Goal: Task Accomplishment & Management: Use online tool/utility

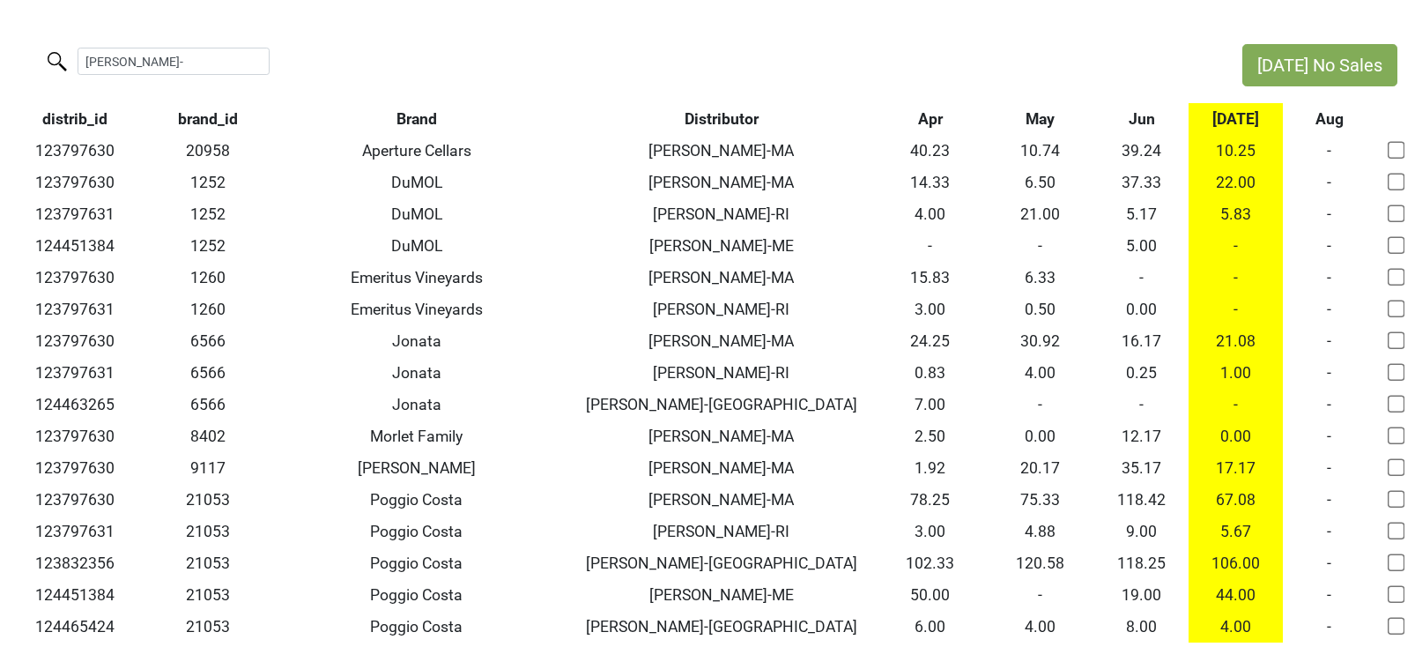
click at [1137, 120] on th "Jun" at bounding box center [1141, 119] width 93 height 32
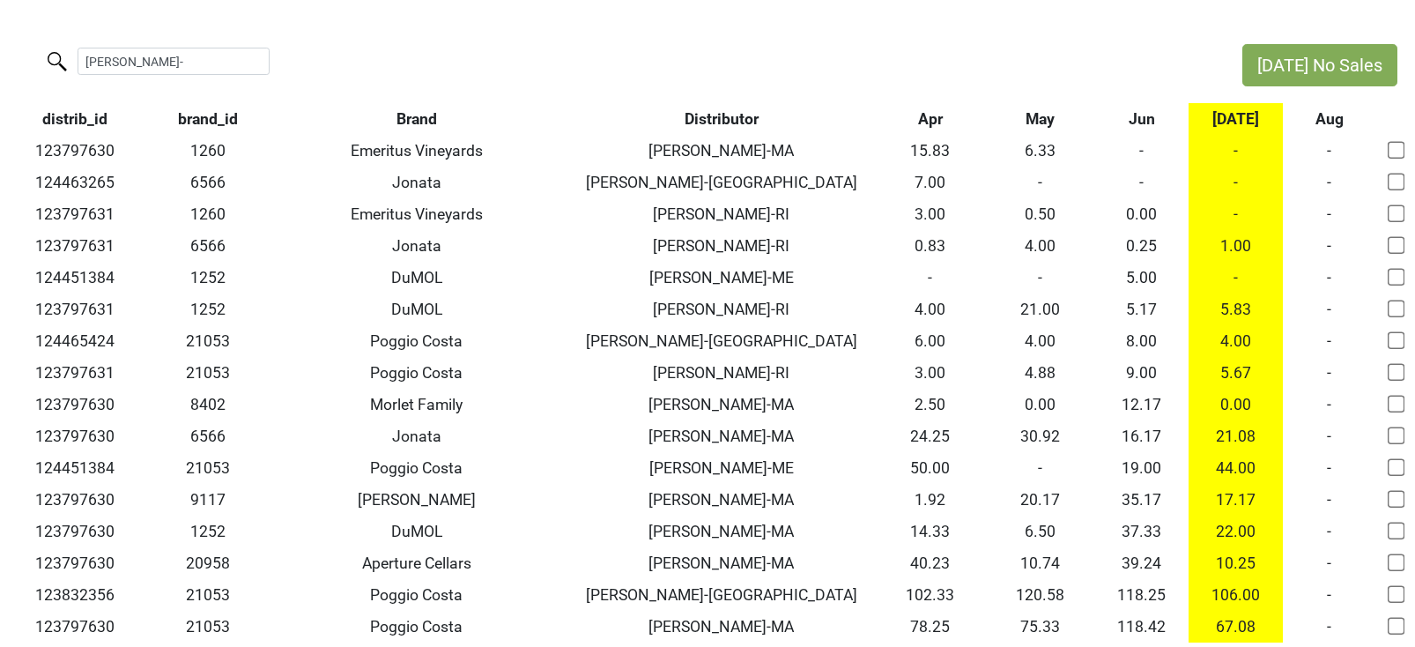
click at [1137, 120] on th "Jun" at bounding box center [1141, 119] width 93 height 32
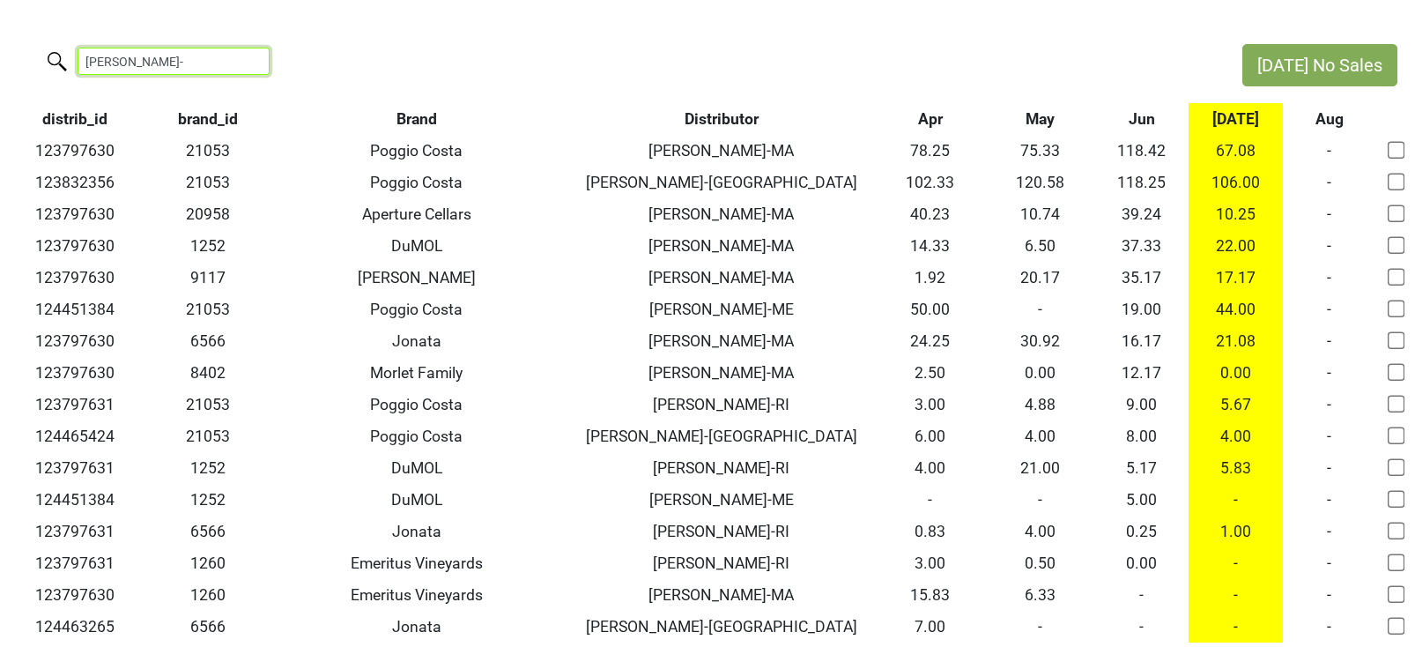
drag, startPoint x: 145, startPoint y: 60, endPoint x: -72, endPoint y: 26, distance: 219.4
click at [0, 26] on html "[DATE] No Sales [PERSON_NAME]- distrib_id brand_id Brand Distributor Apr May Ju…" at bounding box center [707, 343] width 1415 height 687
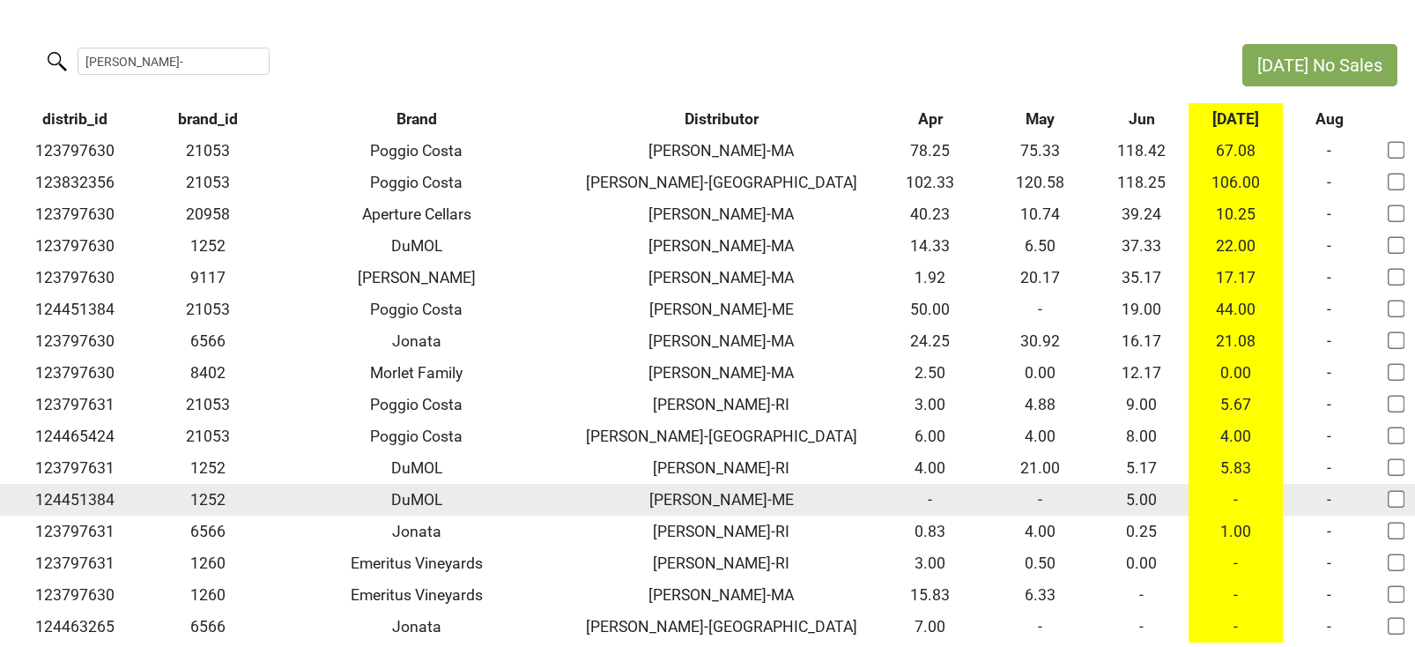
click at [1399, 502] on input "checkbox" at bounding box center [1396, 499] width 18 height 18
checkbox input "true"
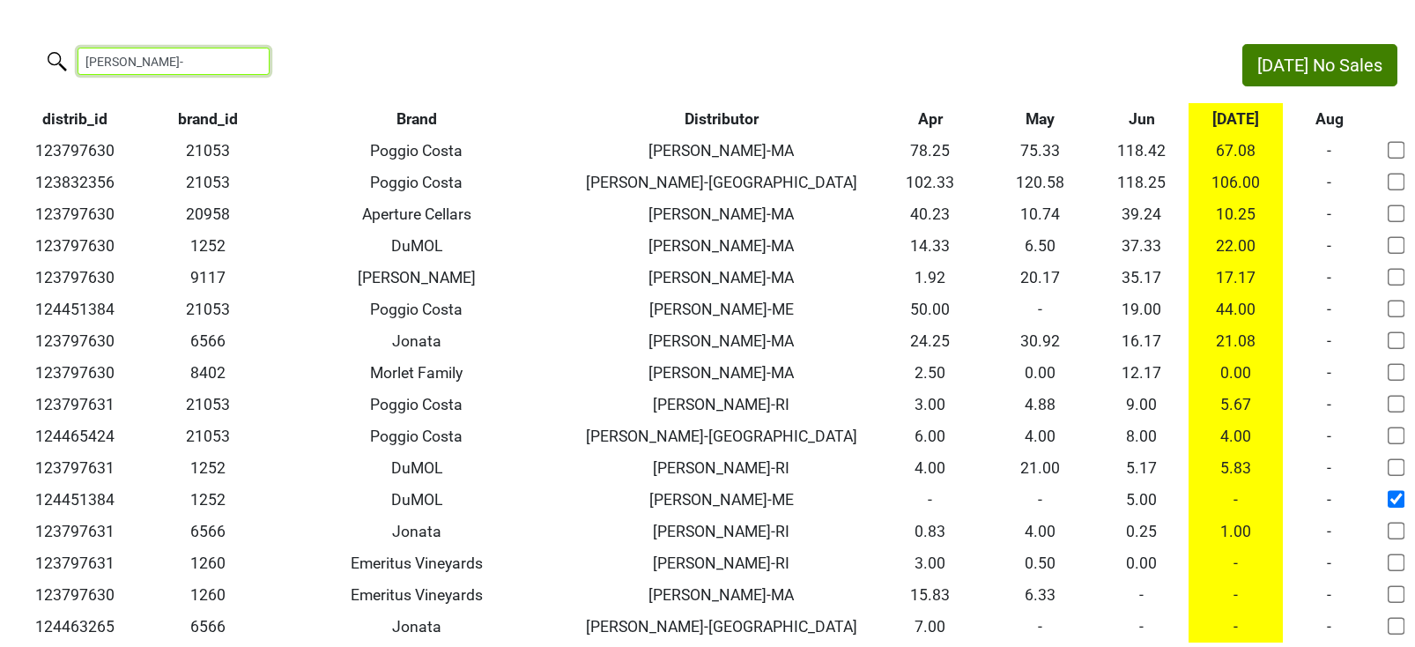
drag, startPoint x: 130, startPoint y: 61, endPoint x: -33, endPoint y: 12, distance: 169.2
click at [0, 12] on html "[DATE] No Sales [PERSON_NAME]- distrib_id brand_id Brand Distributor Apr May Ju…" at bounding box center [707, 343] width 1415 height 687
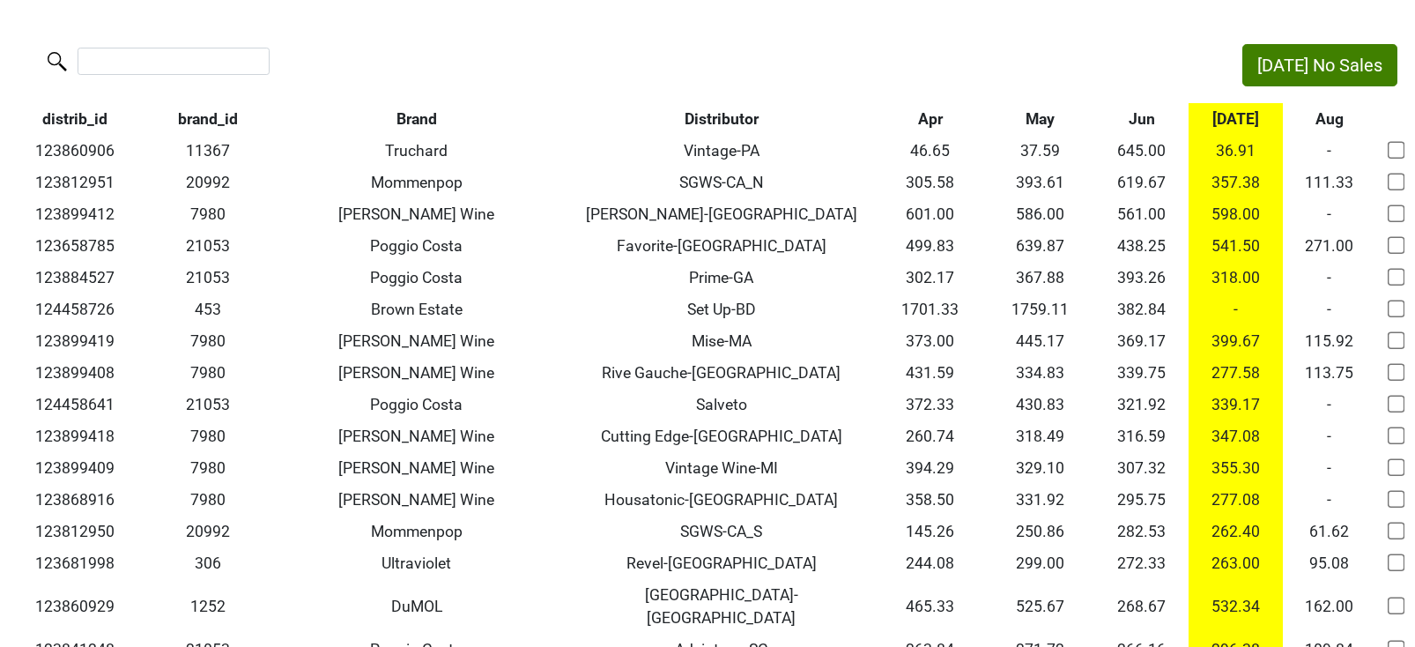
click at [1149, 120] on th "Jun" at bounding box center [1141, 119] width 93 height 32
click at [1148, 118] on th "Jun" at bounding box center [1141, 119] width 93 height 32
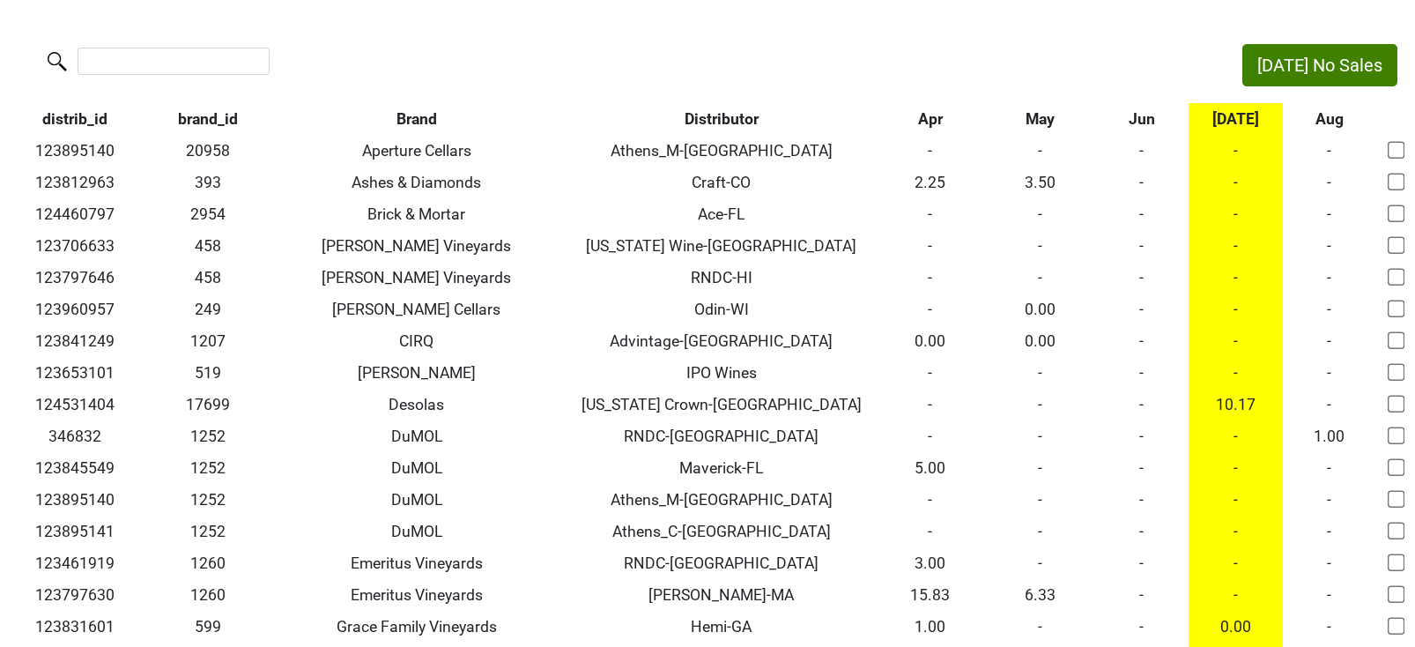
click at [1148, 118] on th "Jun" at bounding box center [1141, 119] width 93 height 32
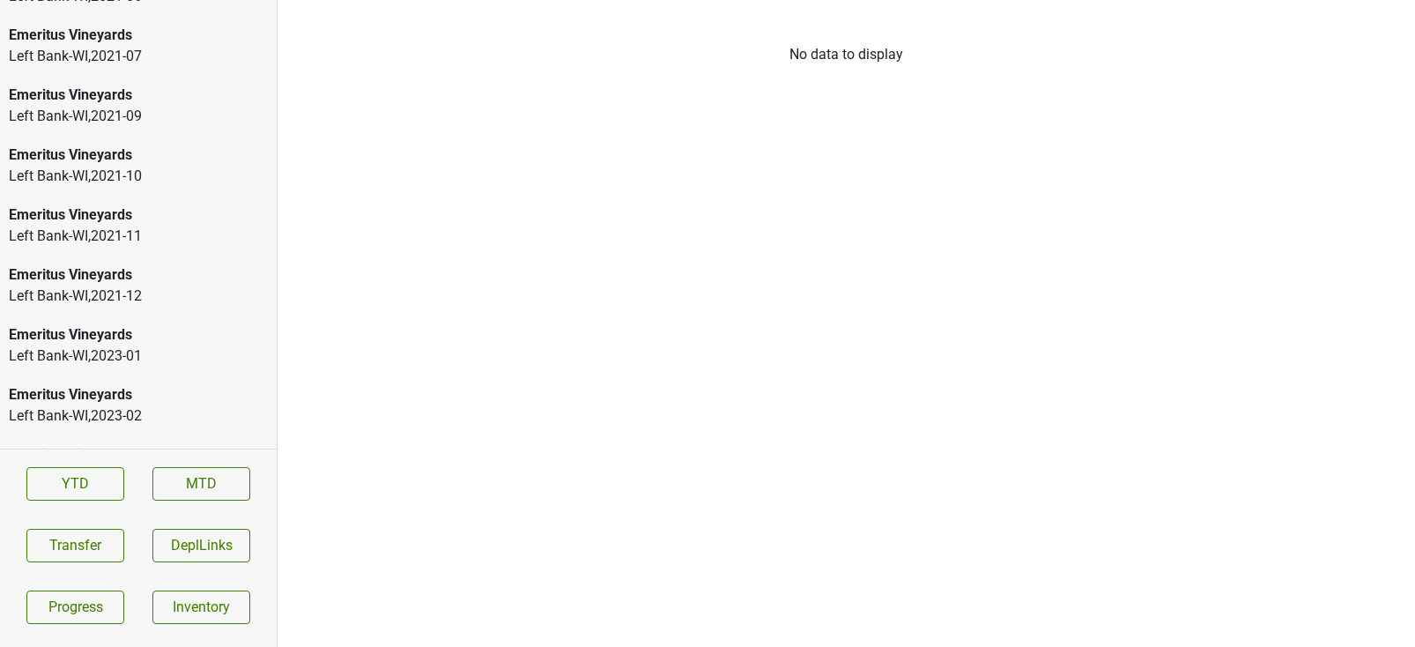
scroll to position [2967, 0]
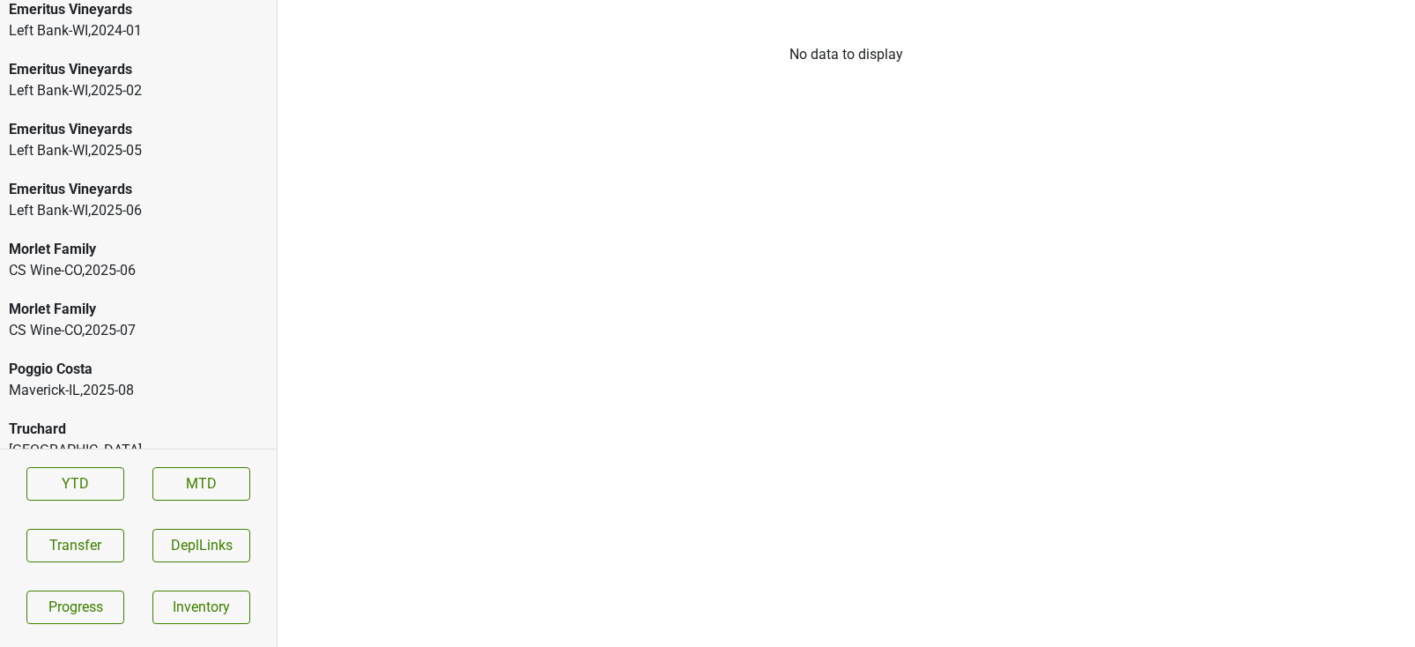
click at [46, 419] on div "Truchard" at bounding box center [138, 429] width 259 height 21
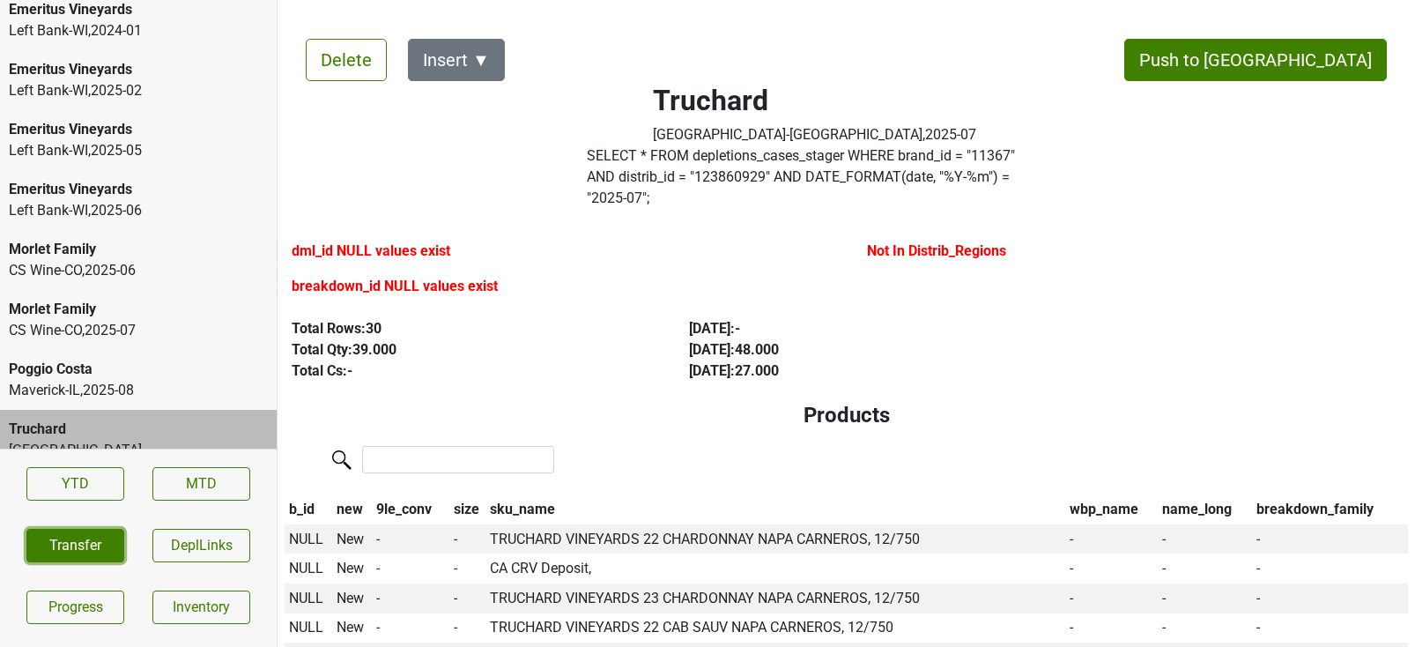
click at [109, 556] on button "Transfer" at bounding box center [75, 545] width 98 height 33
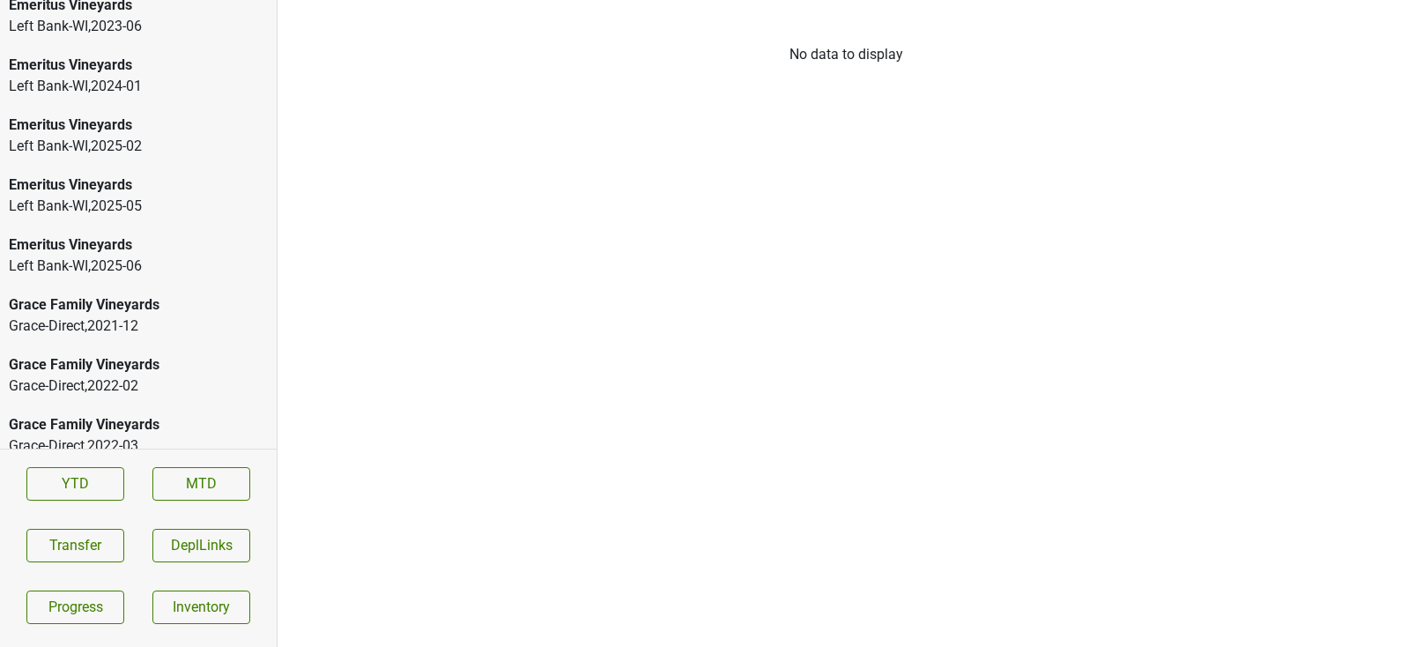
scroll to position [4106, 0]
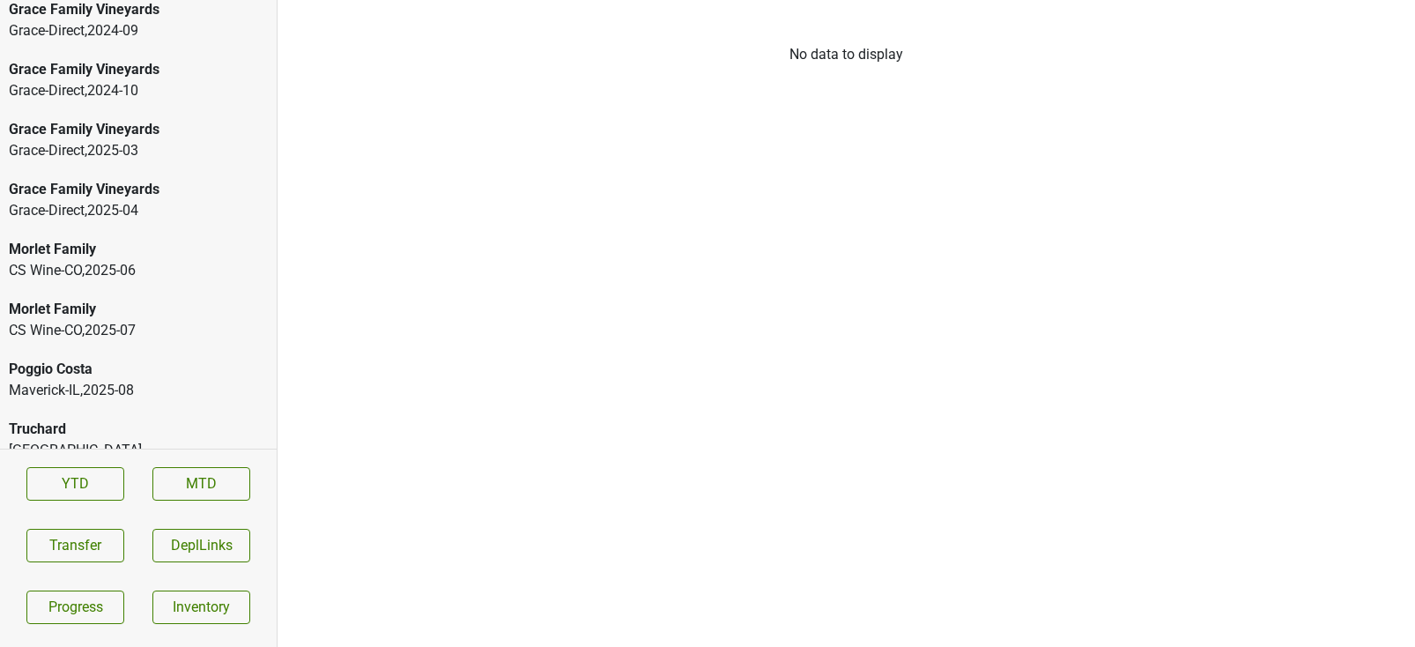
click at [95, 320] on div "CS Wine-CO , 2025 - 07" at bounding box center [138, 330] width 259 height 21
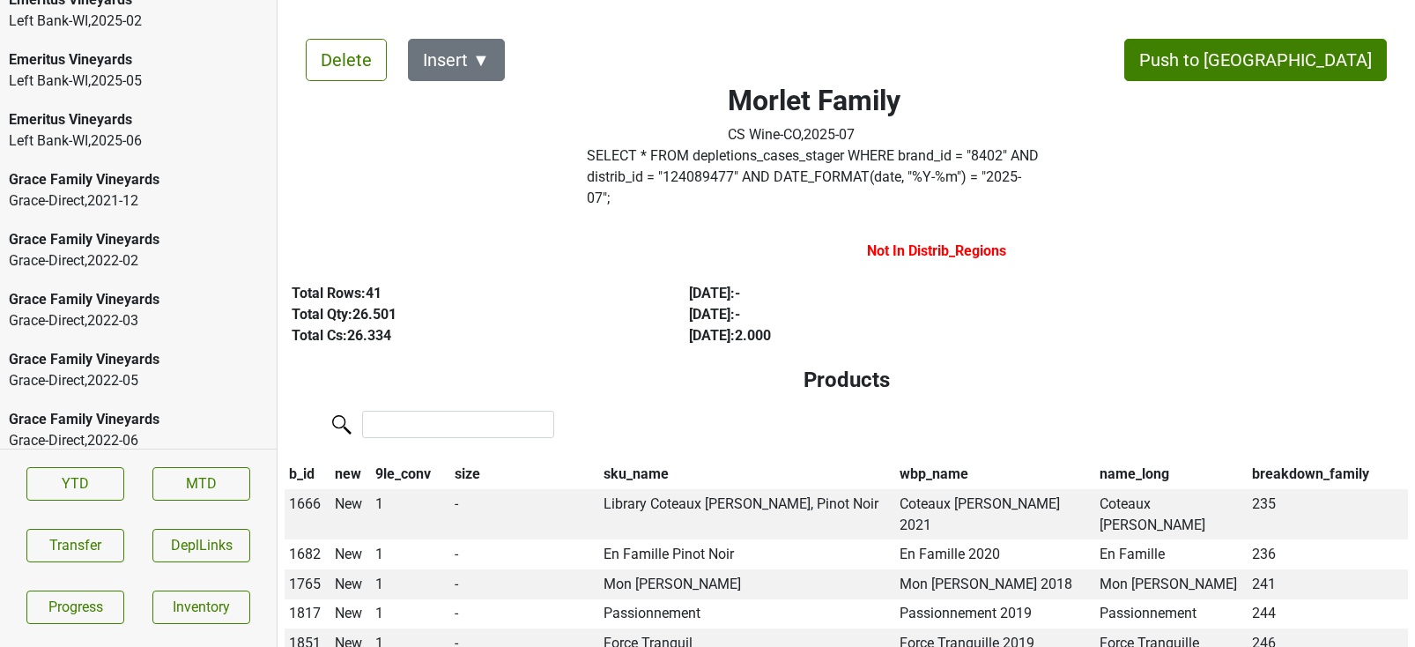
scroll to position [3046, 0]
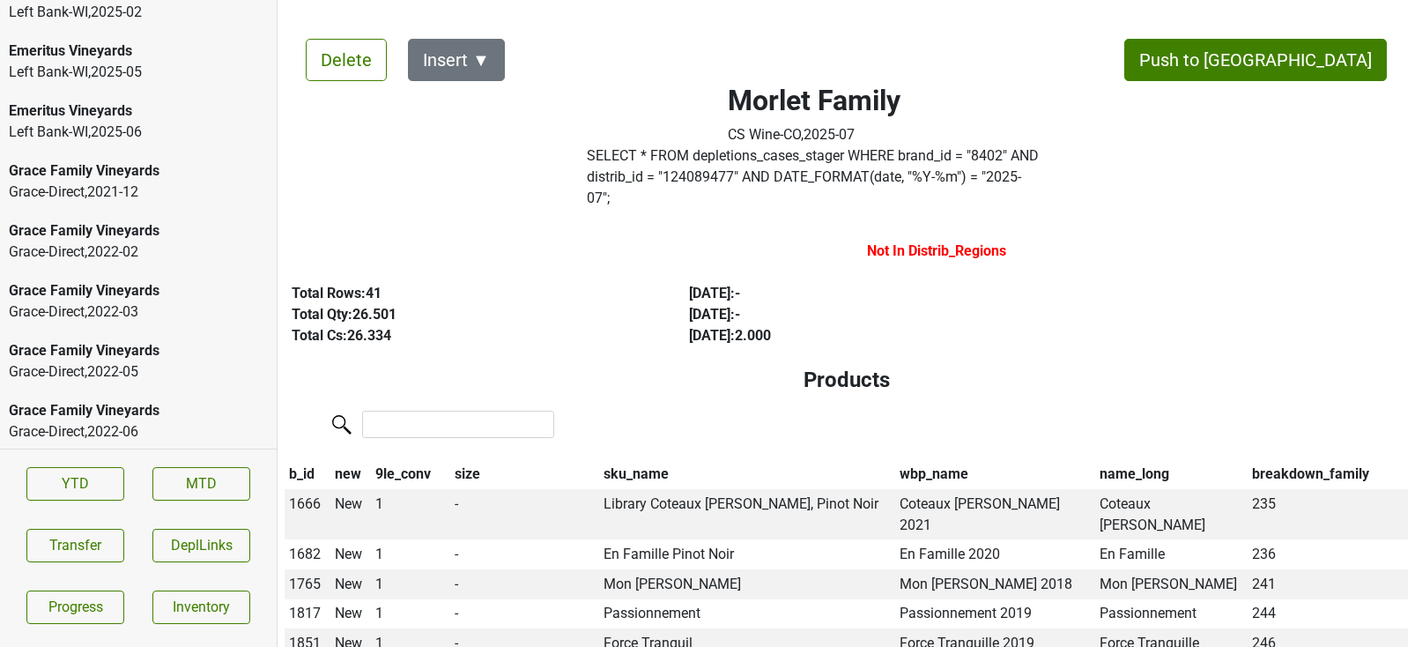
click at [144, 182] on div "Grace-Direct , 2021 - 12" at bounding box center [138, 192] width 259 height 21
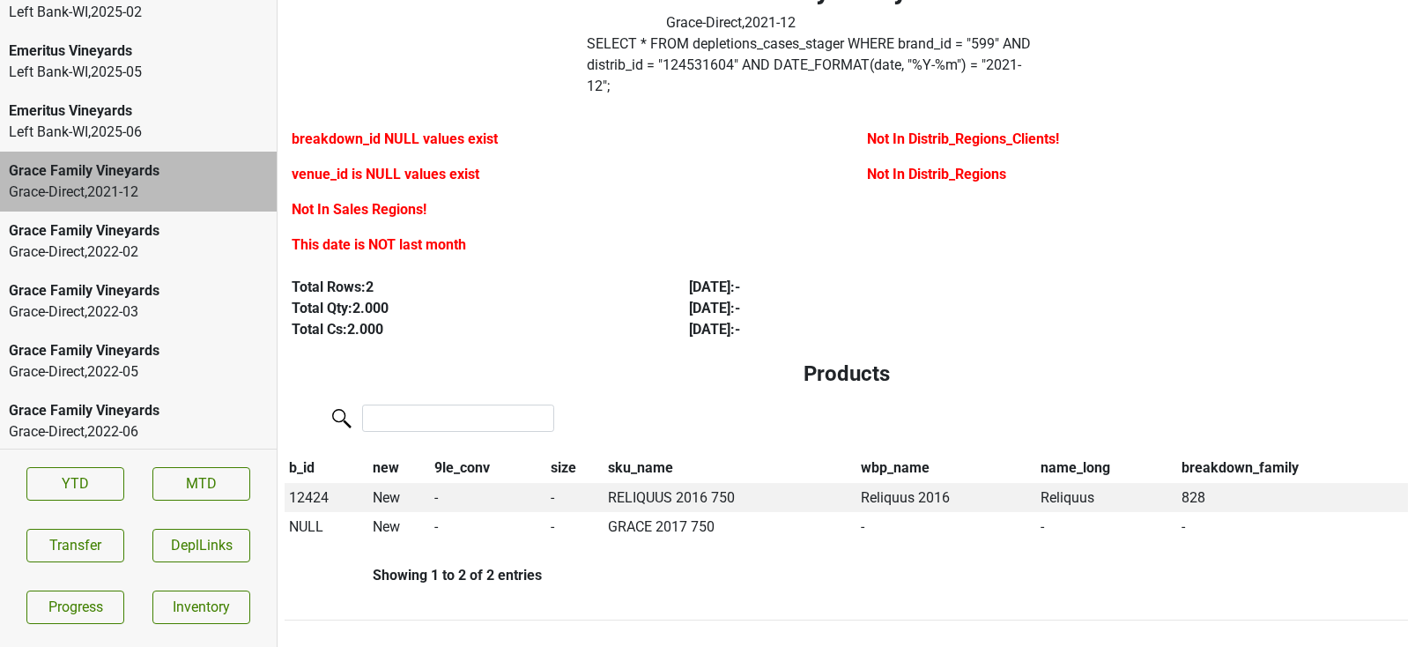
scroll to position [115, 0]
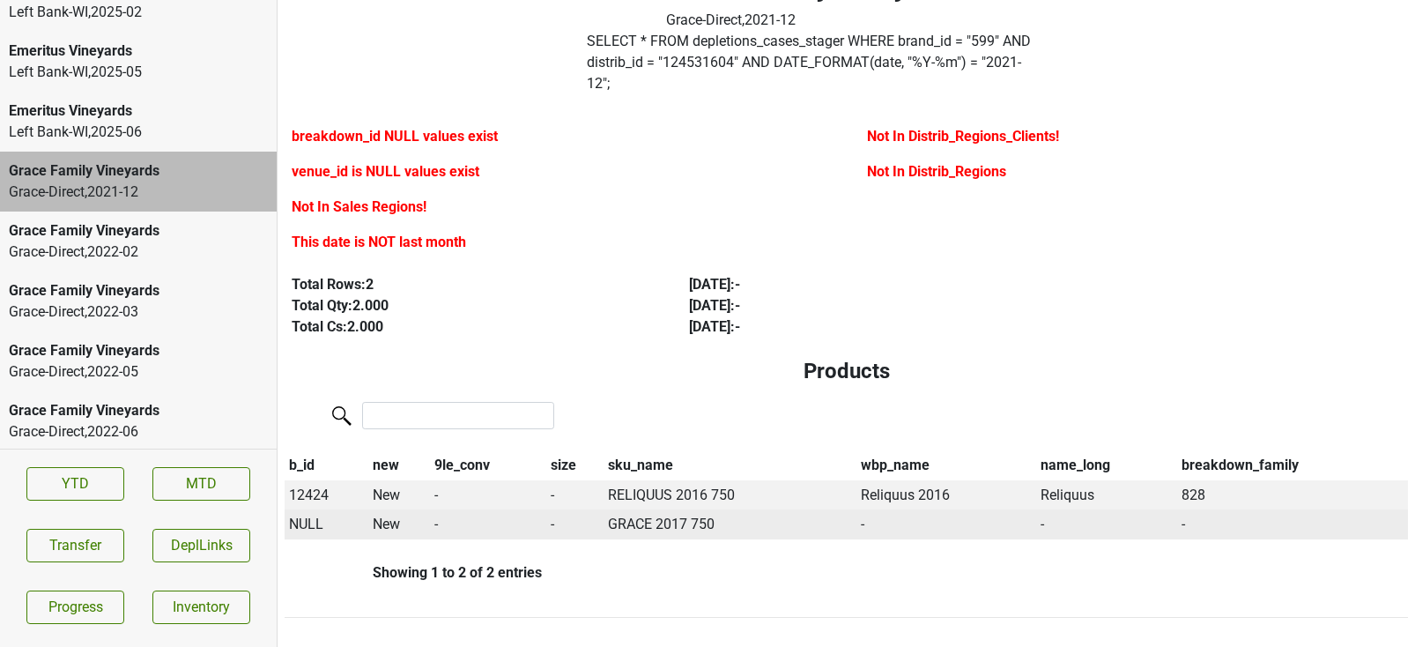
click at [309, 516] on span "NULL" at bounding box center [306, 524] width 34 height 17
type input "17"
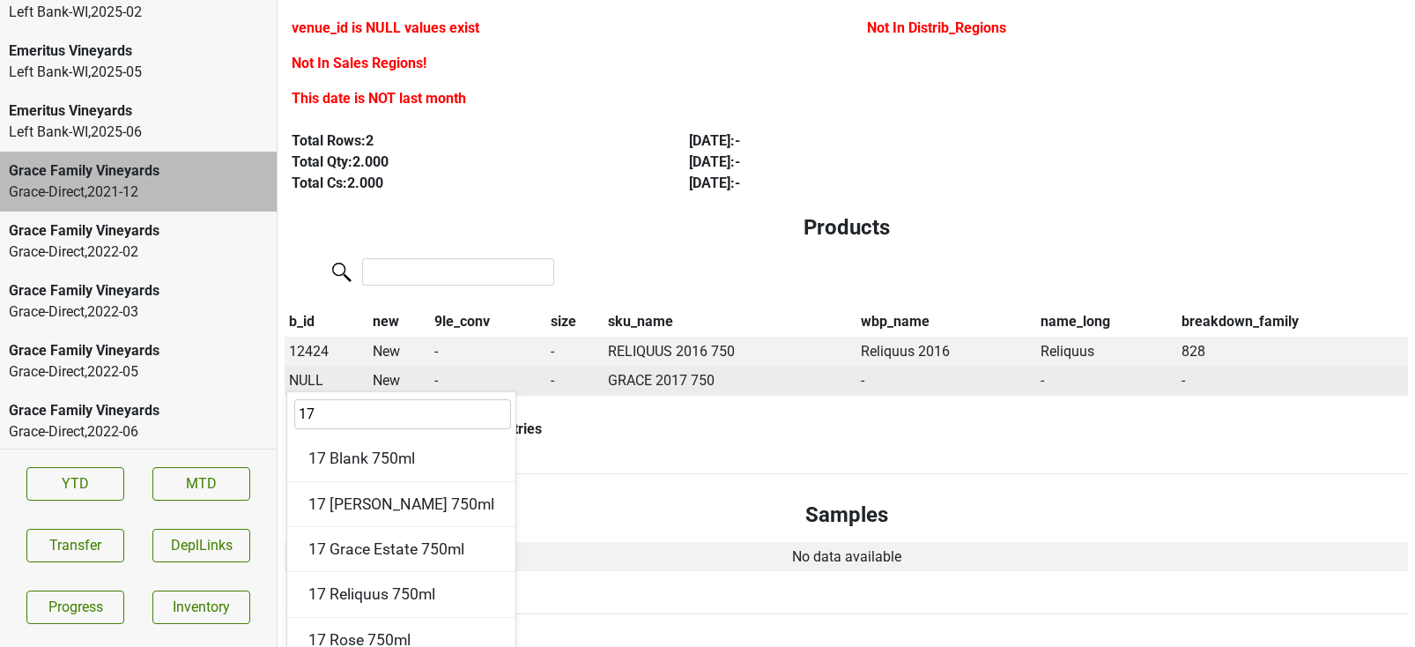
scroll to position [260, 0]
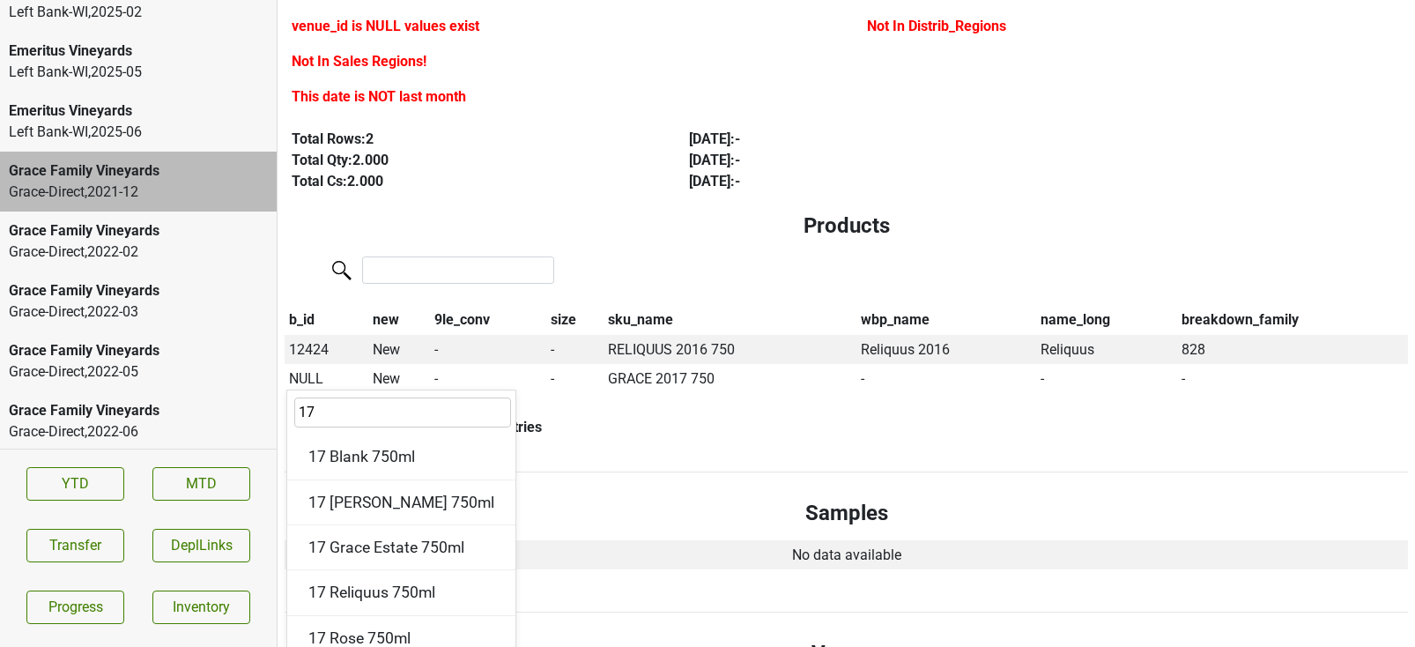
click at [627, 509] on div "Delete Insert ▼ Push to DC Grace Family Vineyards Grace-Direct , 2021 - 12 SELE…" at bounding box center [847, 479] width 1124 height 1442
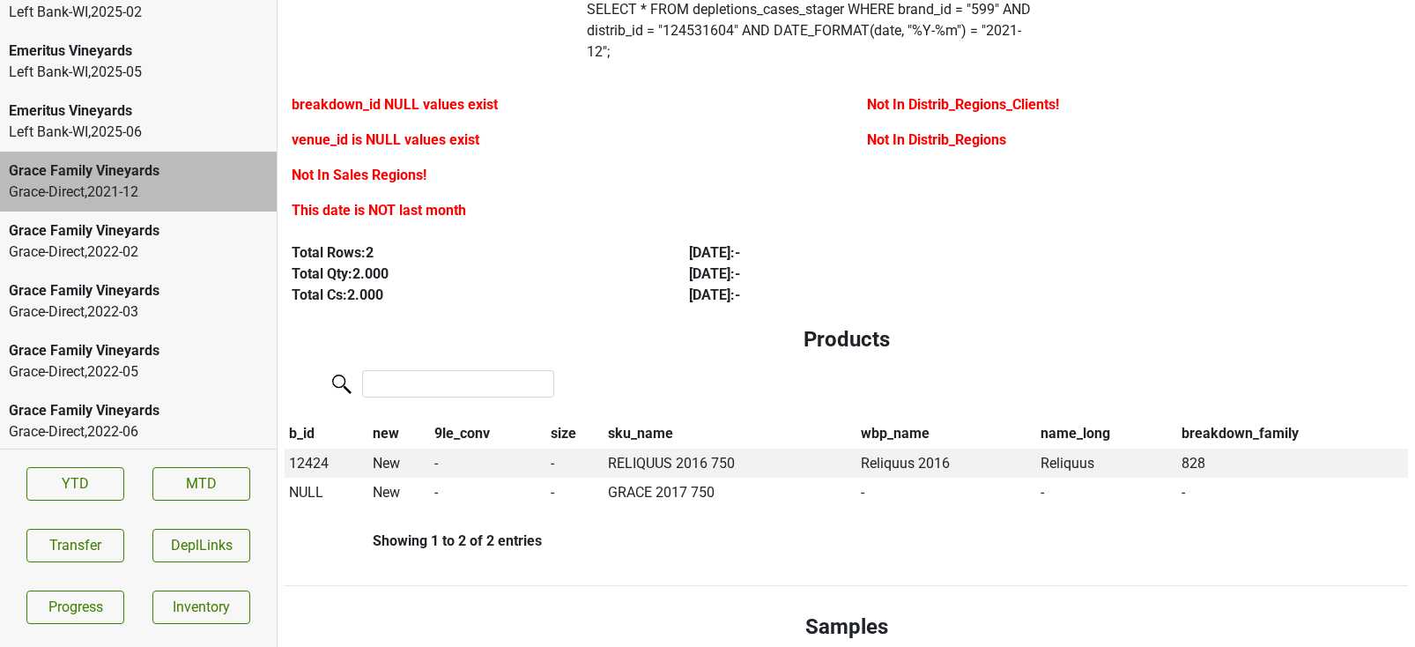
scroll to position [202, 0]
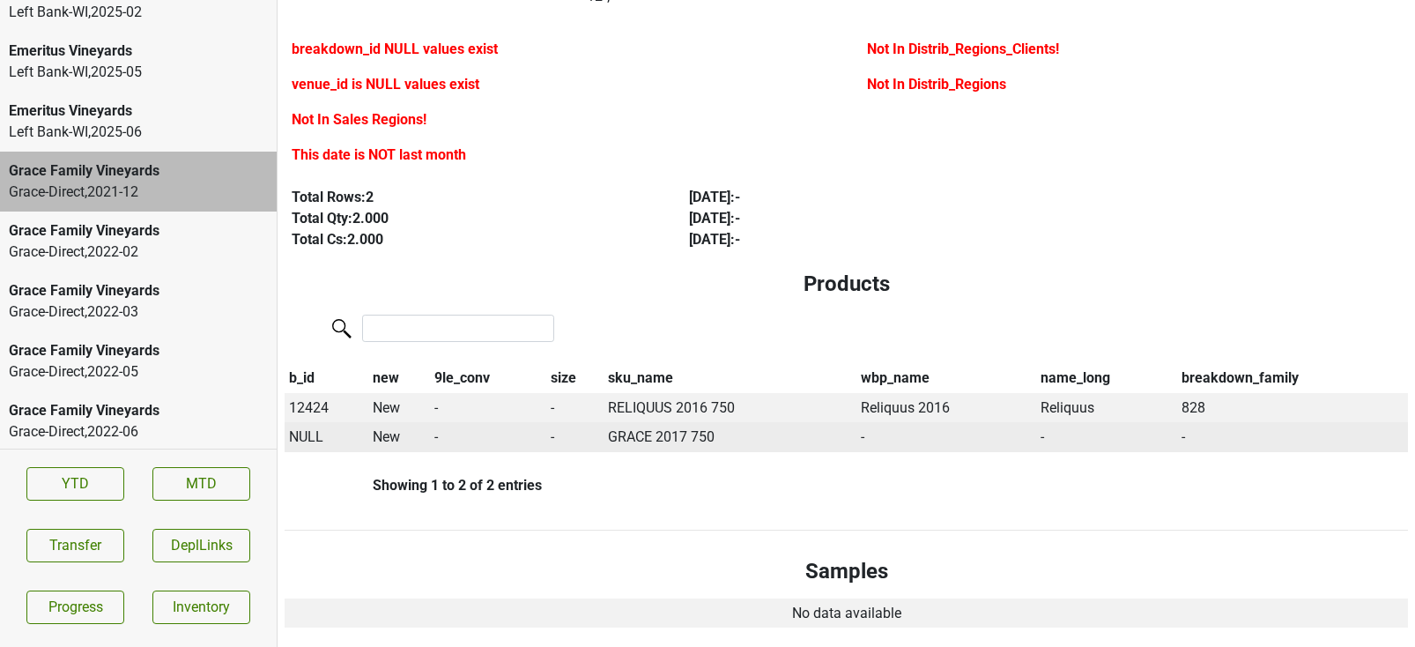
click at [306, 428] on span "NULL" at bounding box center [306, 436] width 34 height 17
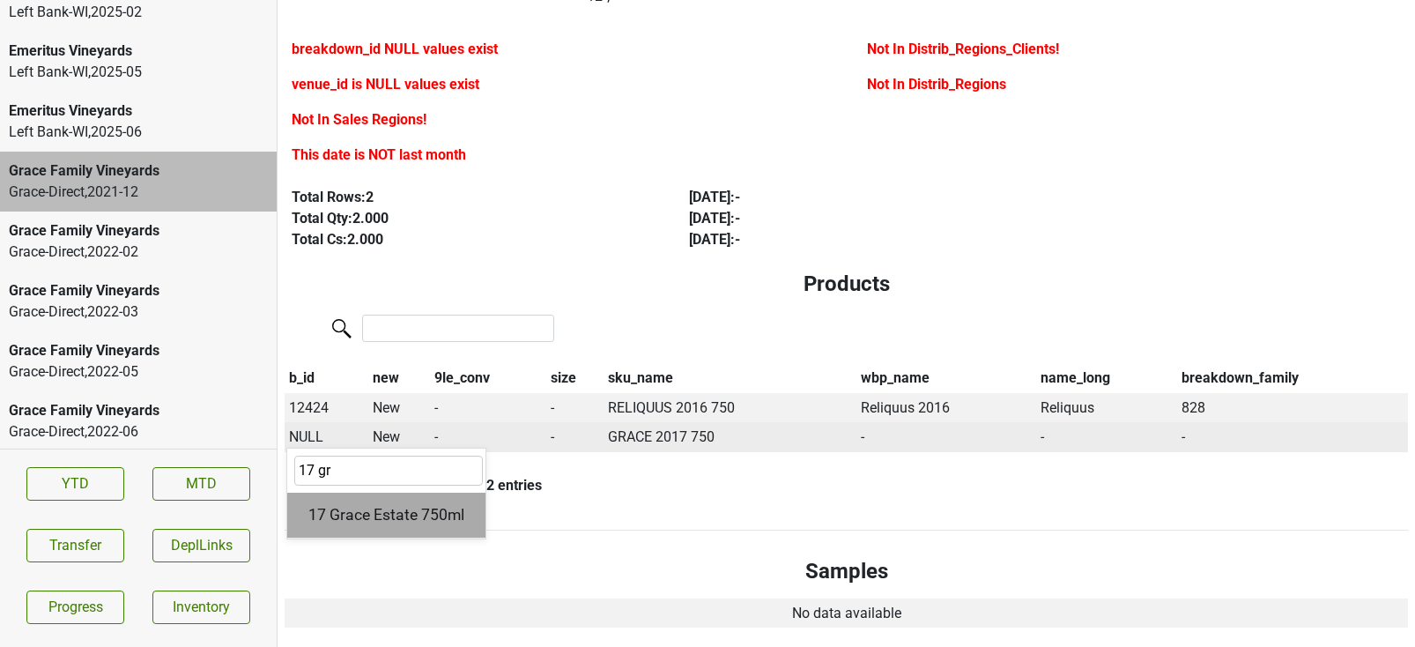
type input "17 gr"
click at [356, 493] on div "17 Grace Estate 750ml" at bounding box center [386, 515] width 198 height 45
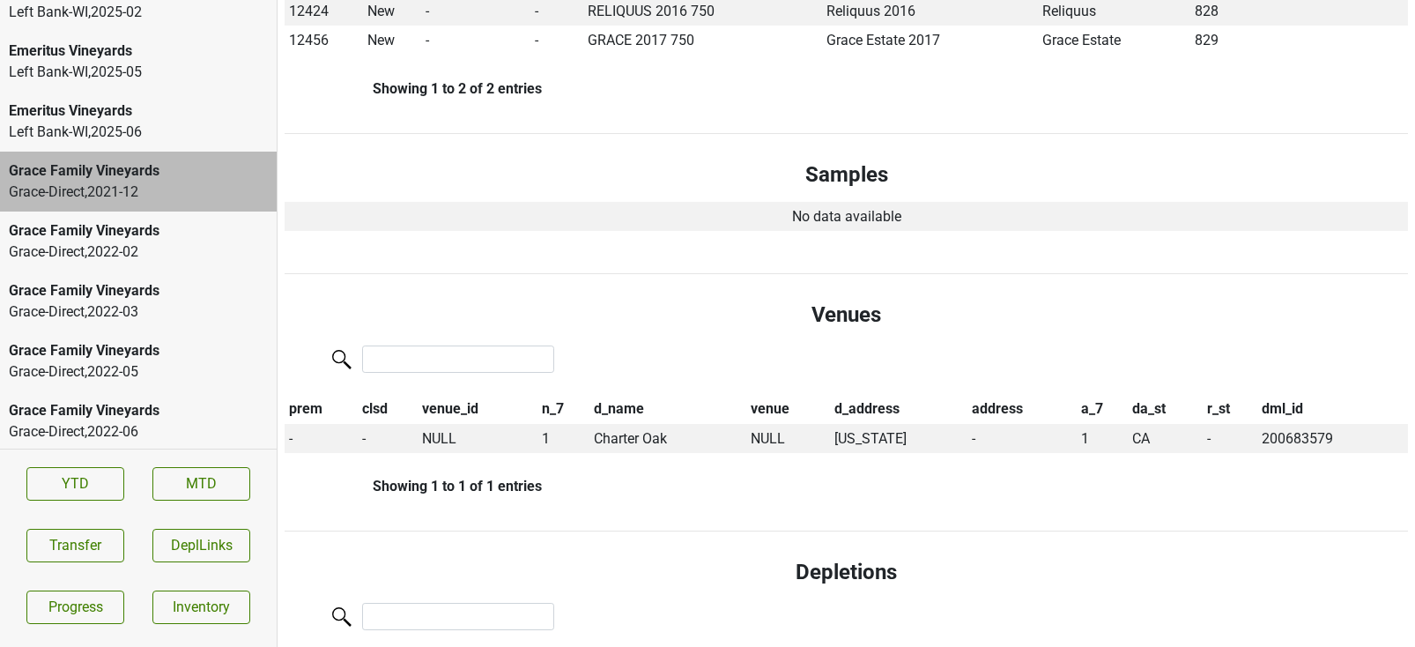
scroll to position [579, 0]
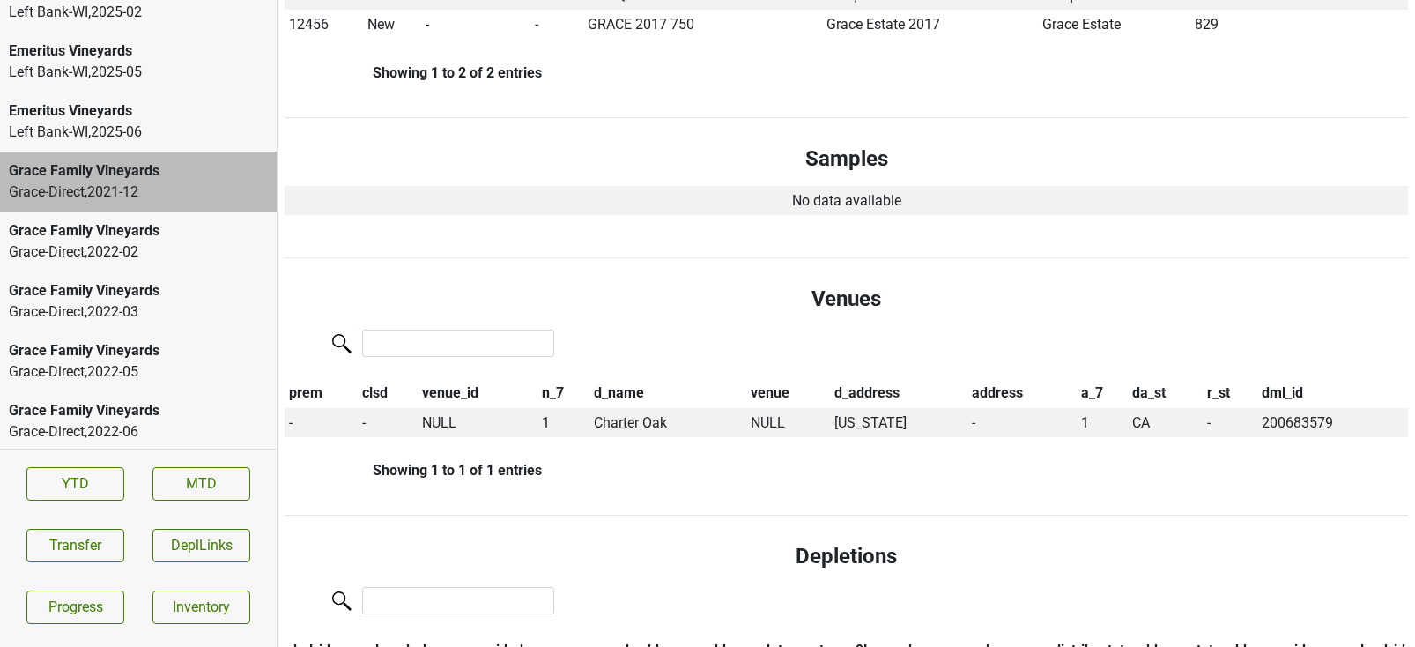
click at [131, 241] on div "Grace-Direct , 2022 - 02" at bounding box center [138, 251] width 259 height 21
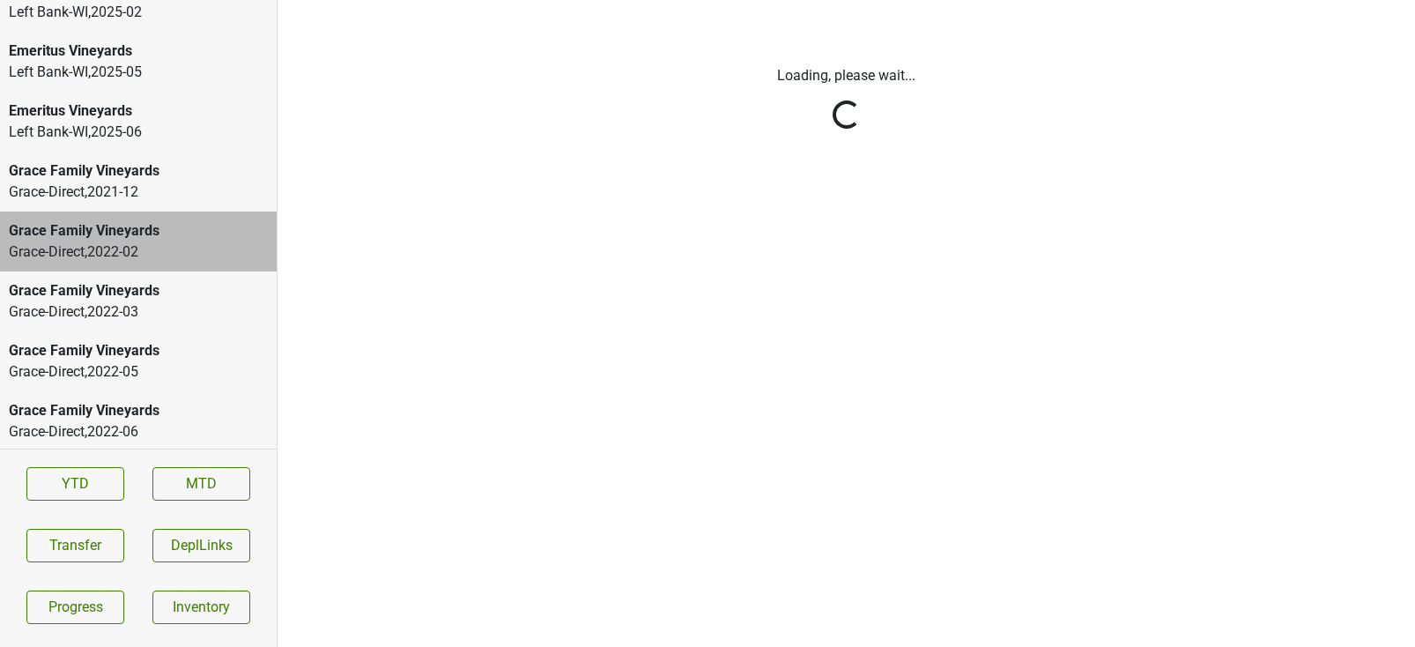
scroll to position [0, 0]
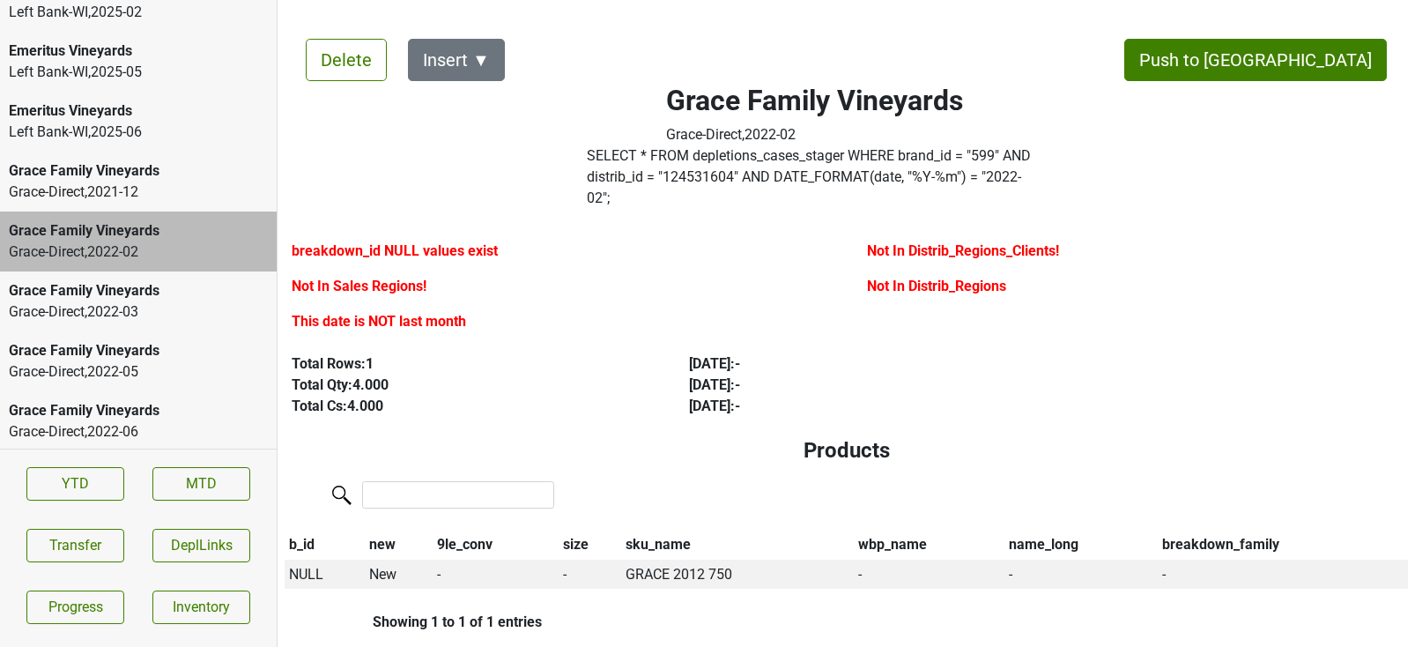
click at [130, 301] on div "Grace-Direct , 2022 - 03" at bounding box center [138, 311] width 259 height 21
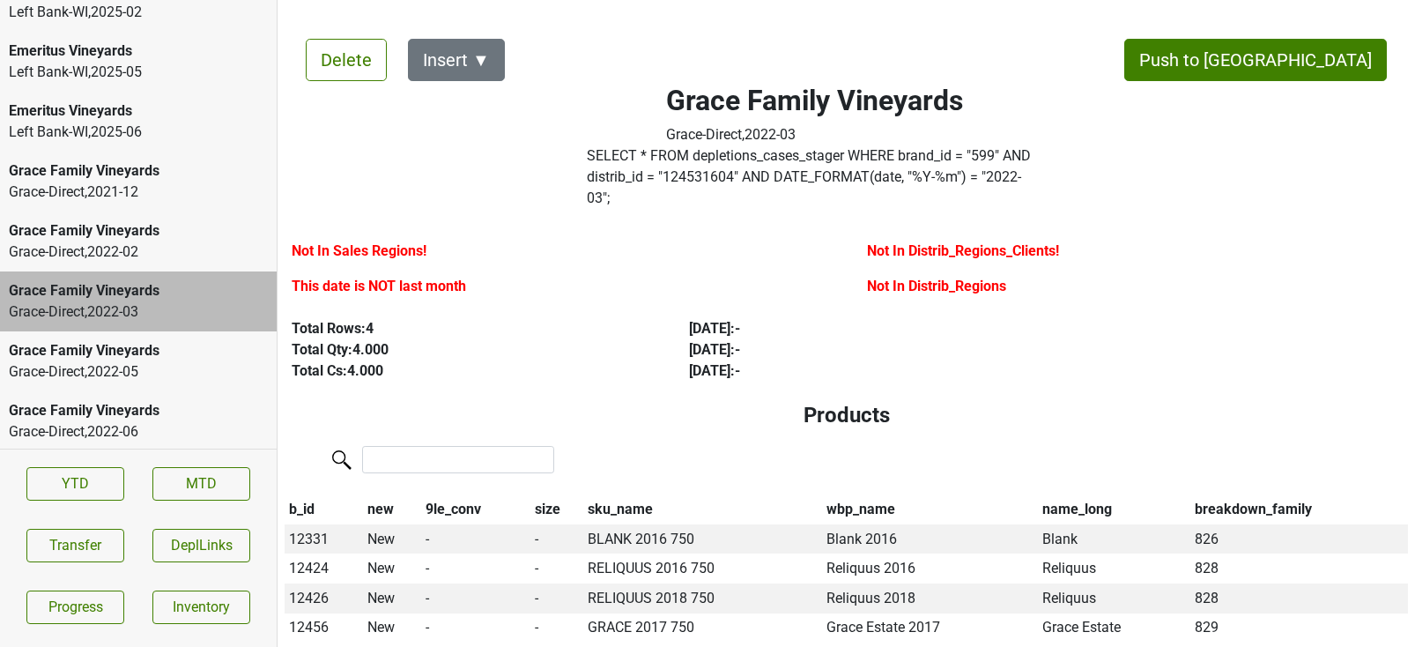
click at [119, 241] on div "Grace-Direct , 2022 - 02" at bounding box center [138, 251] width 259 height 21
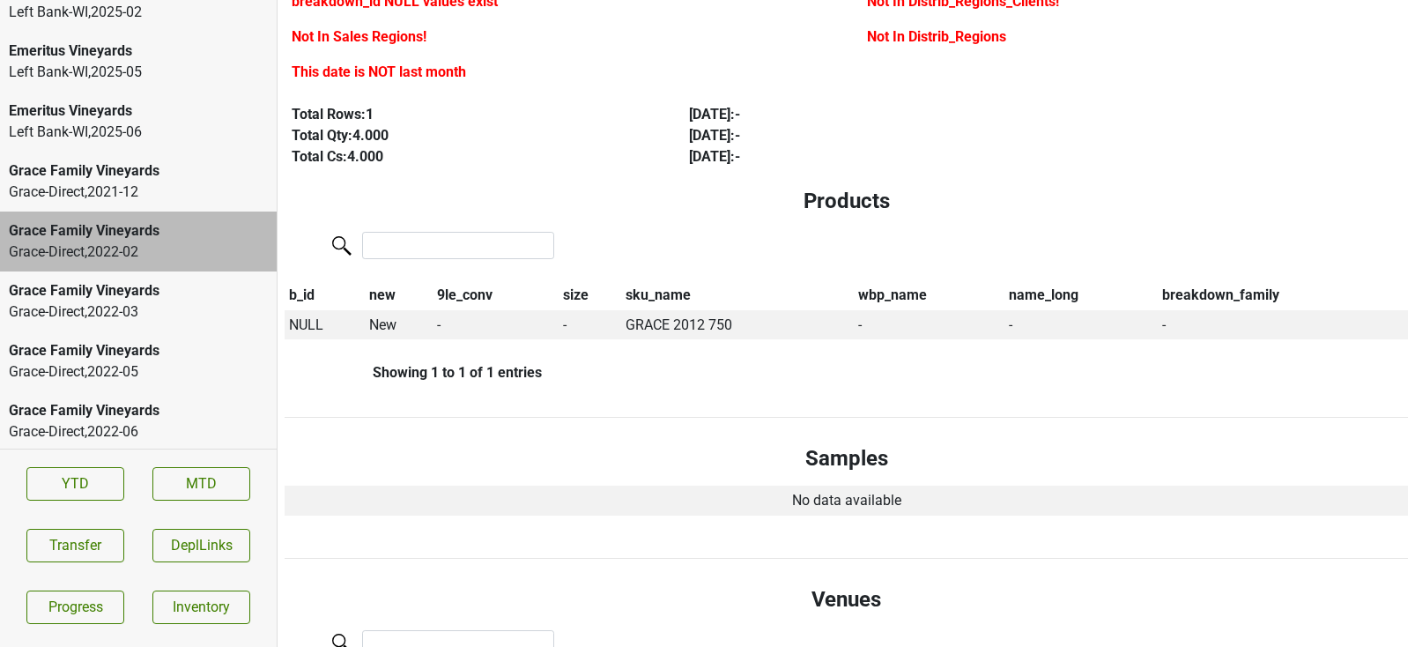
scroll to position [267, 0]
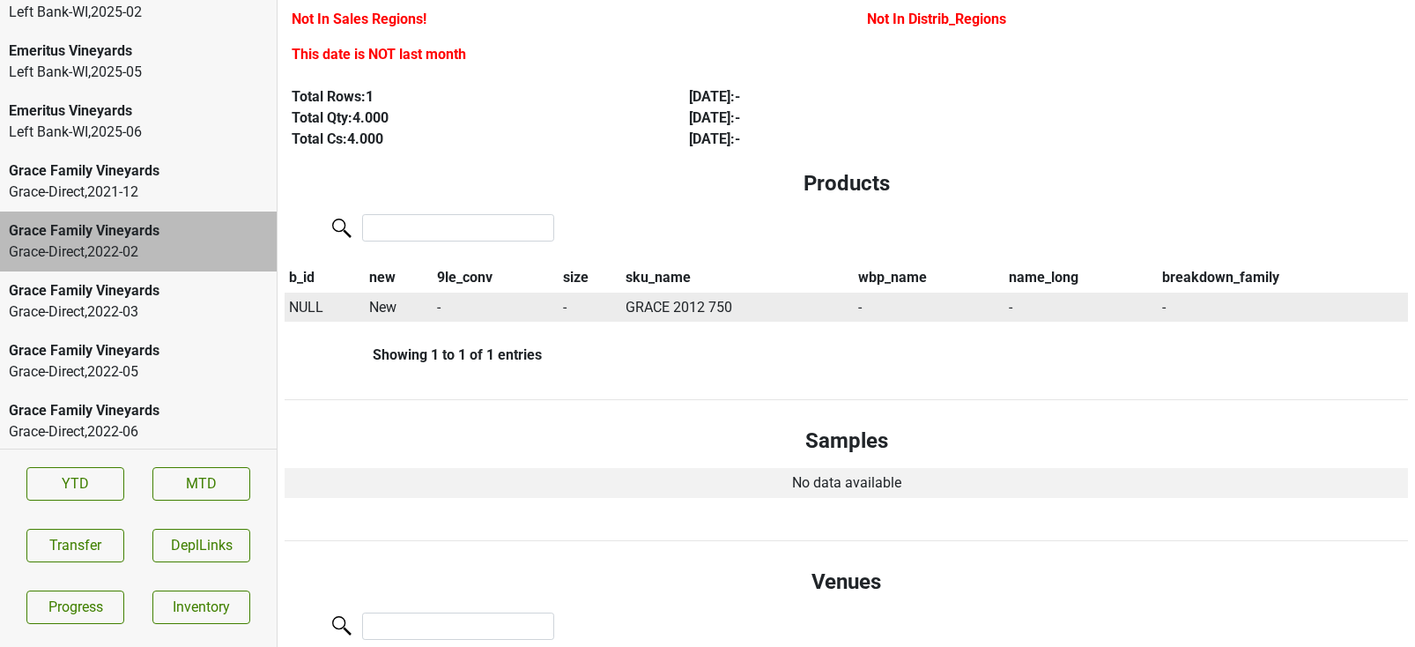
click at [302, 299] on span "NULL" at bounding box center [306, 307] width 34 height 17
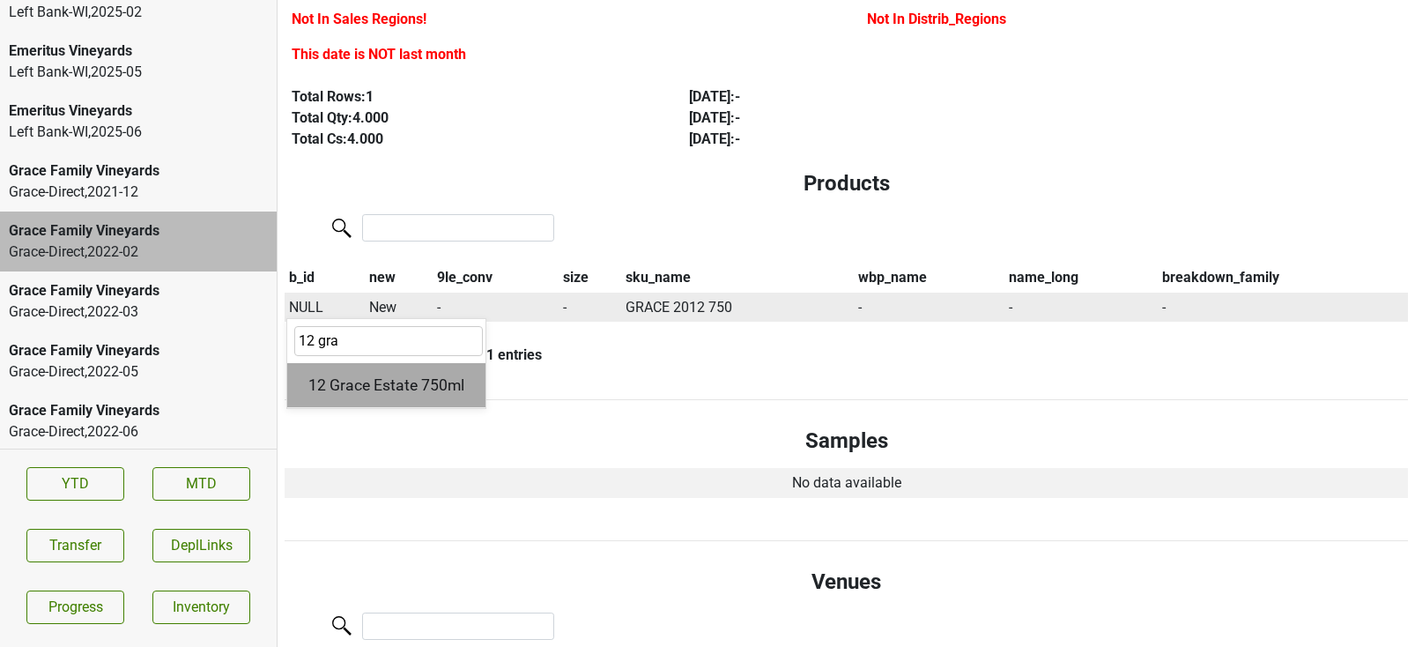
type input "12 gra"
click at [325, 363] on div "12 Grace Estate 750ml" at bounding box center [386, 385] width 198 height 45
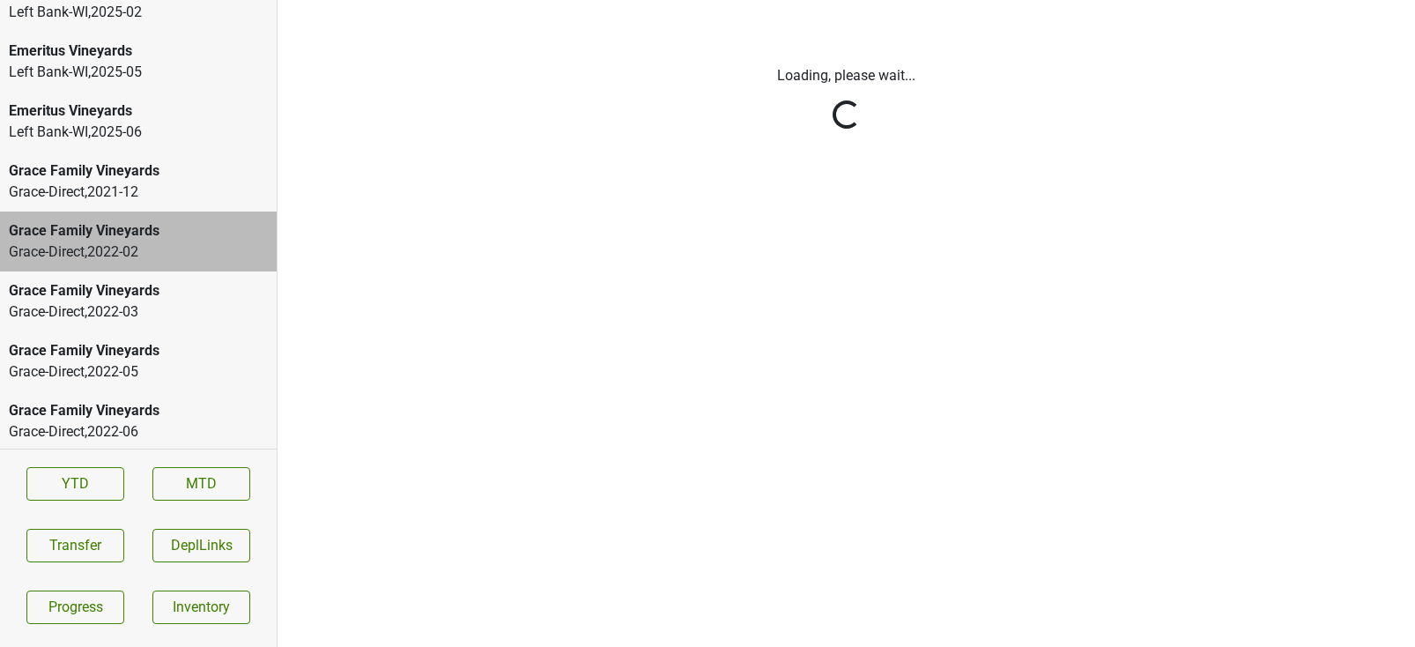
scroll to position [0, 0]
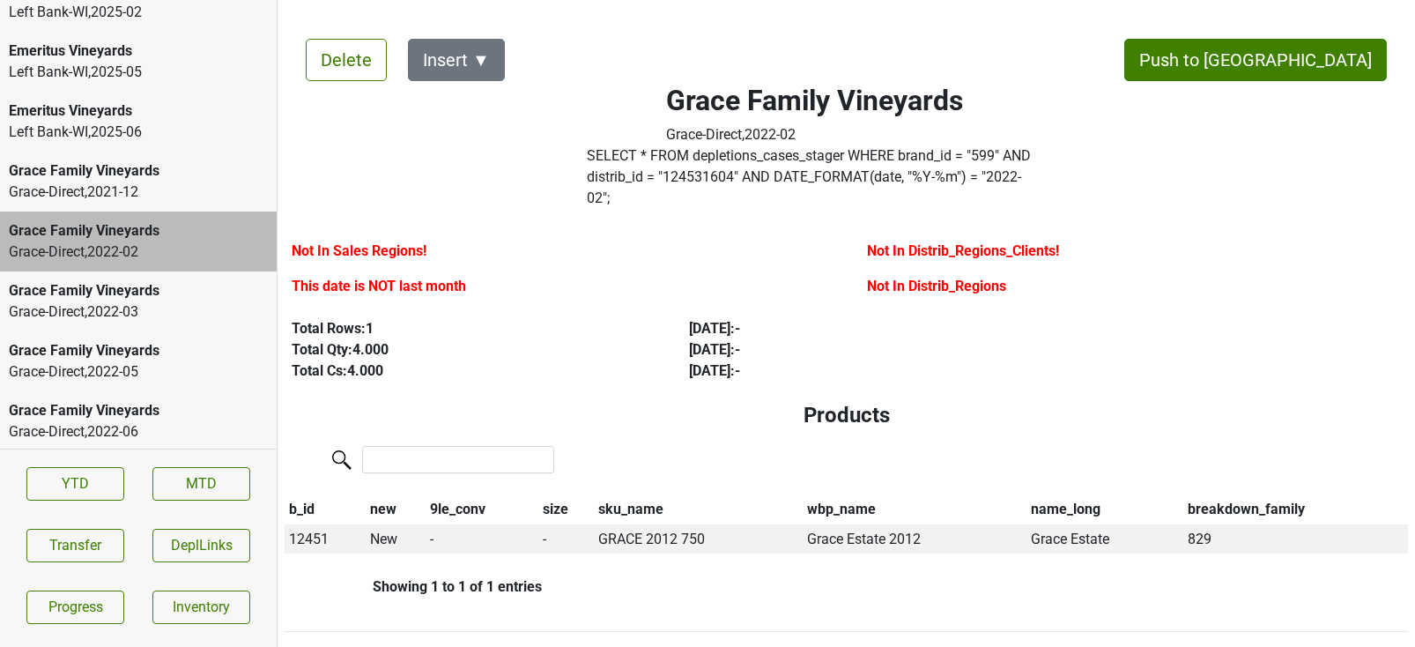
click at [168, 301] on div "Grace-Direct , 2022 - 03" at bounding box center [138, 311] width 259 height 21
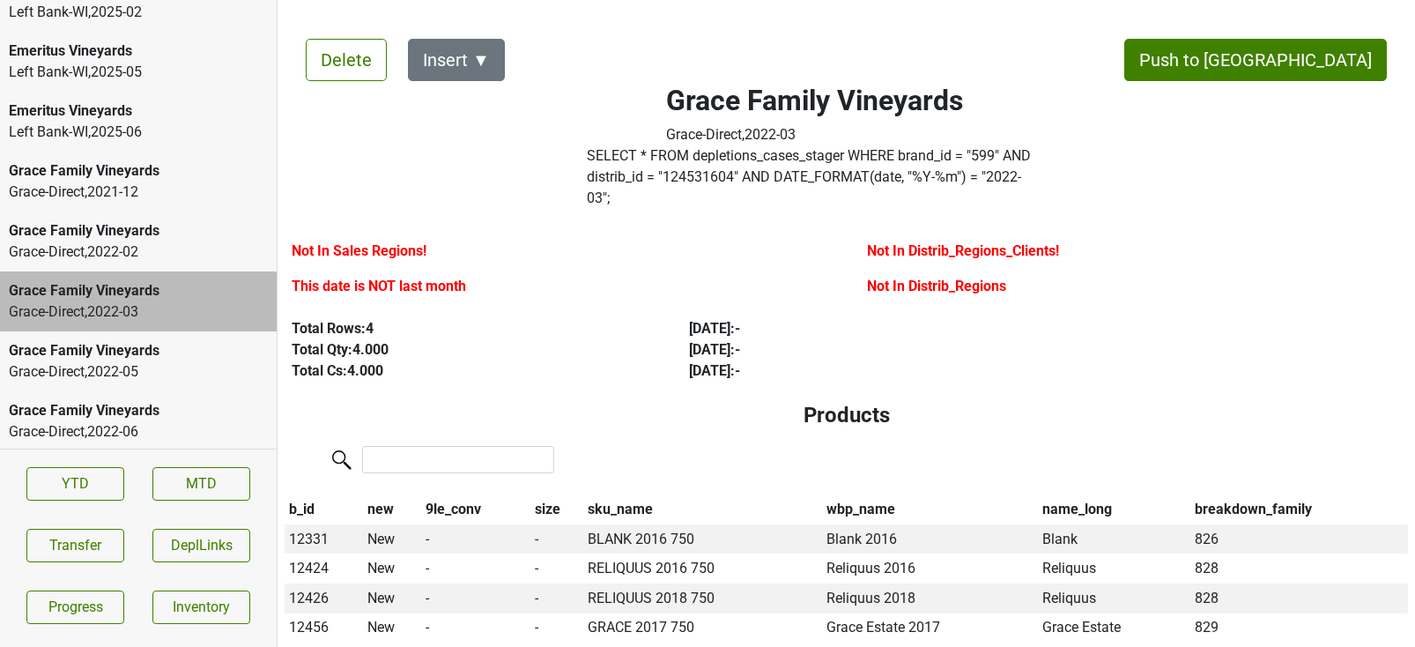
click at [158, 361] on div "Grace-Direct , 2022 - 05" at bounding box center [138, 371] width 259 height 21
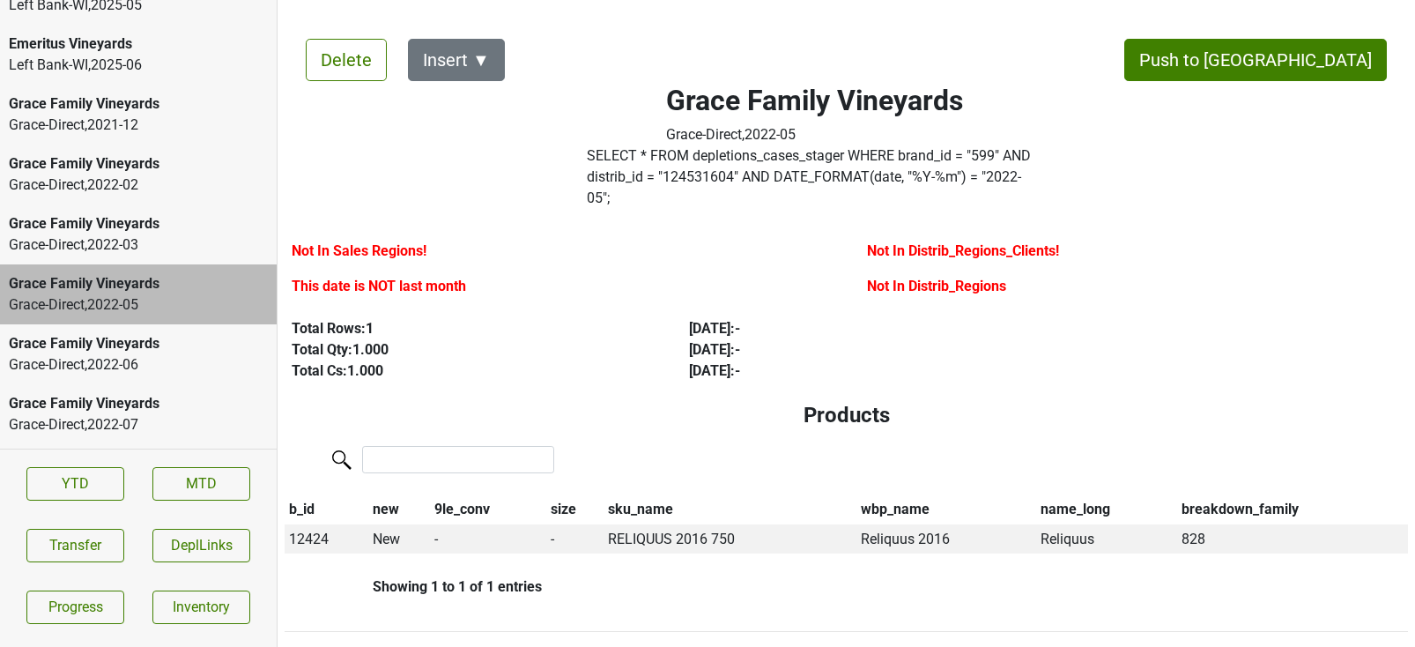
scroll to position [3125, 0]
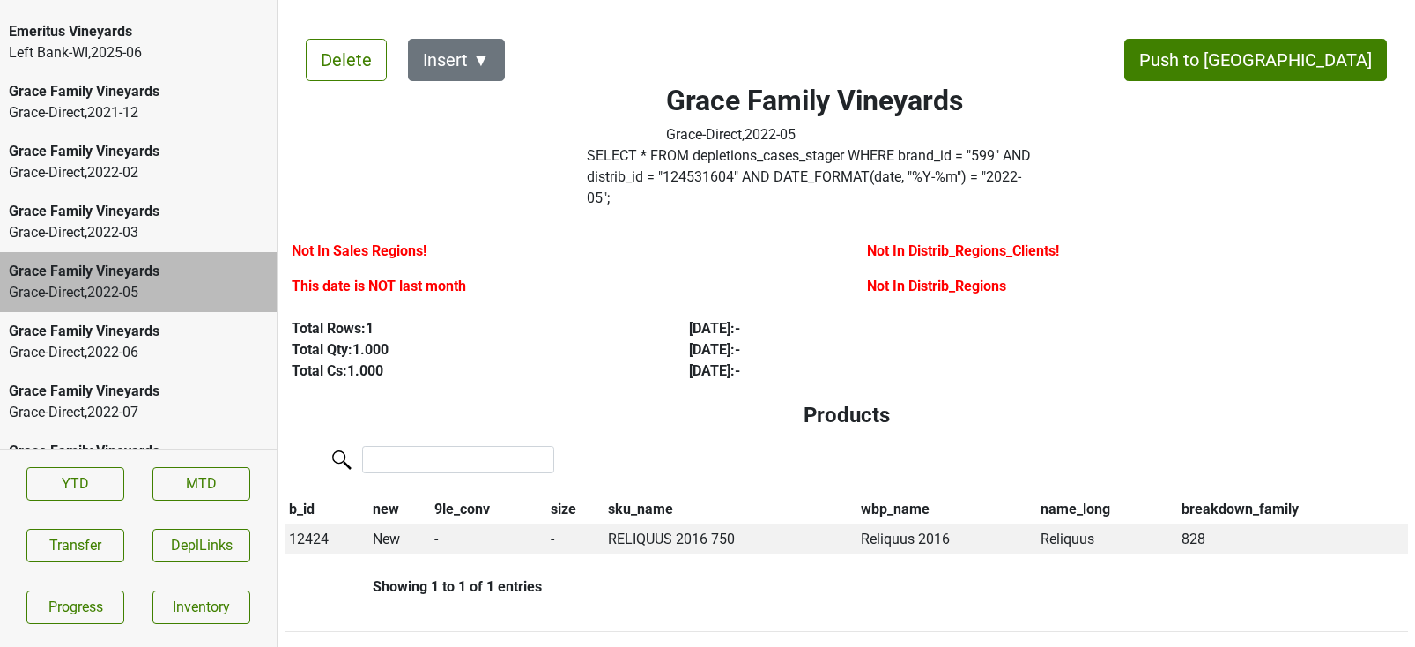
click at [158, 345] on div "Grace Family Vineyards Grace-Direct , 2022 - 06" at bounding box center [138, 342] width 277 height 60
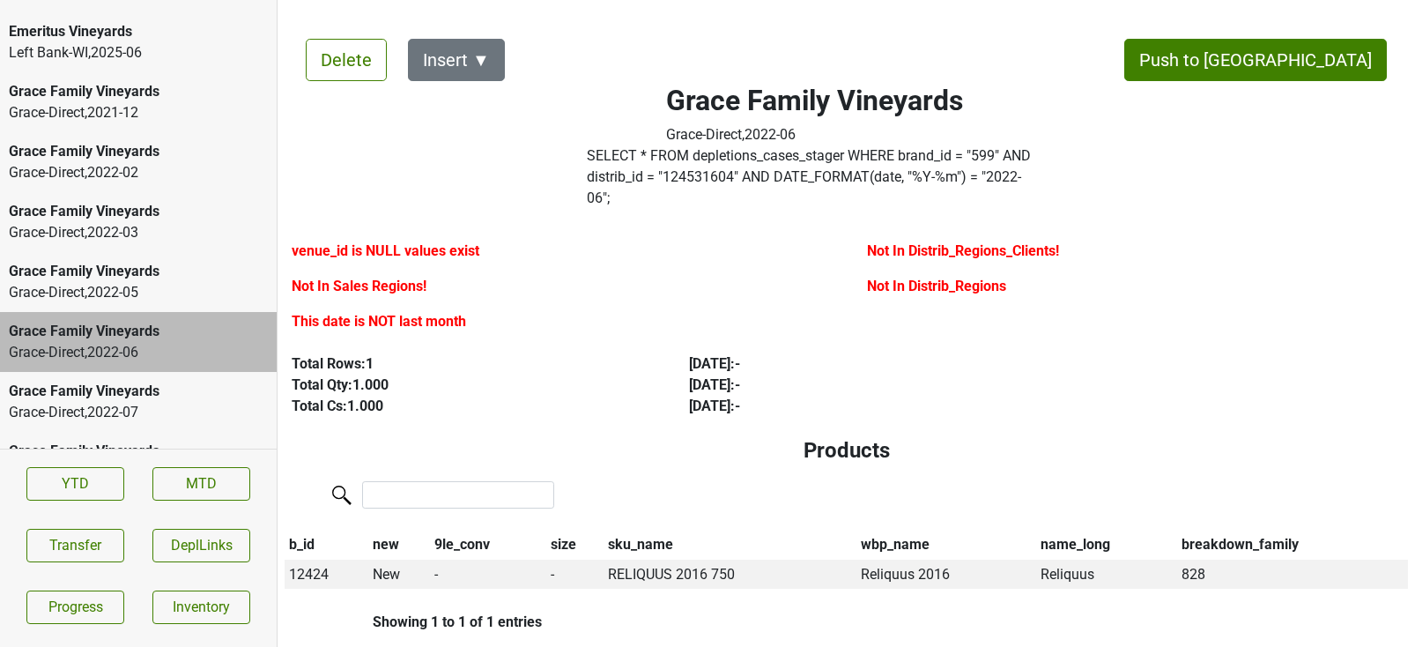
click at [157, 381] on div "Grace Family Vineyards" at bounding box center [138, 391] width 259 height 21
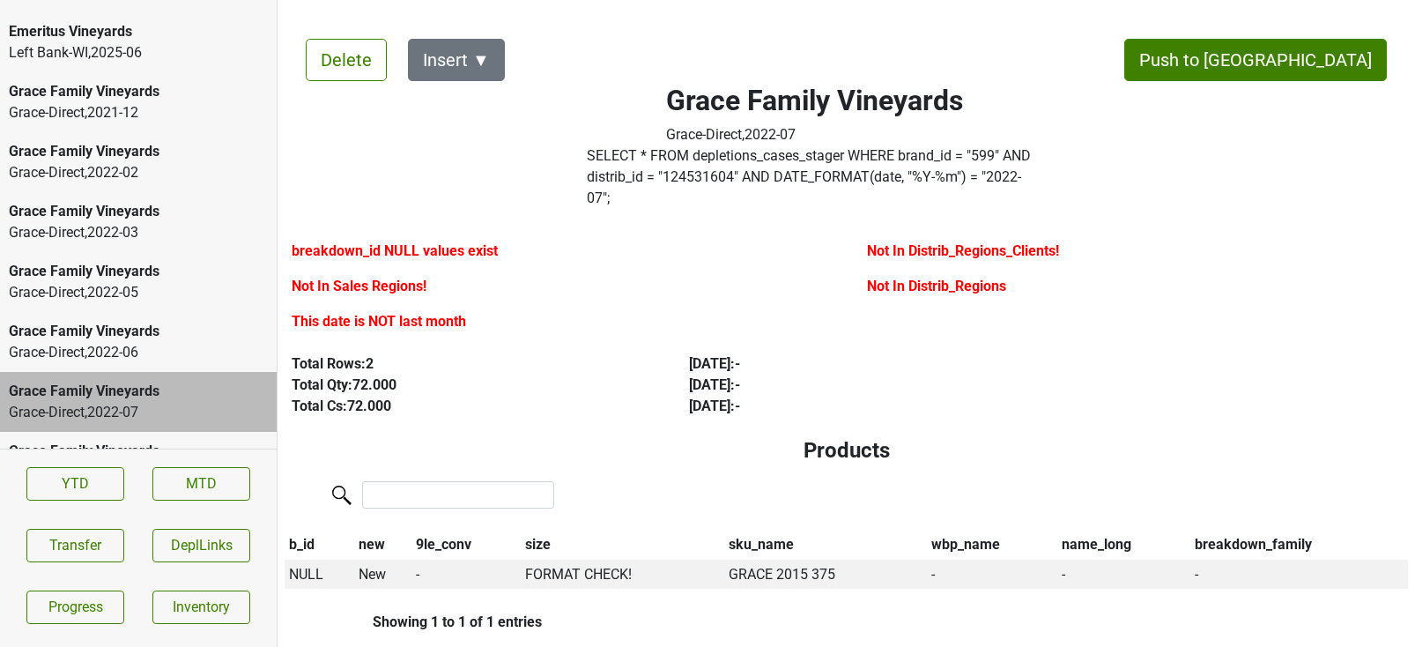
click at [154, 321] on div "Grace Family Vineyards" at bounding box center [138, 331] width 259 height 21
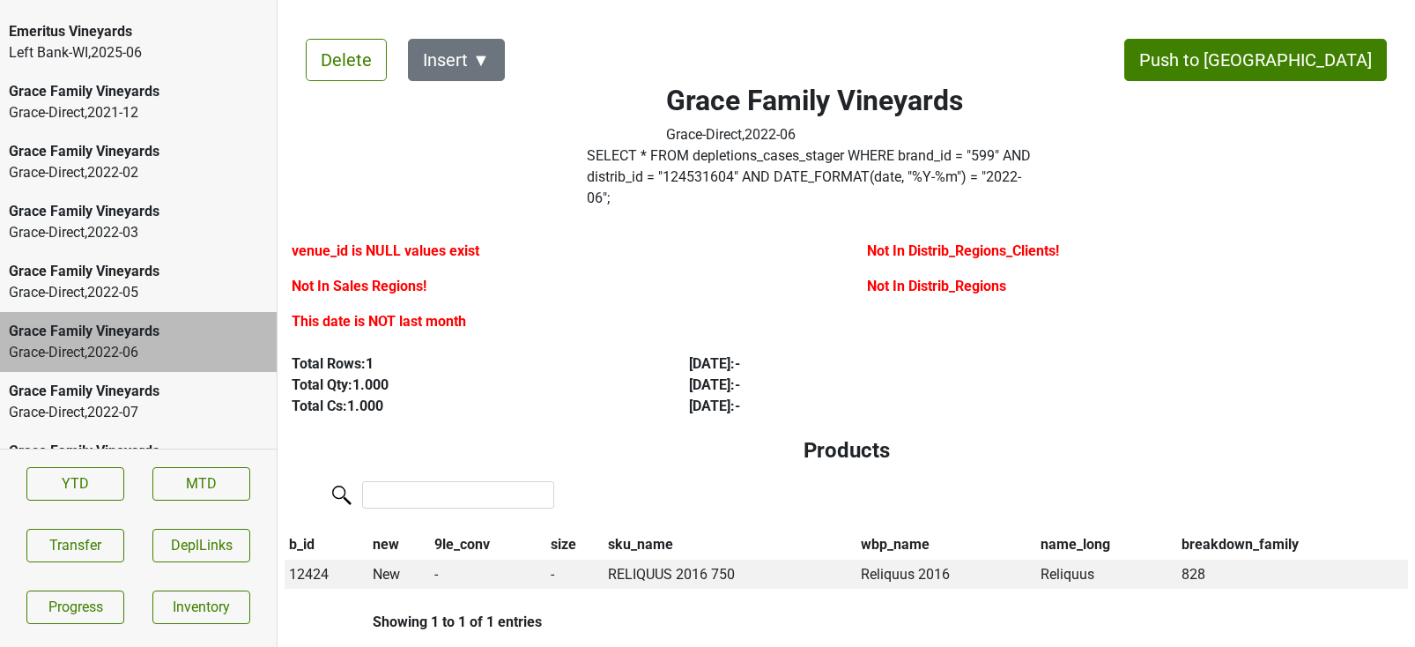
click at [156, 342] on div "Grace Family Vineyards Grace-Direct , 2022 - 06" at bounding box center [138, 342] width 277 height 60
click at [152, 381] on div "Grace Family Vineyards" at bounding box center [138, 391] width 259 height 21
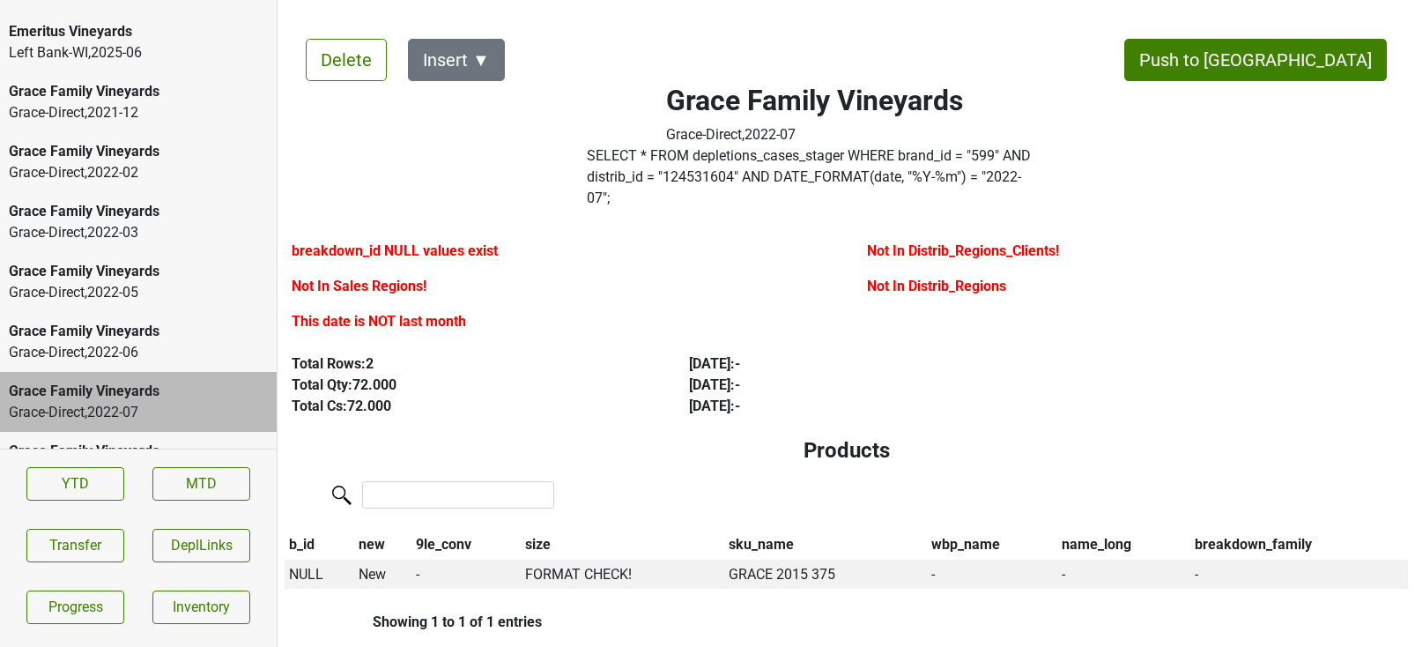
click at [152, 441] on div "Grace Family Vineyards" at bounding box center [138, 451] width 259 height 21
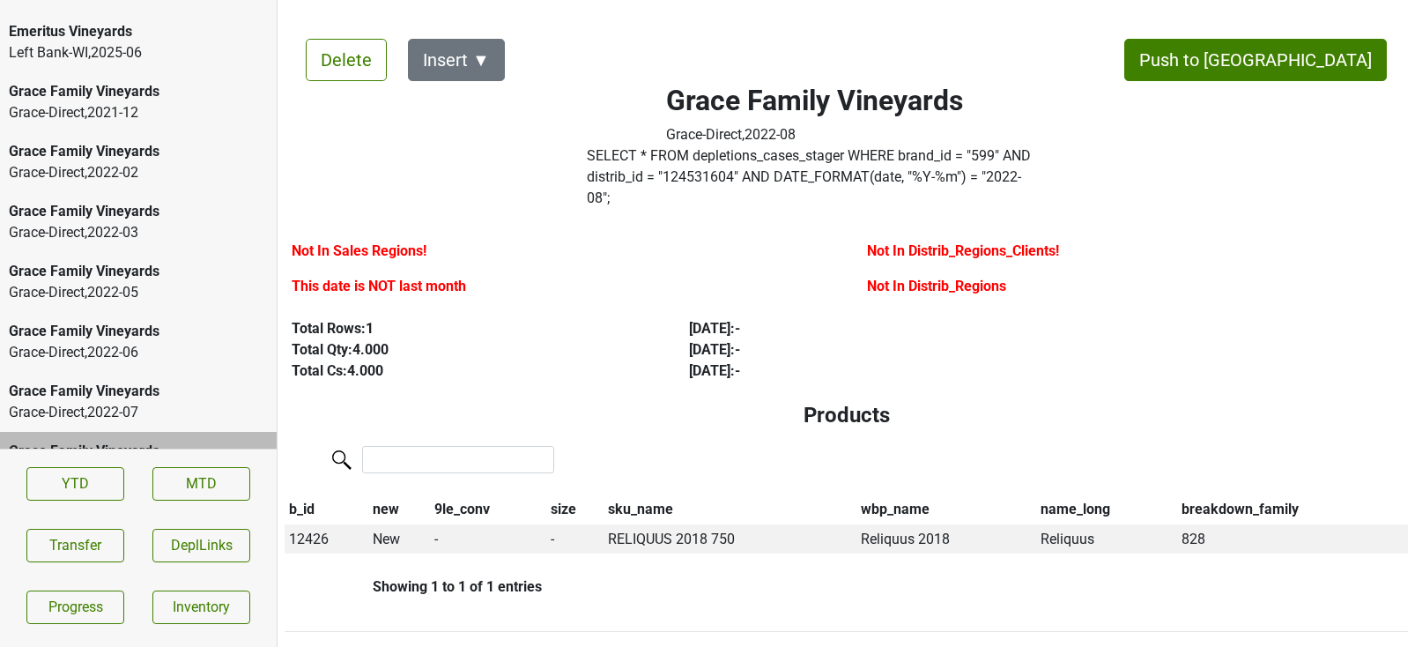
click at [144, 381] on div "Grace Family Vineyards" at bounding box center [138, 391] width 259 height 21
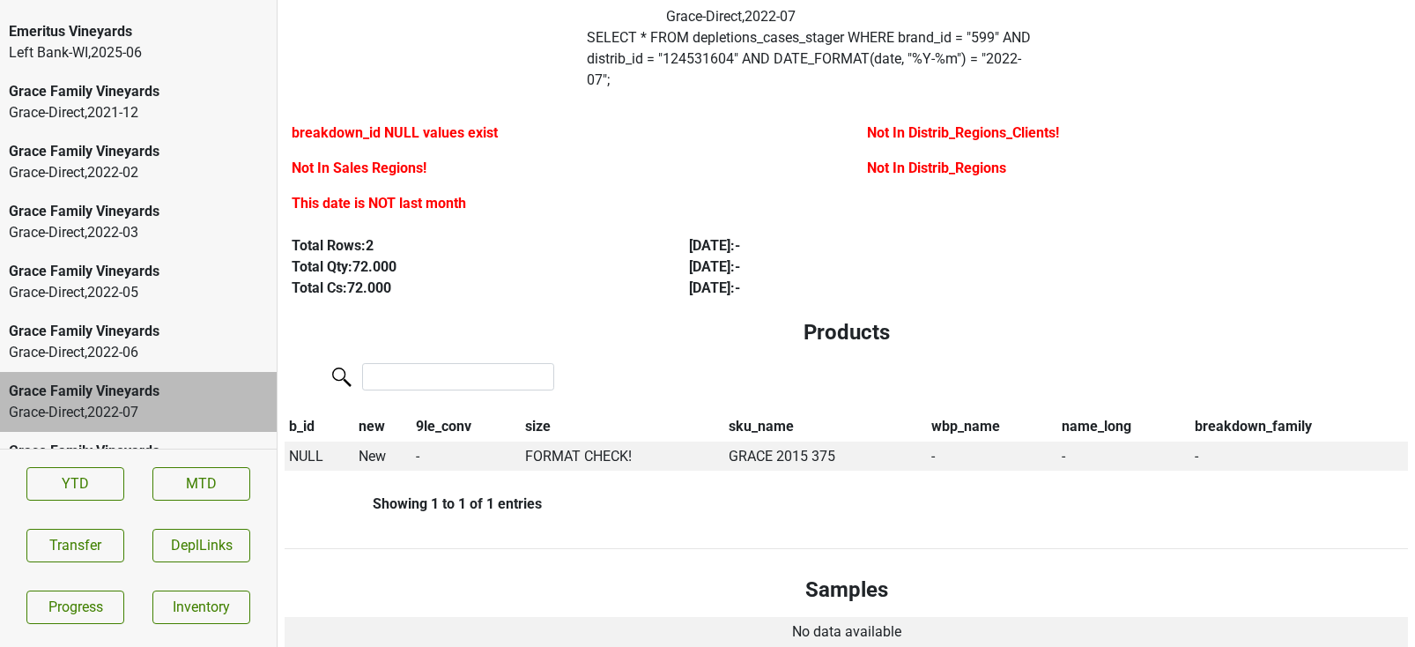
scroll to position [159, 0]
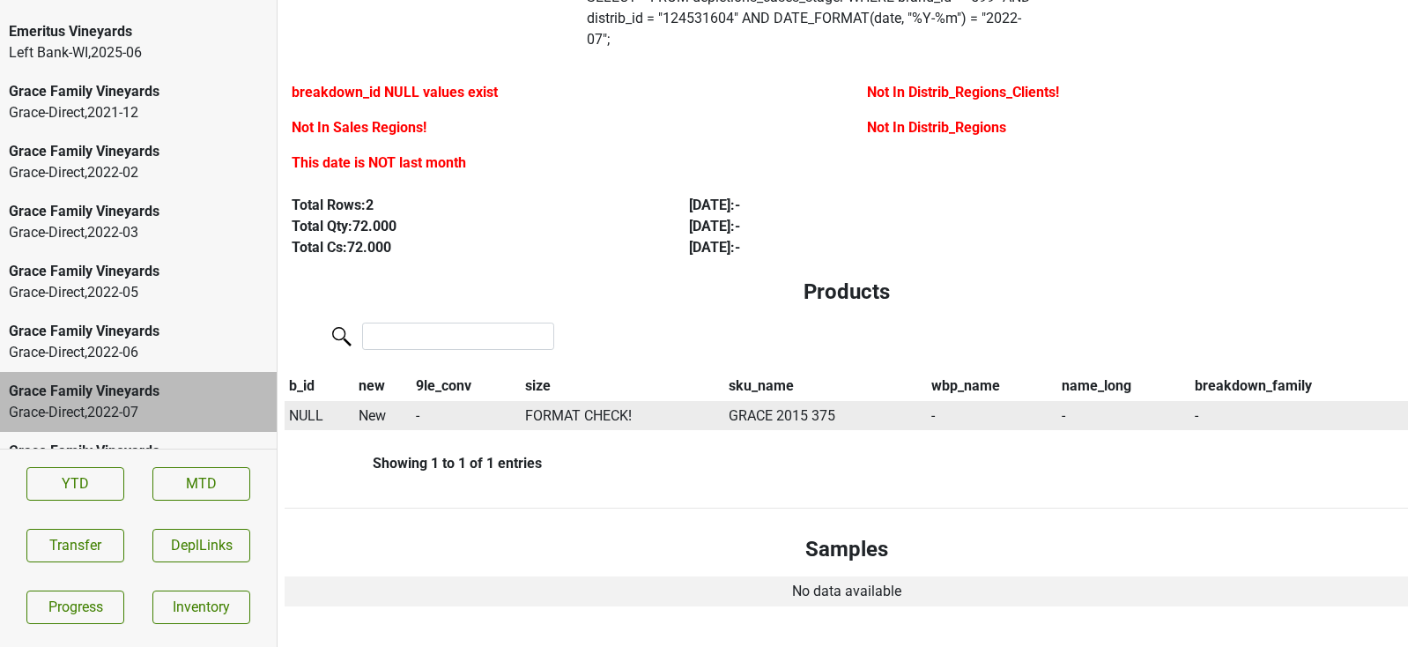
click at [303, 407] on span "NULL" at bounding box center [306, 415] width 34 height 17
type input "15 gr"
type input "15 grace"
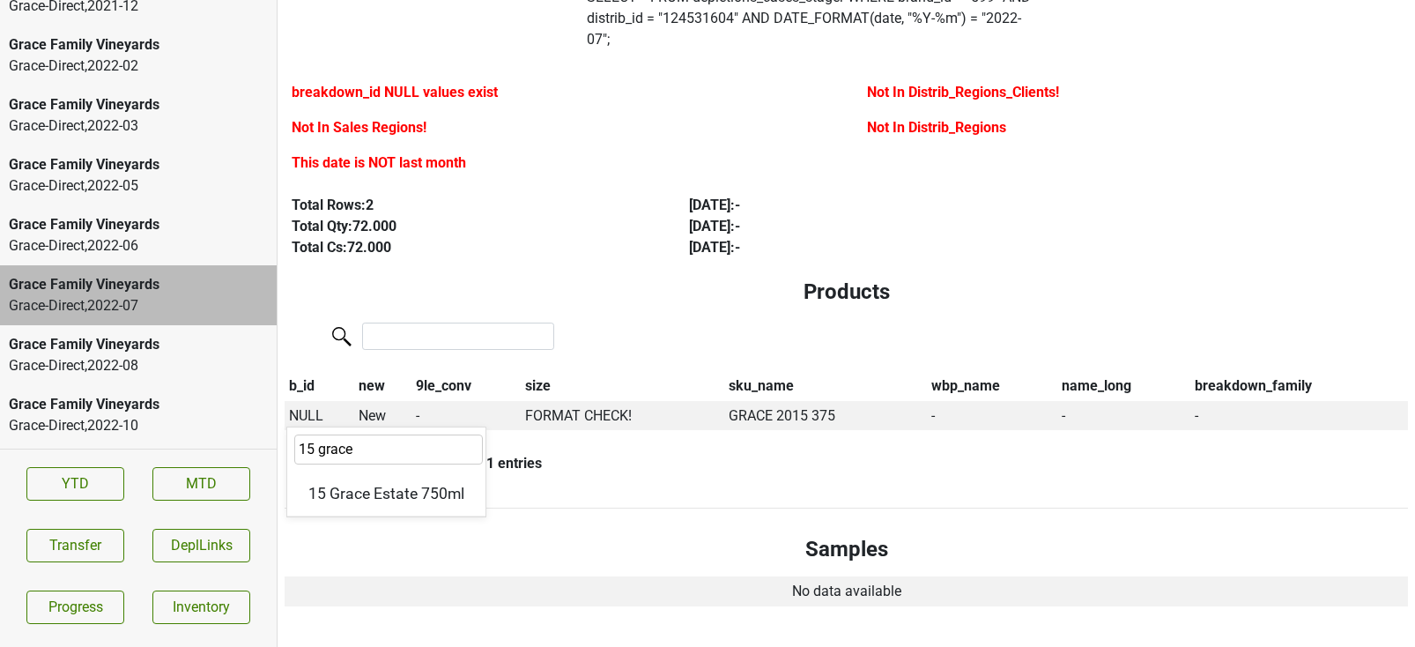
scroll to position [3235, 0]
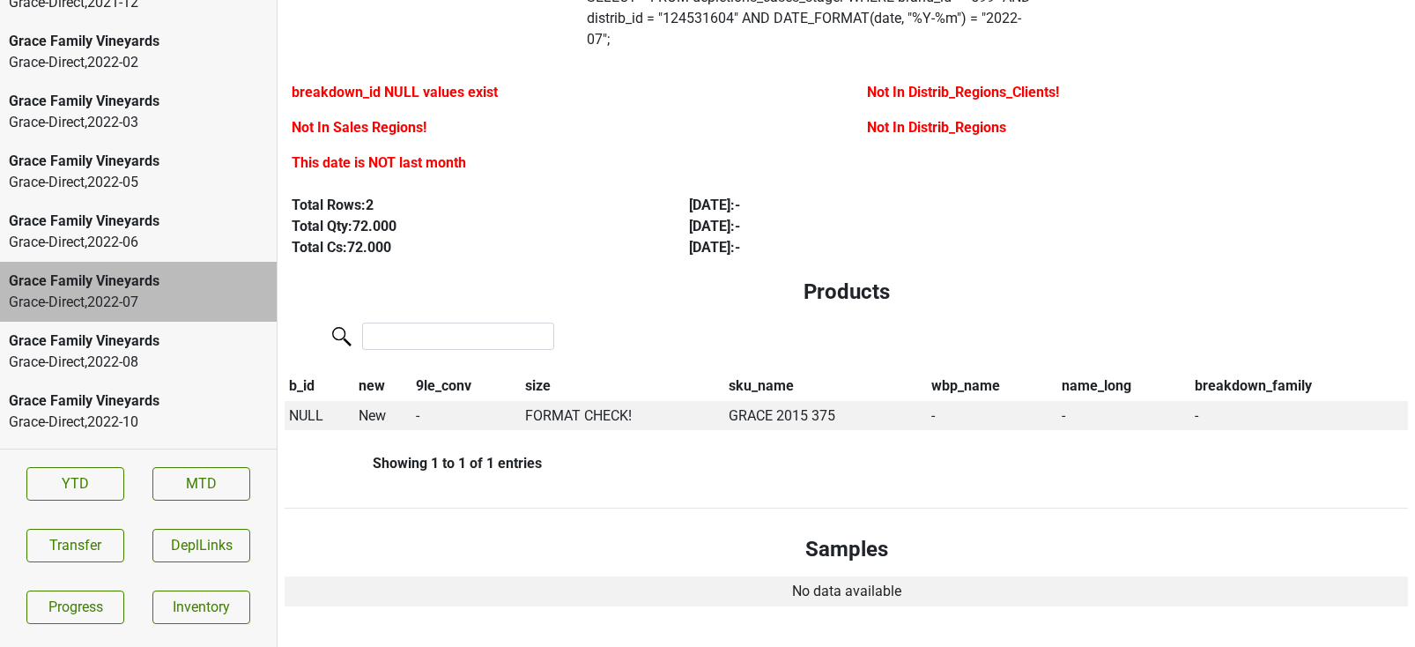
click at [138, 382] on div "Grace Family Vineyards Grace-Direct , 2022 - 10" at bounding box center [138, 412] width 277 height 60
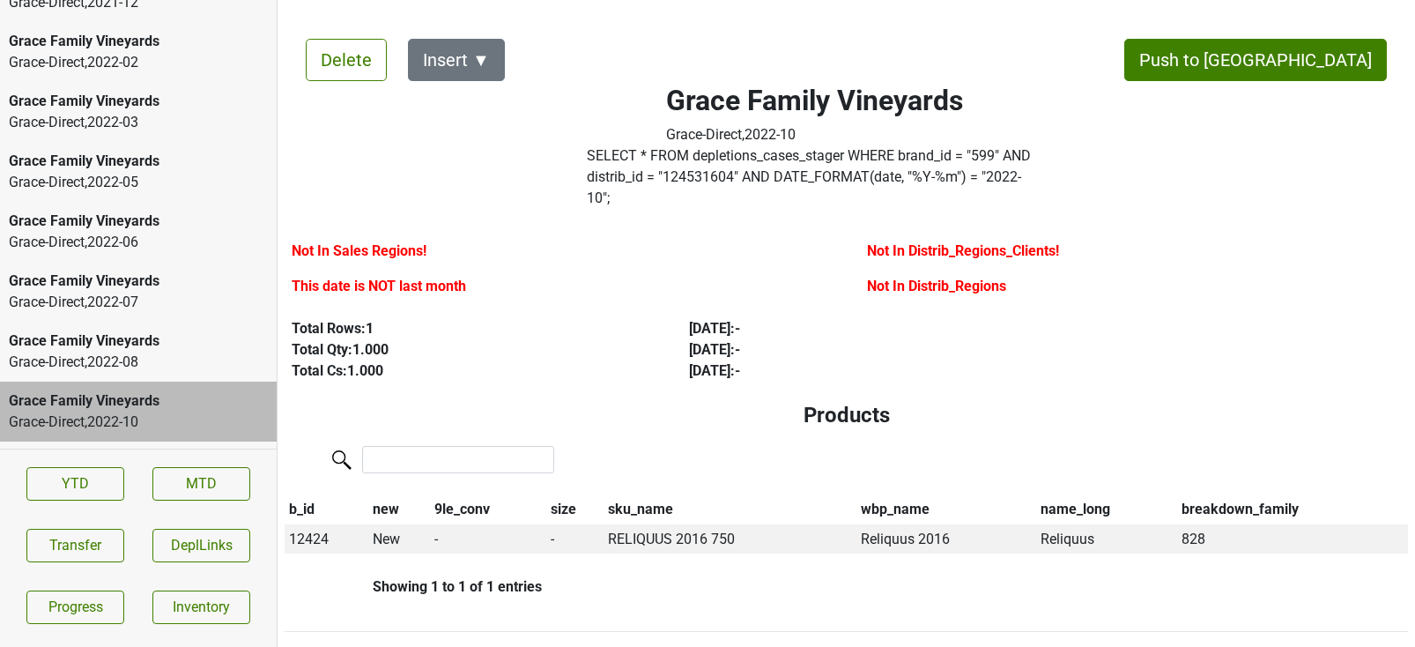
click at [138, 330] on div "Grace Family Vineyards" at bounding box center [138, 340] width 259 height 21
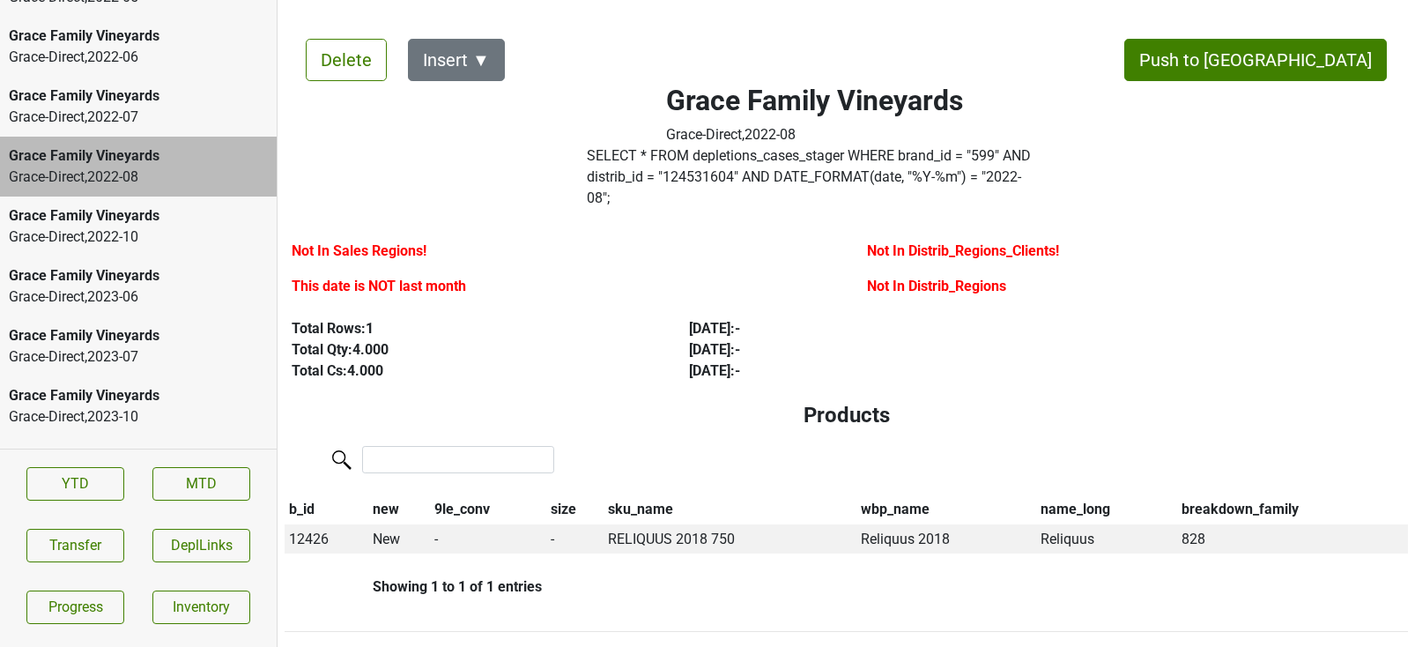
scroll to position [3428, 0]
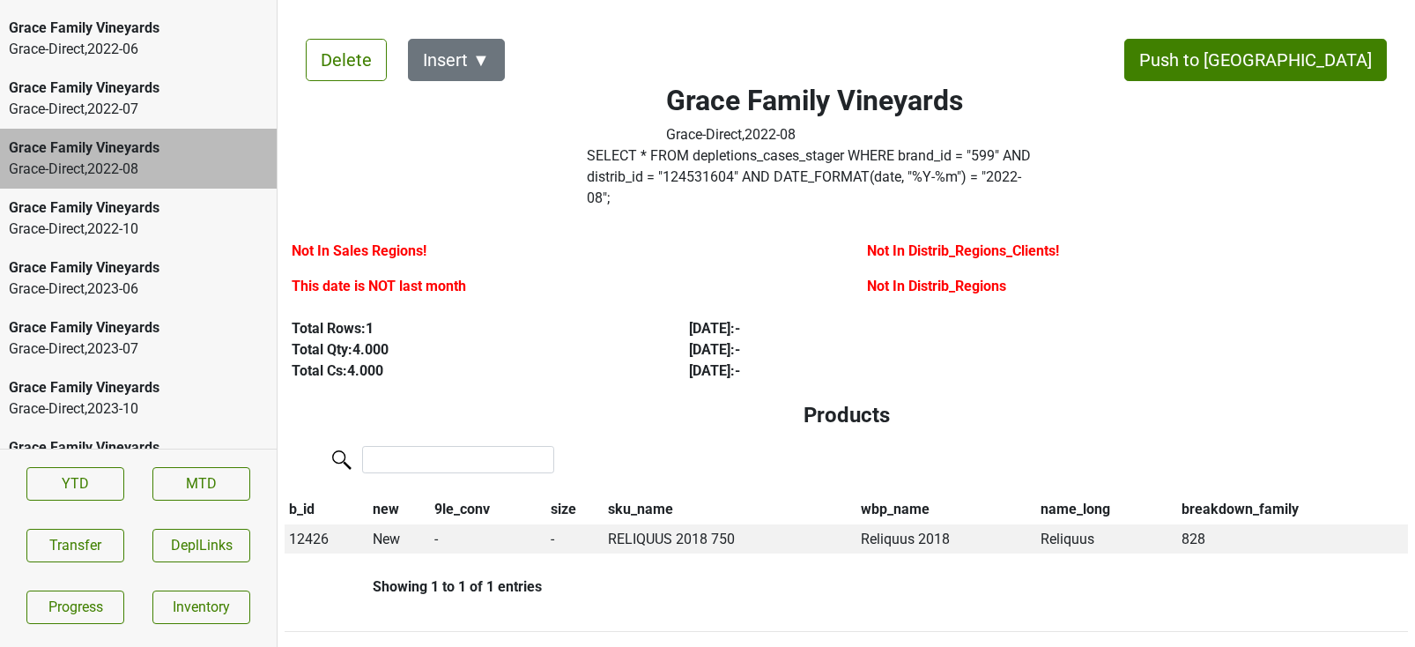
click at [139, 338] on div "Grace-Direct , 2023 - 07" at bounding box center [138, 348] width 259 height 21
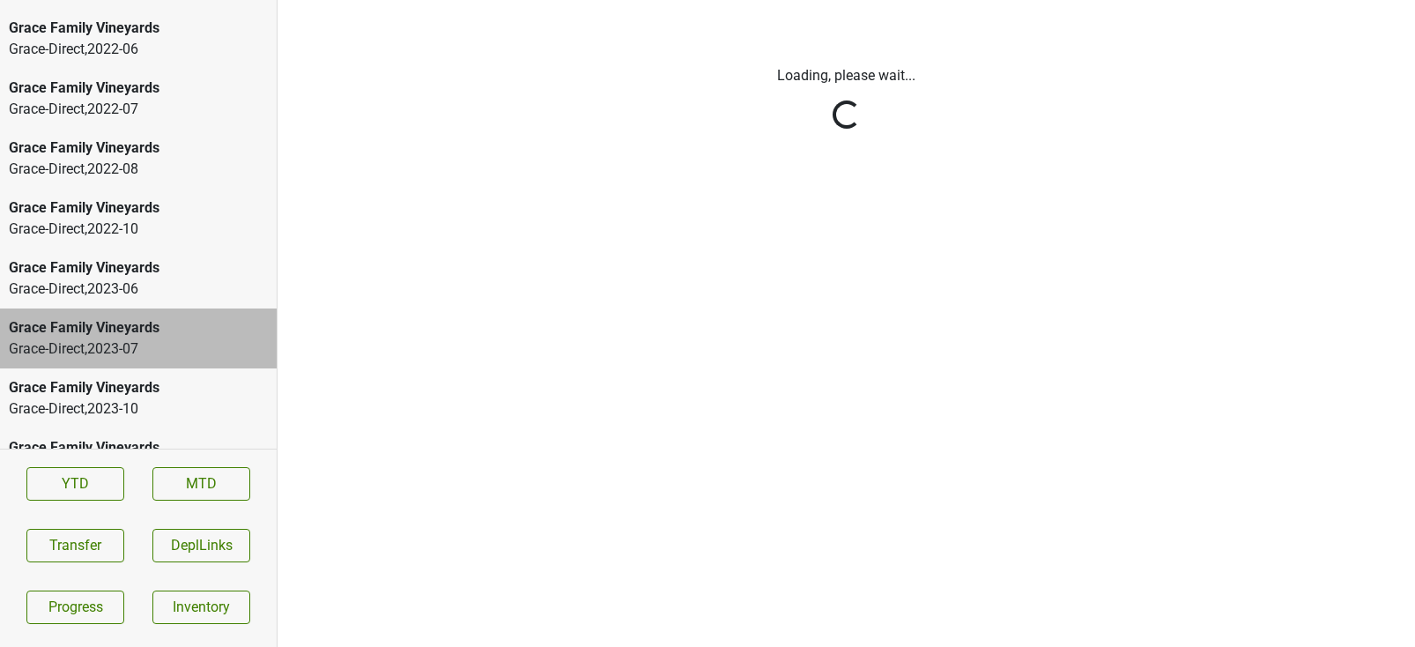
click at [139, 0] on html "Brick & Mortar Rootstock-MN , 2025 - 05 Brick & Mortar Rootstock-MN , 2025 - 07…" at bounding box center [707, 0] width 1415 height 0
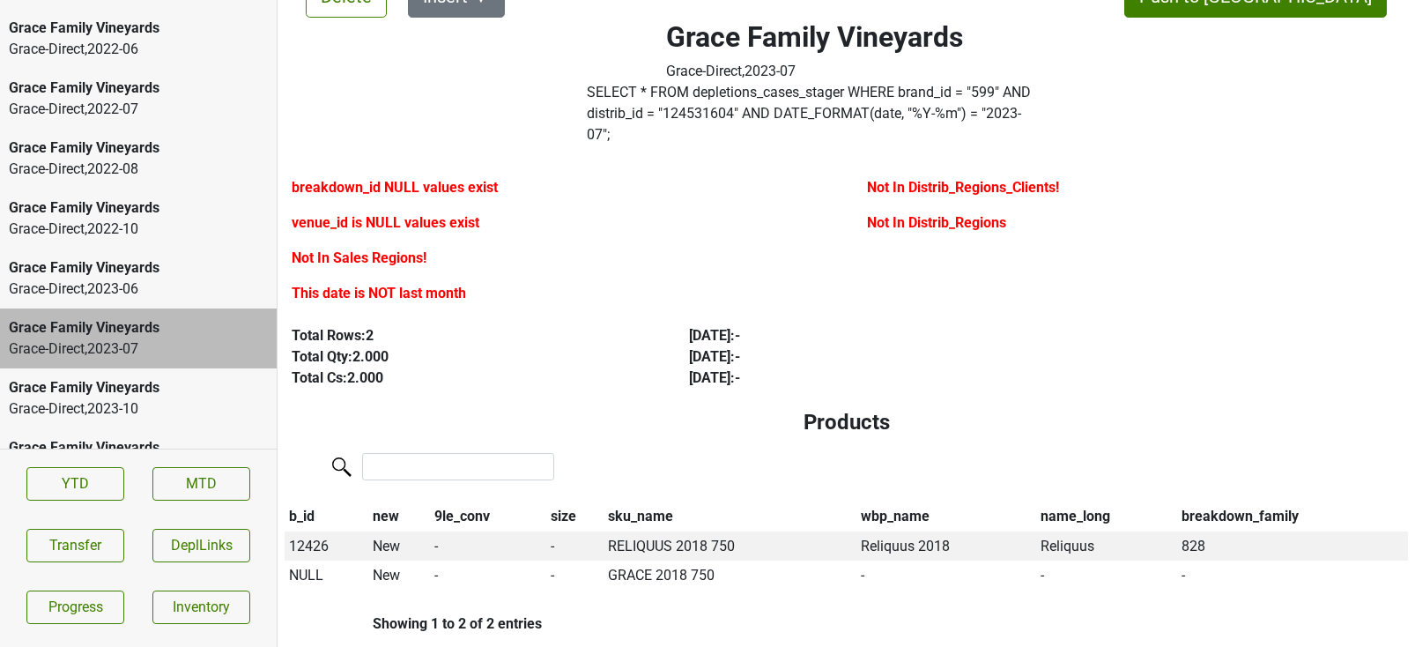
scroll to position [65, 0]
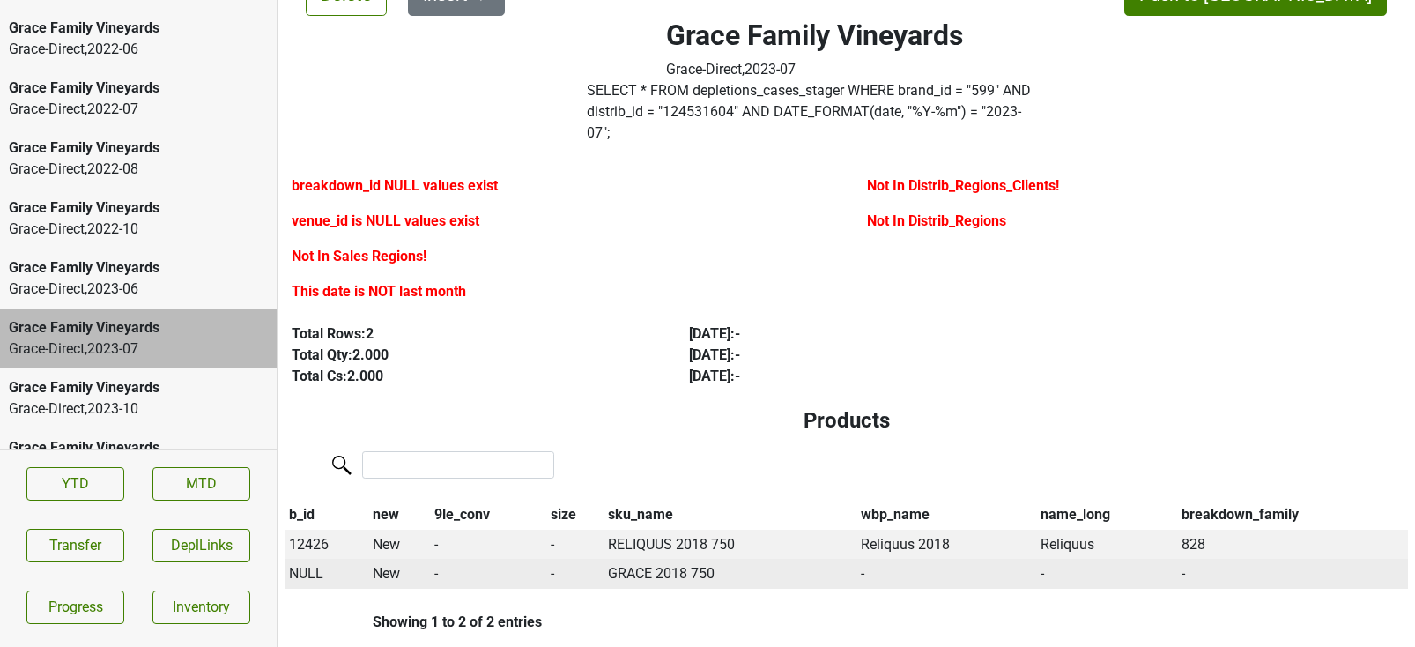
click at [300, 565] on span "NULL" at bounding box center [306, 573] width 34 height 17
type input "18 grace"
click at [337, 636] on div "* 18 Grace Estate 750ml" at bounding box center [391, 651] width 209 height 45
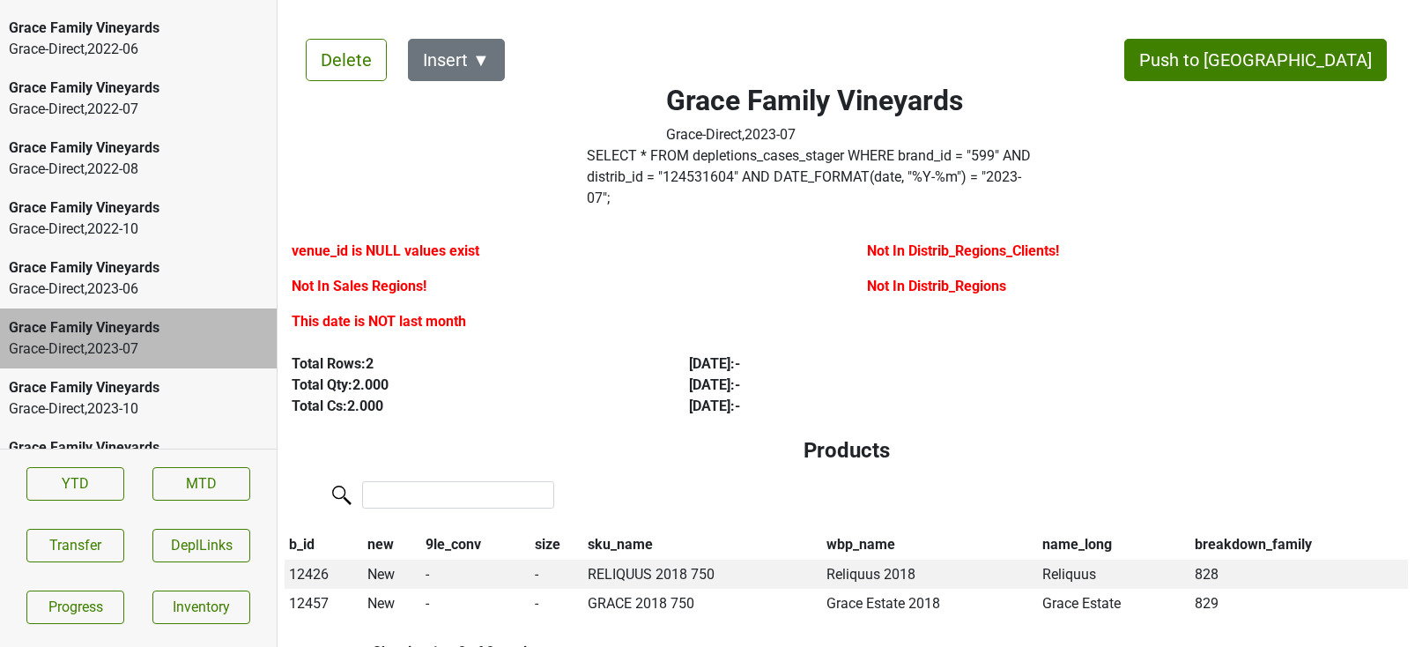
click at [139, 398] on div "Grace-Direct , 2023 - 10" at bounding box center [138, 408] width 259 height 21
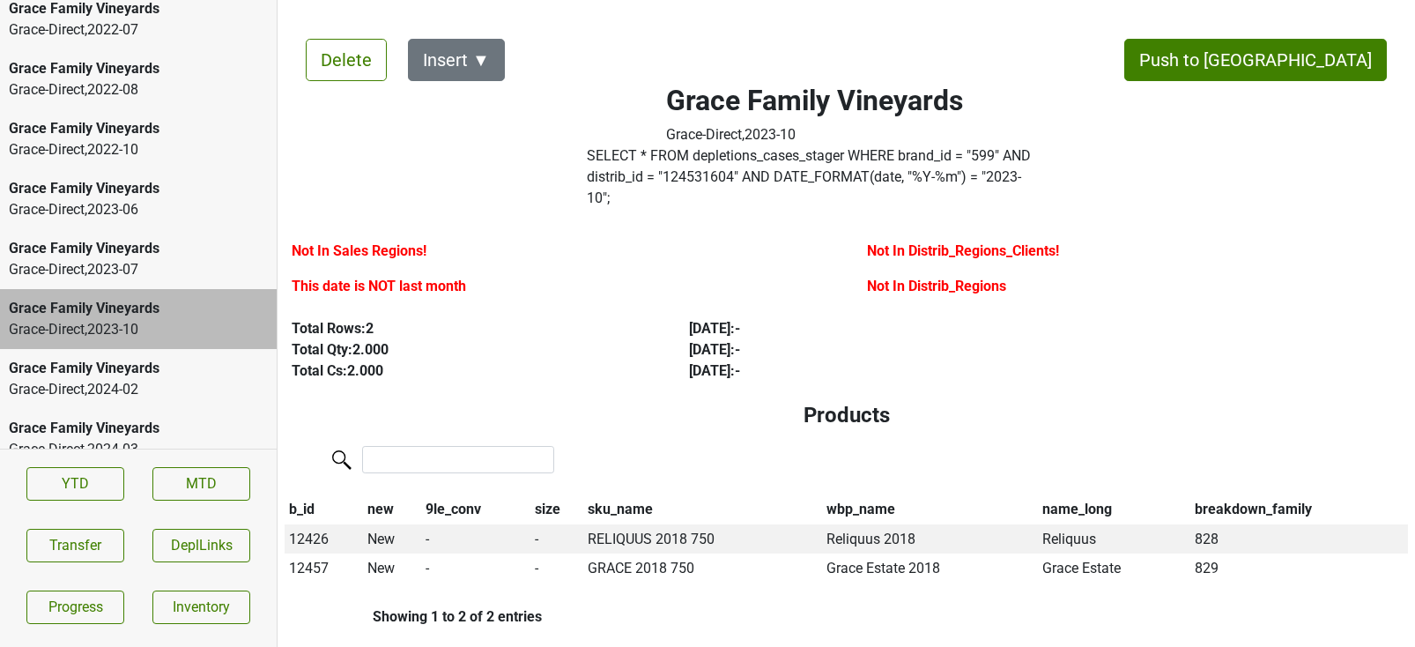
scroll to position [3511, 0]
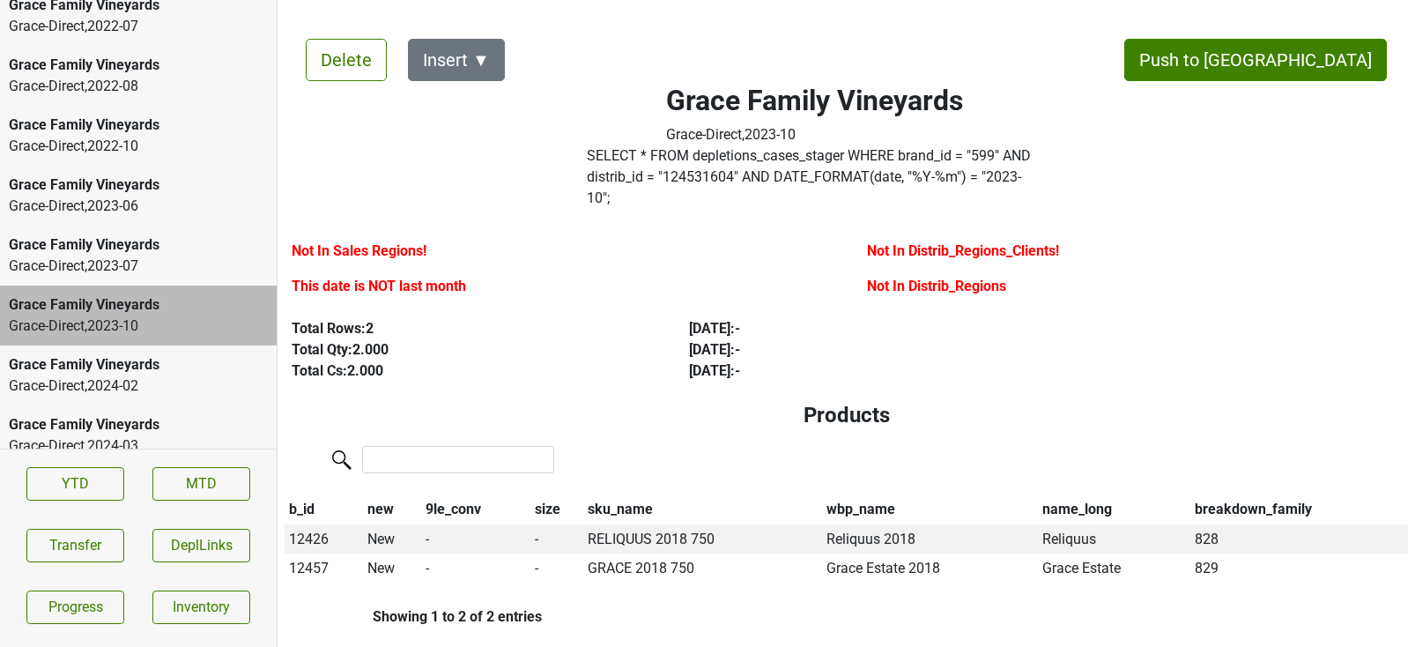
click at [140, 383] on div "Grace Family Vineyards Grace-Direct , 2024 - 02" at bounding box center [138, 375] width 277 height 60
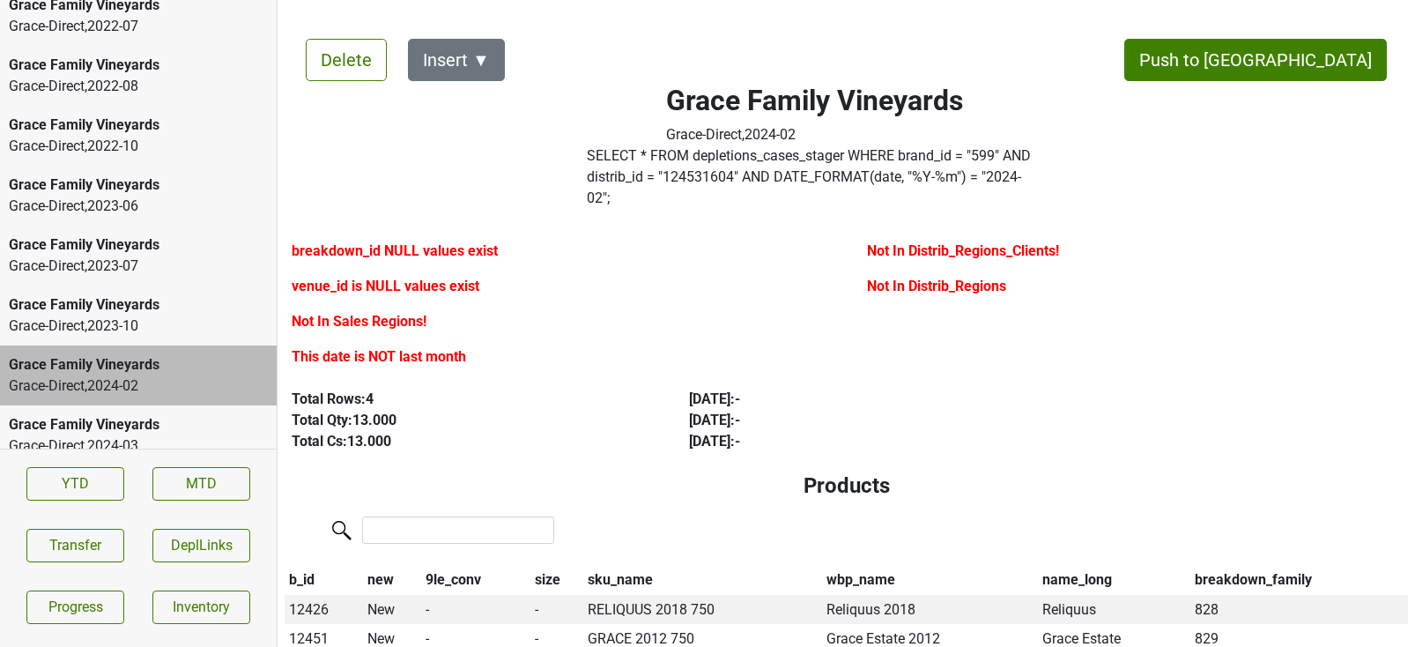
click at [139, 414] on div "Grace Family Vineyards" at bounding box center [138, 424] width 259 height 21
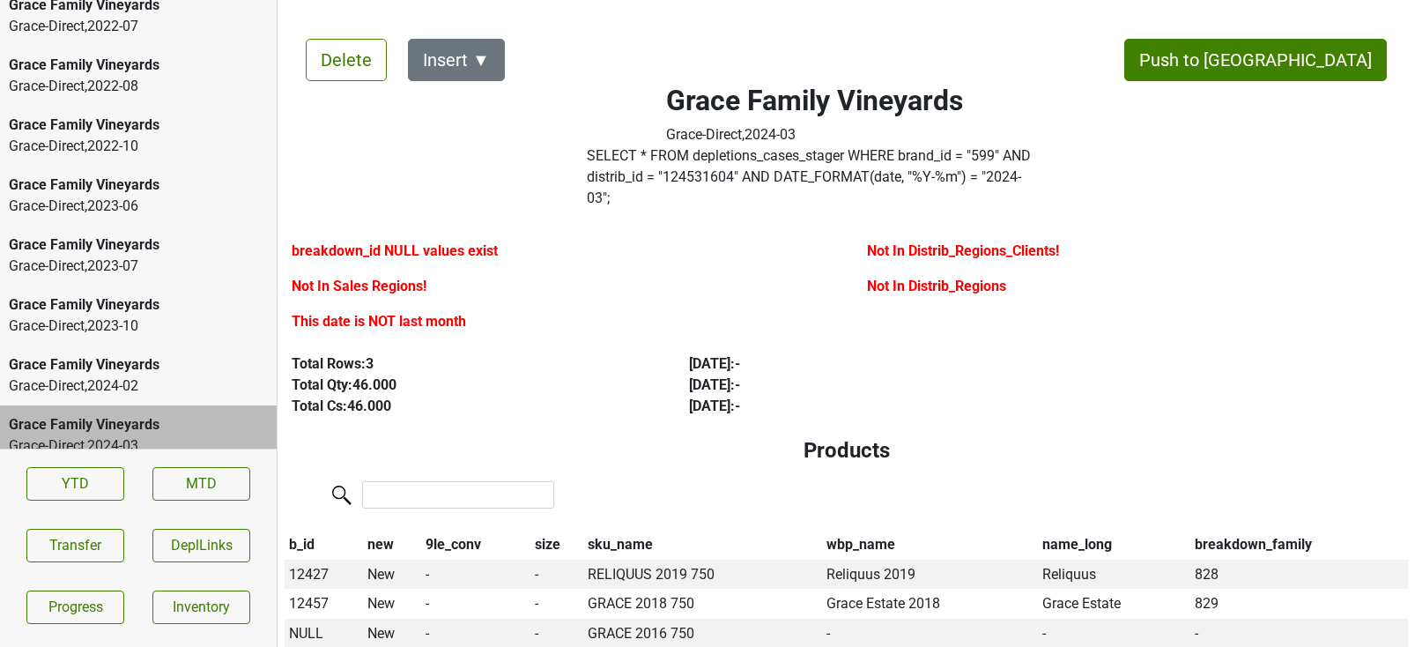
click at [145, 375] on div "Grace-Direct , 2024 - 02" at bounding box center [138, 385] width 259 height 21
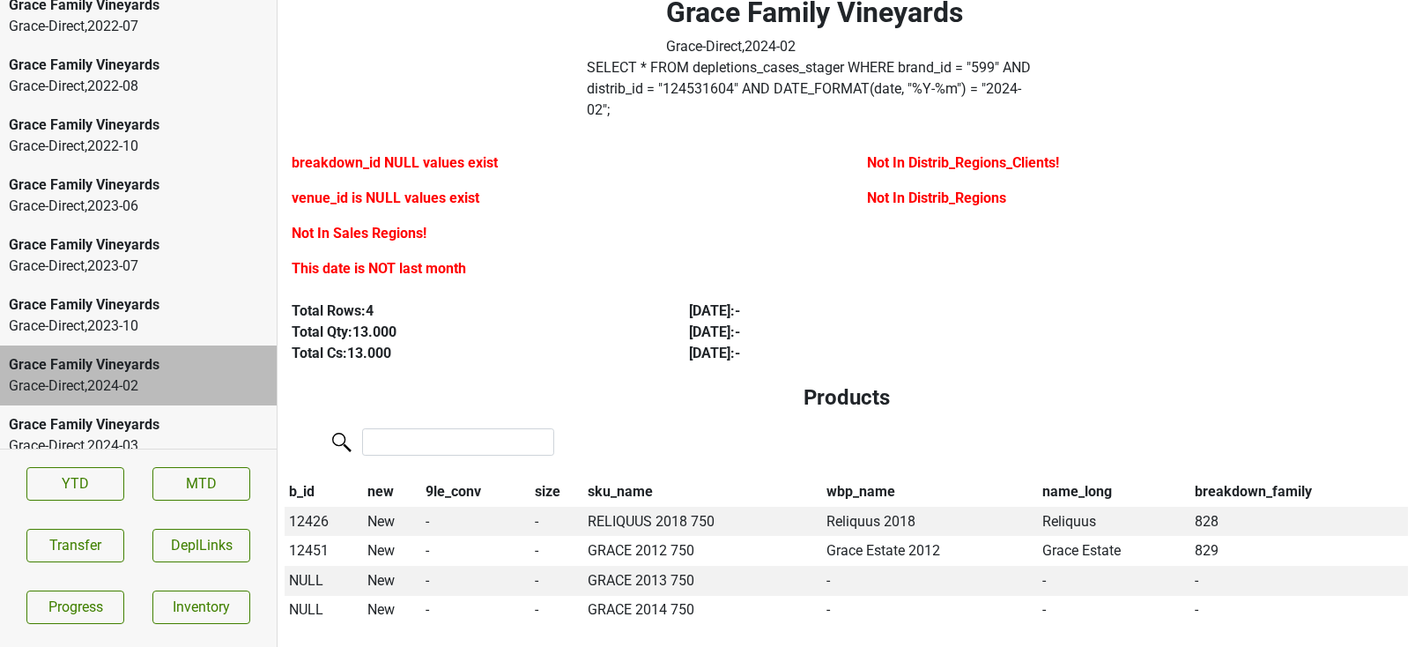
scroll to position [104, 0]
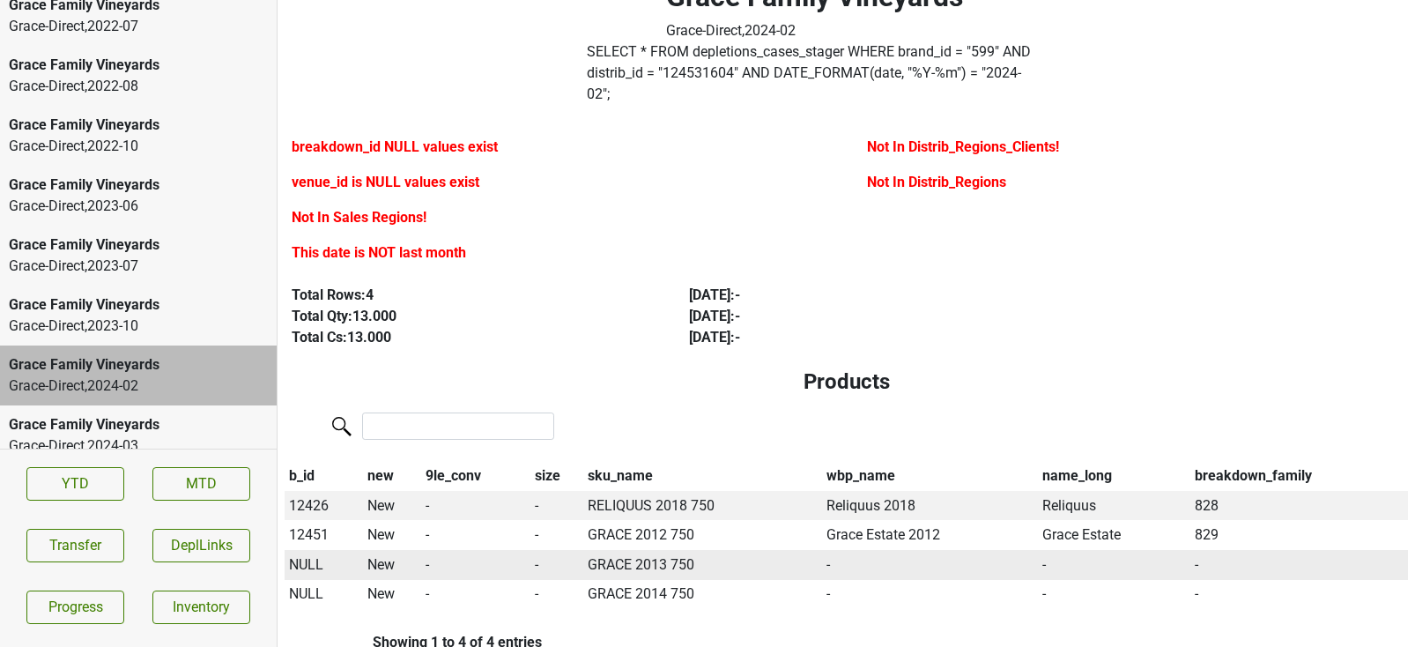
click at [314, 556] on span "NULL" at bounding box center [306, 564] width 34 height 17
type input "13 g"
click at [345, 627] on div "13 Grace Estate 750ml" at bounding box center [386, 642] width 198 height 45
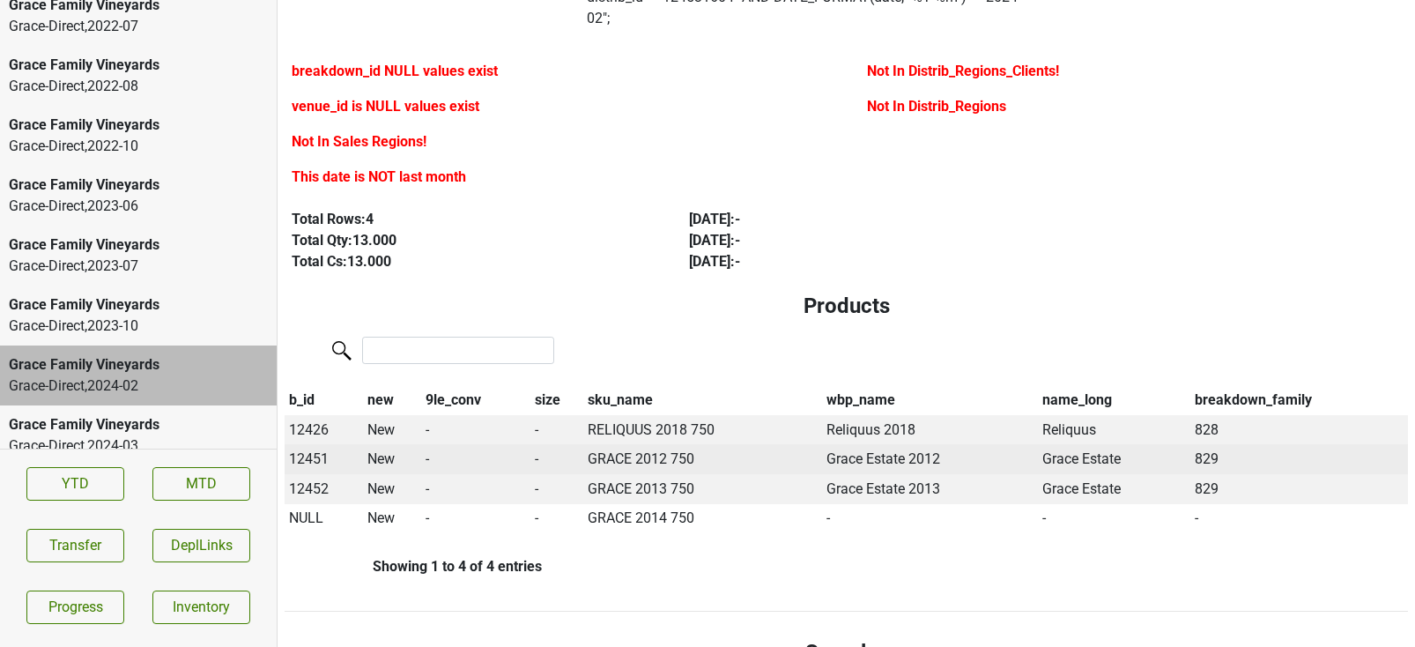
scroll to position [183, 0]
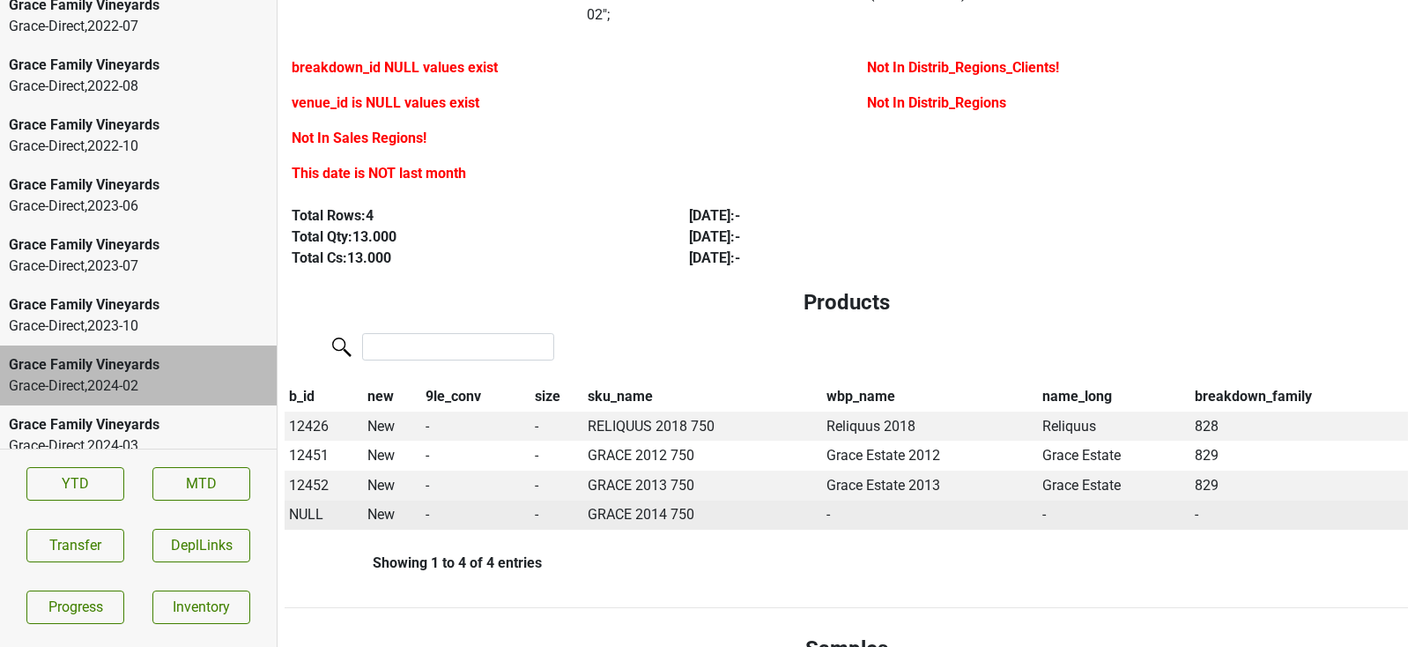
click at [299, 506] on span "NULL" at bounding box center [306, 514] width 34 height 17
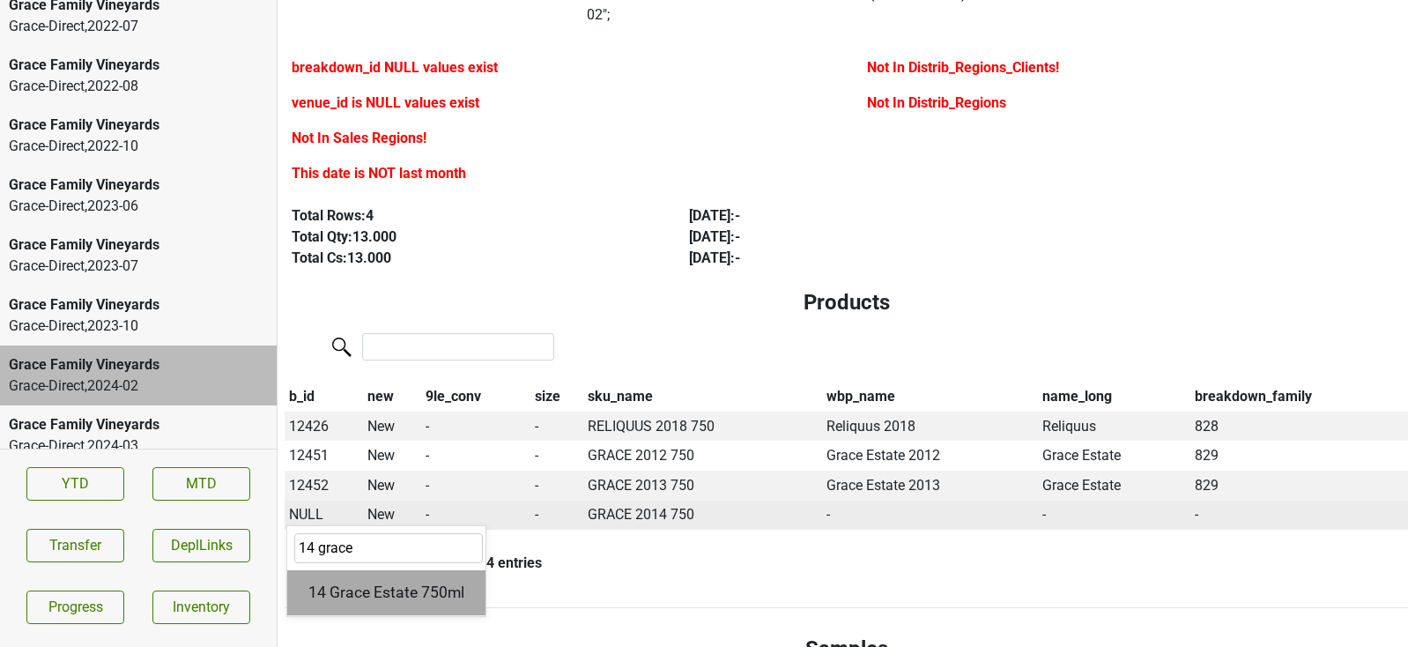
type input "14 grace"
click at [322, 570] on div "14 Grace Estate 750ml" at bounding box center [386, 592] width 198 height 45
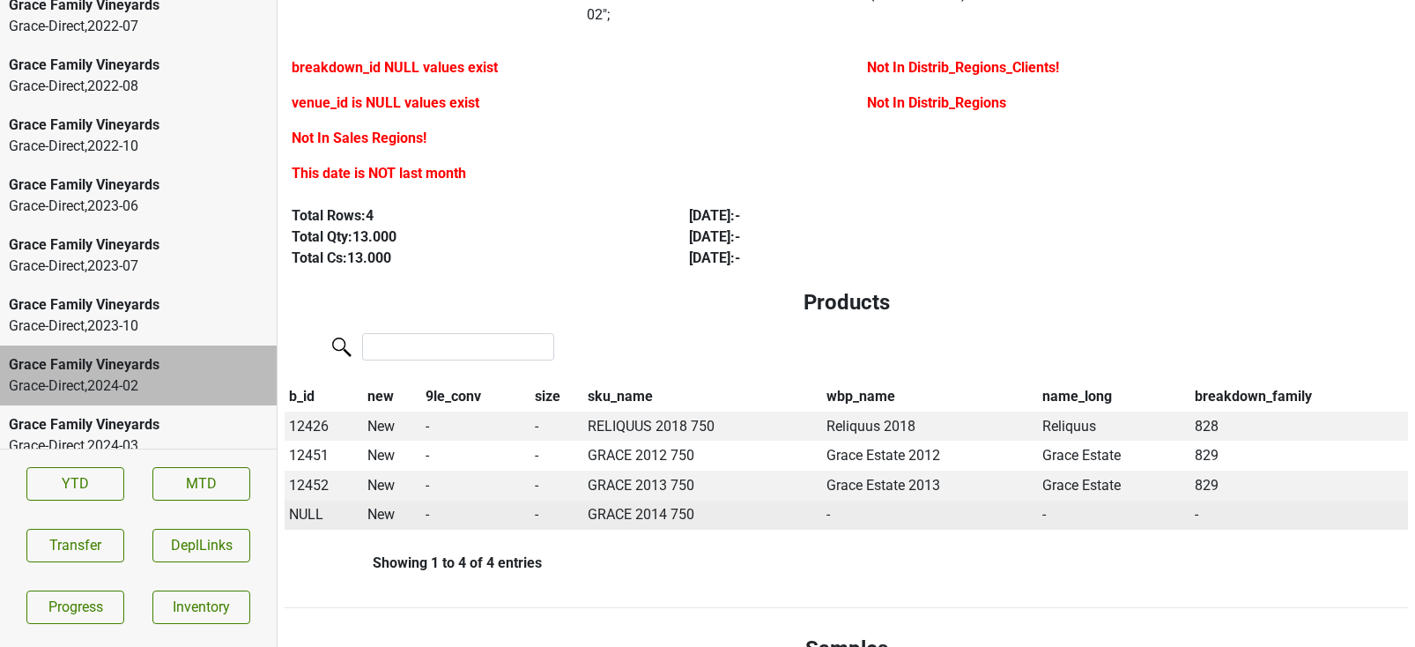
scroll to position [0, 0]
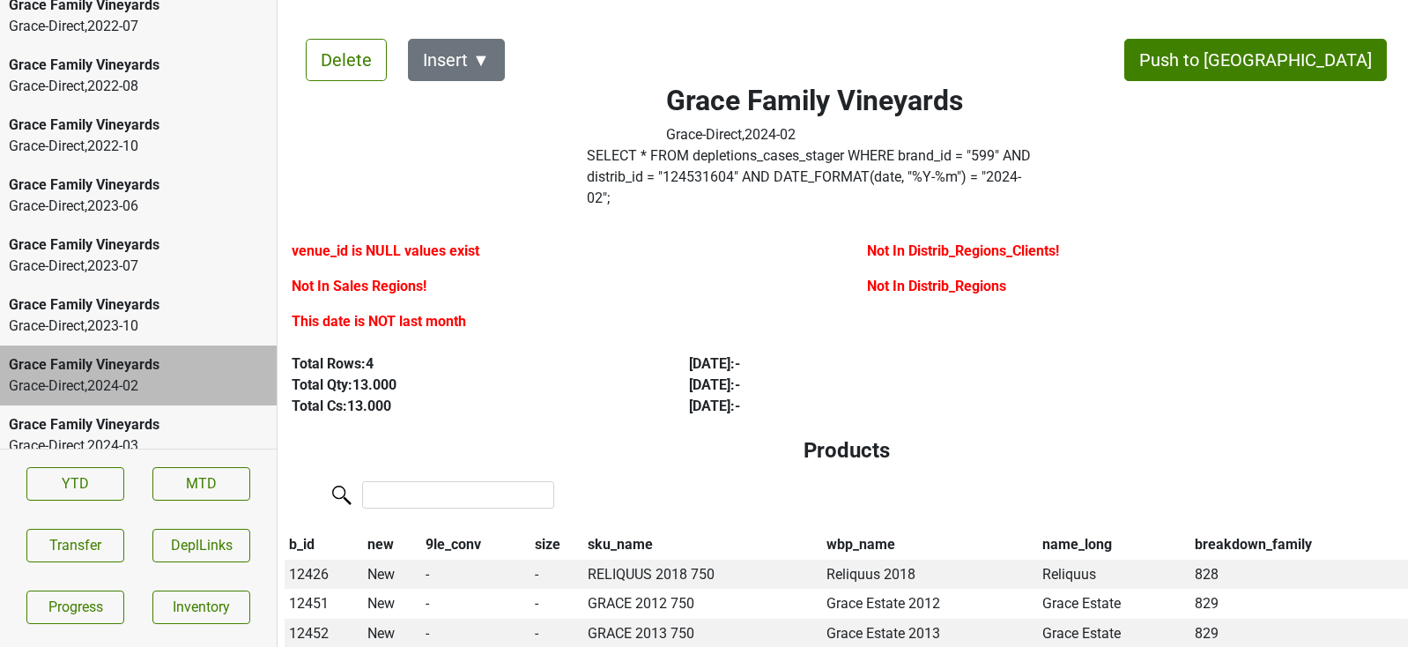
click at [191, 435] on div "Grace-Direct , 2024 - 03" at bounding box center [138, 445] width 259 height 21
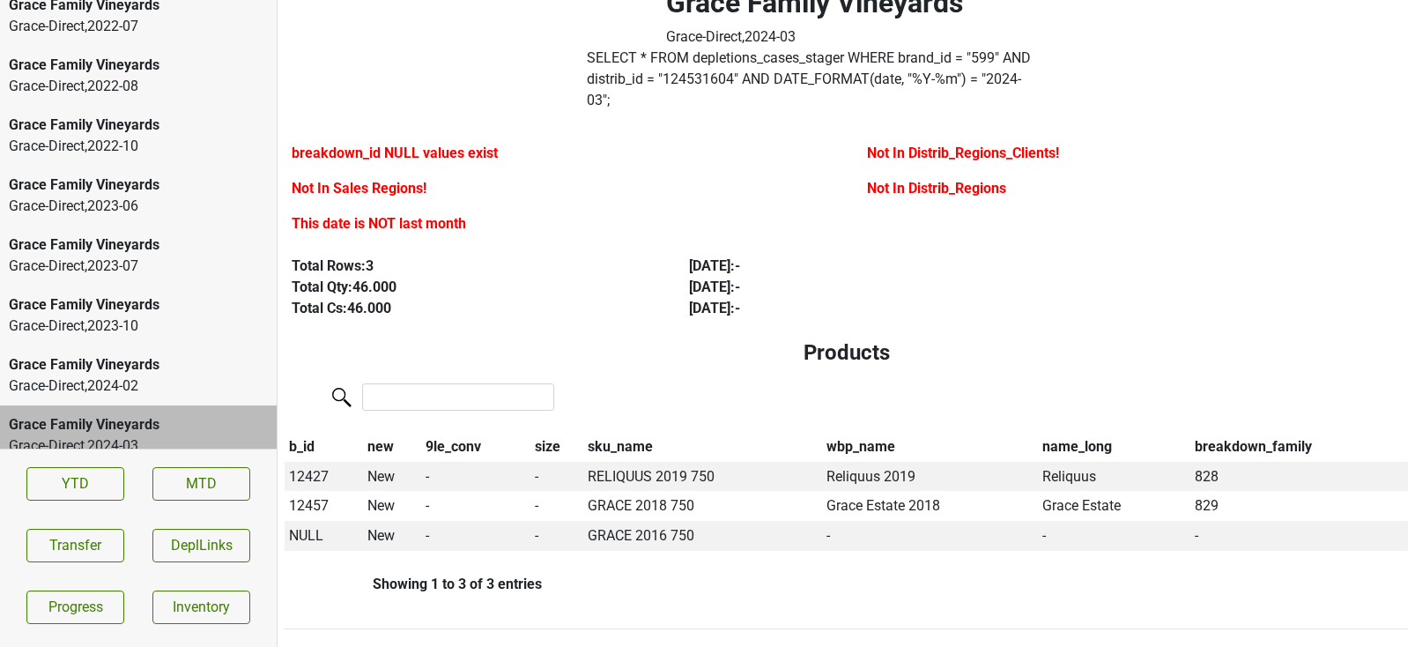
scroll to position [129, 0]
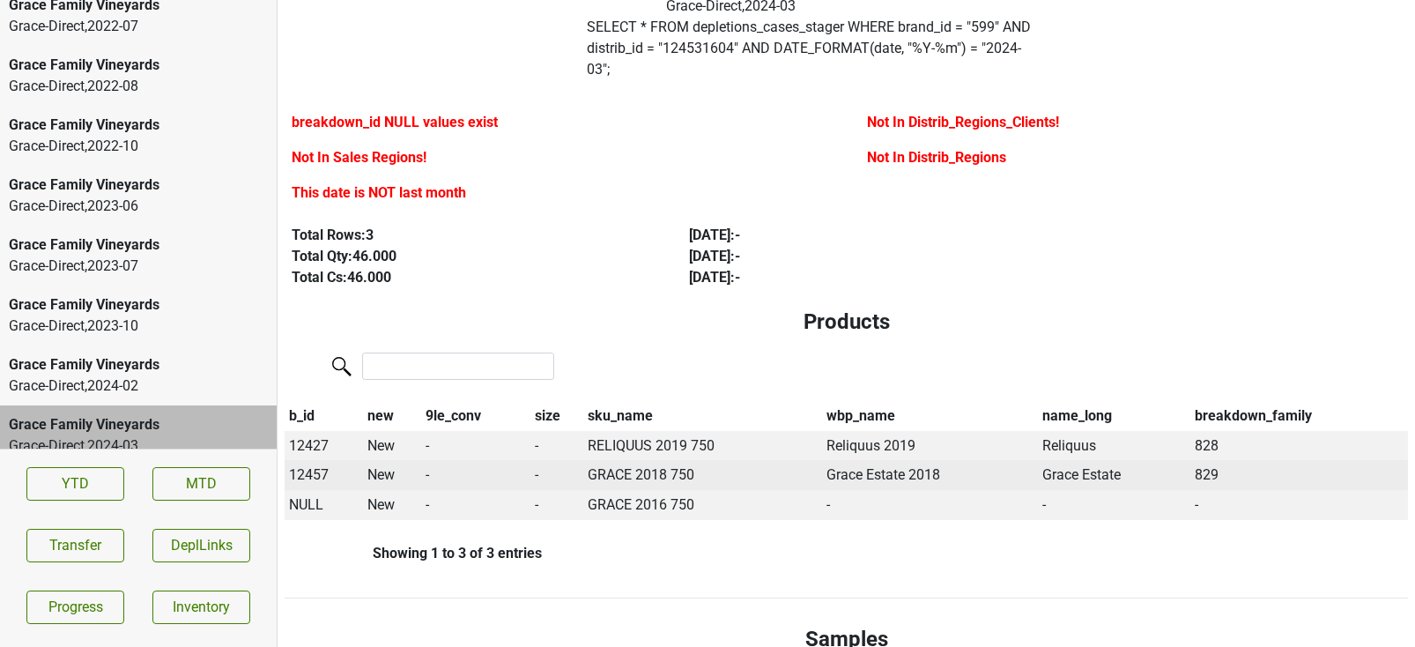
click at [310, 466] on span "12457" at bounding box center [309, 474] width 40 height 17
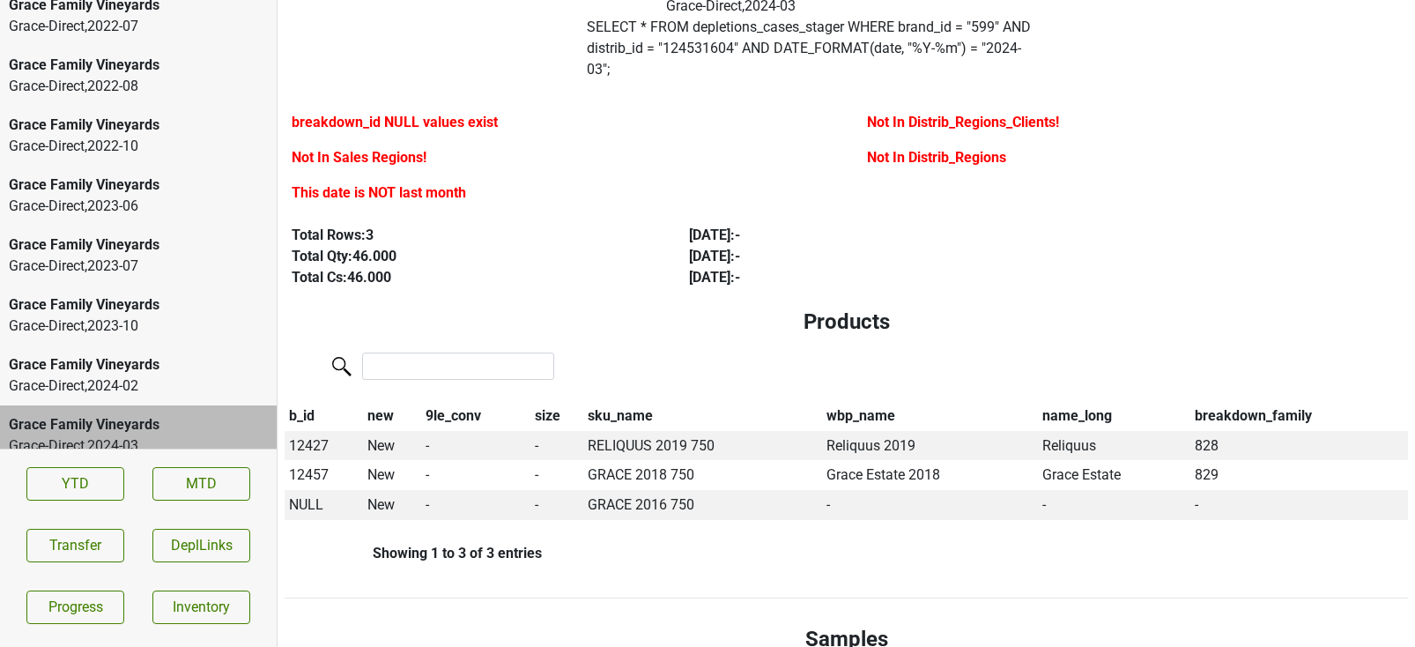
click at [340, 349] on label at bounding box center [423, 364] width 192 height 31
click at [362, 353] on input "search" at bounding box center [458, 366] width 192 height 27
click at [313, 496] on span "NULL" at bounding box center [306, 504] width 34 height 17
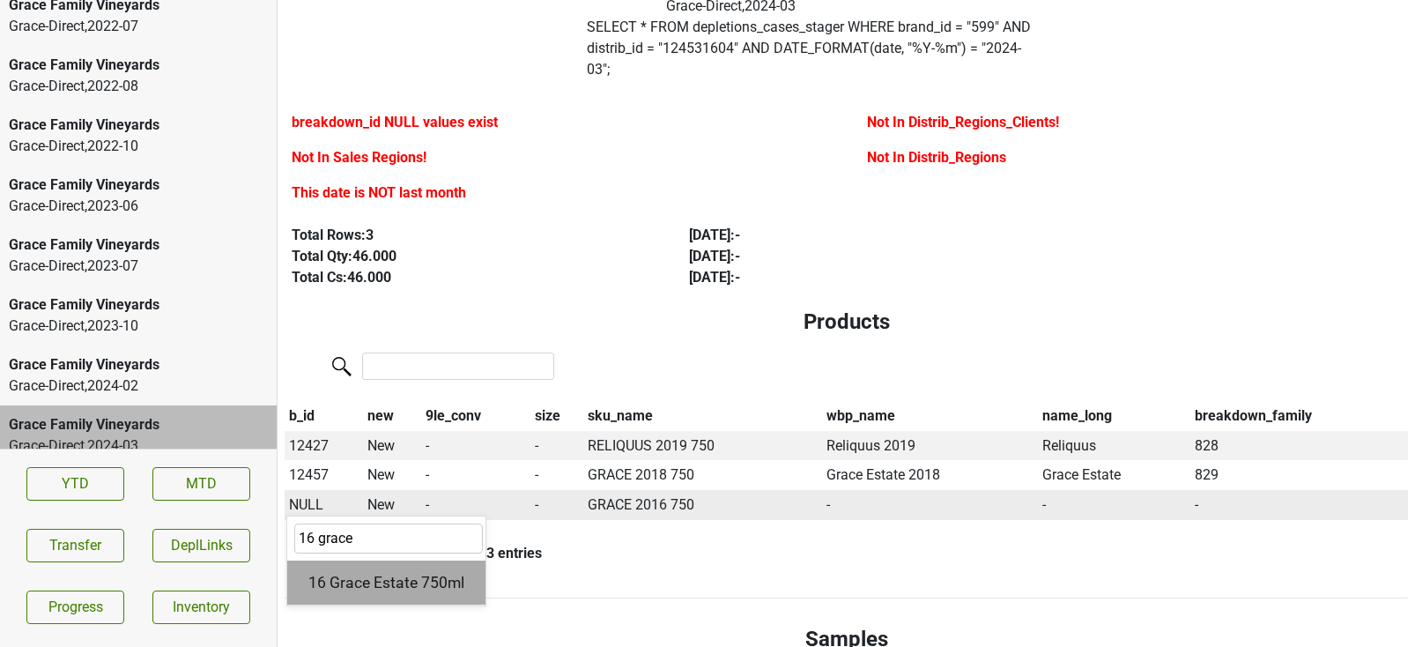
type input "16 grace"
click at [337, 560] on div "16 Grace Estate 750ml" at bounding box center [386, 582] width 198 height 45
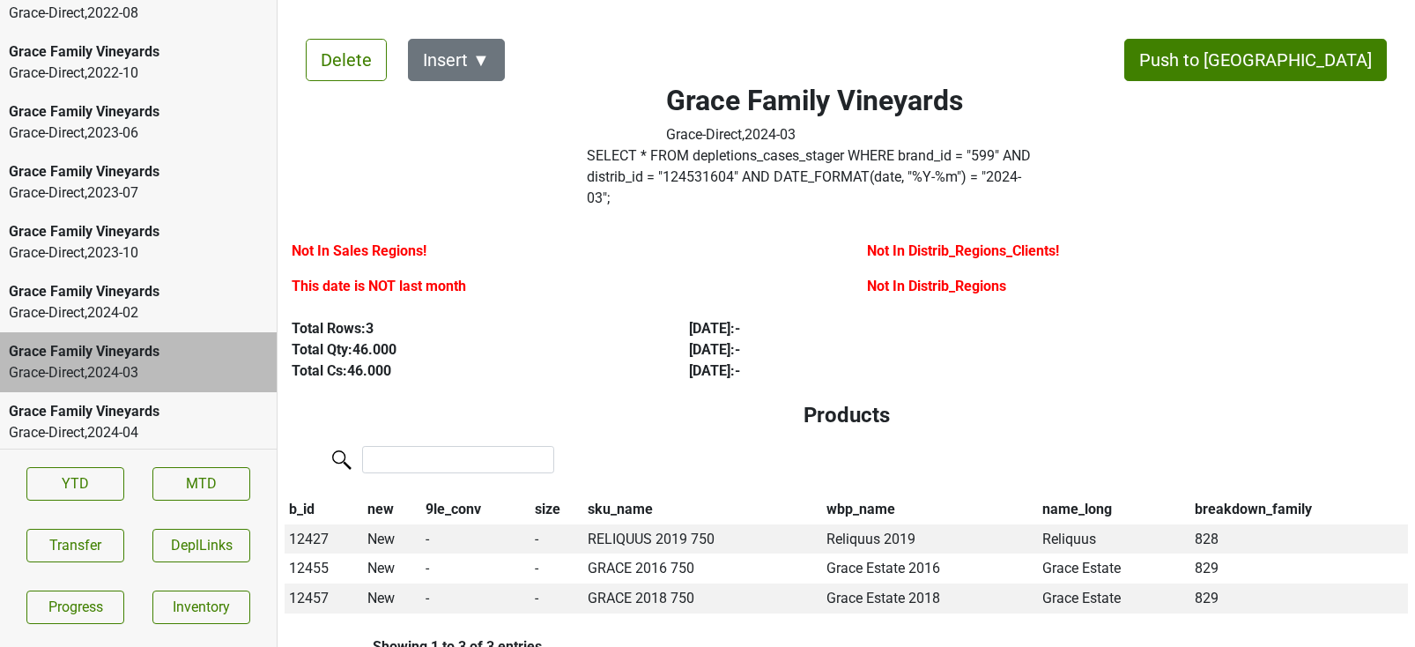
scroll to position [3586, 0]
click at [126, 399] on div "Grace Family Vineyards" at bounding box center [138, 409] width 259 height 21
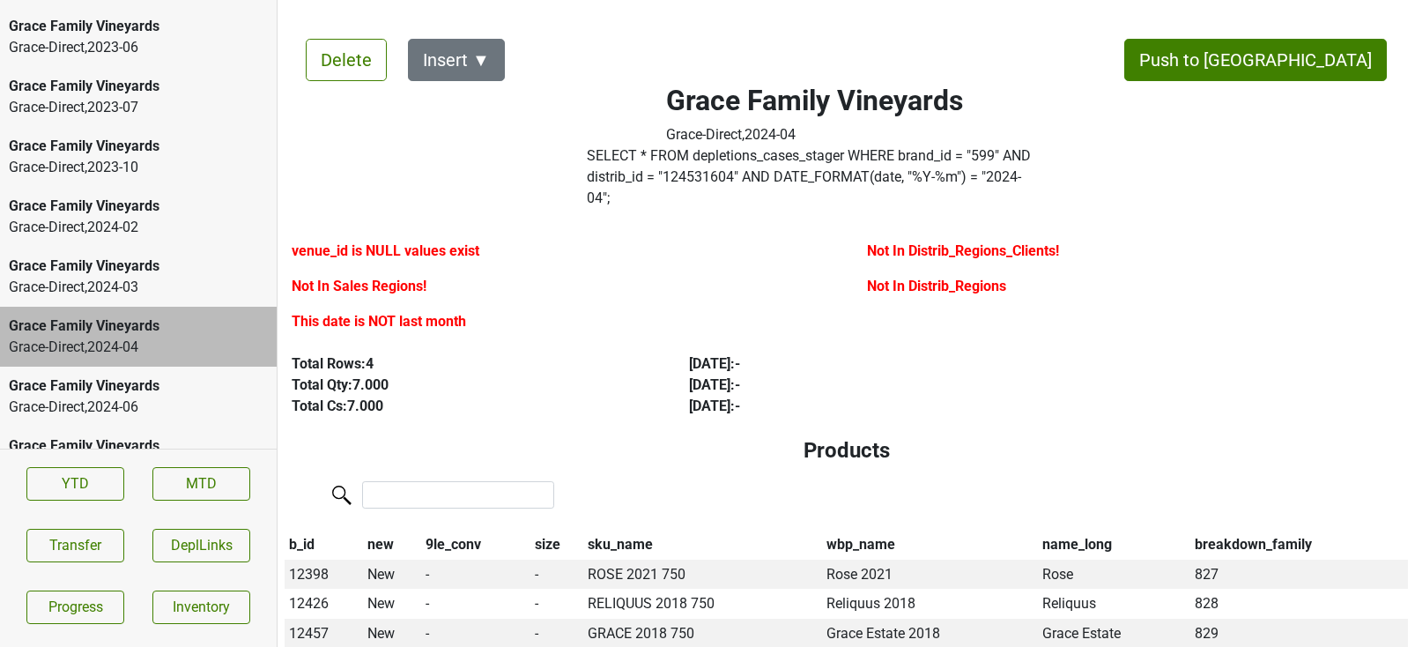
scroll to position [3671, 0]
click at [127, 396] on div "Grace-Direct , 2024 - 06" at bounding box center [138, 406] width 259 height 21
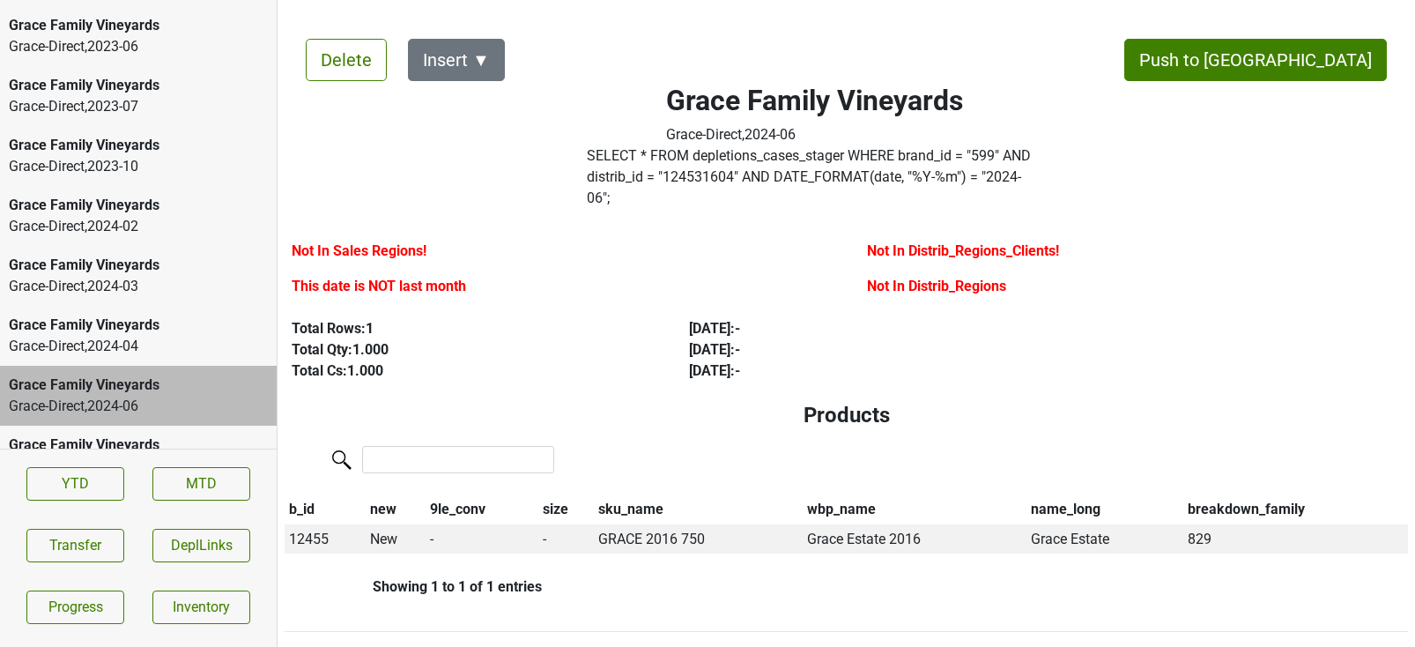
click at [126, 456] on div "Grace-Direct , 2024 - 09" at bounding box center [138, 466] width 259 height 21
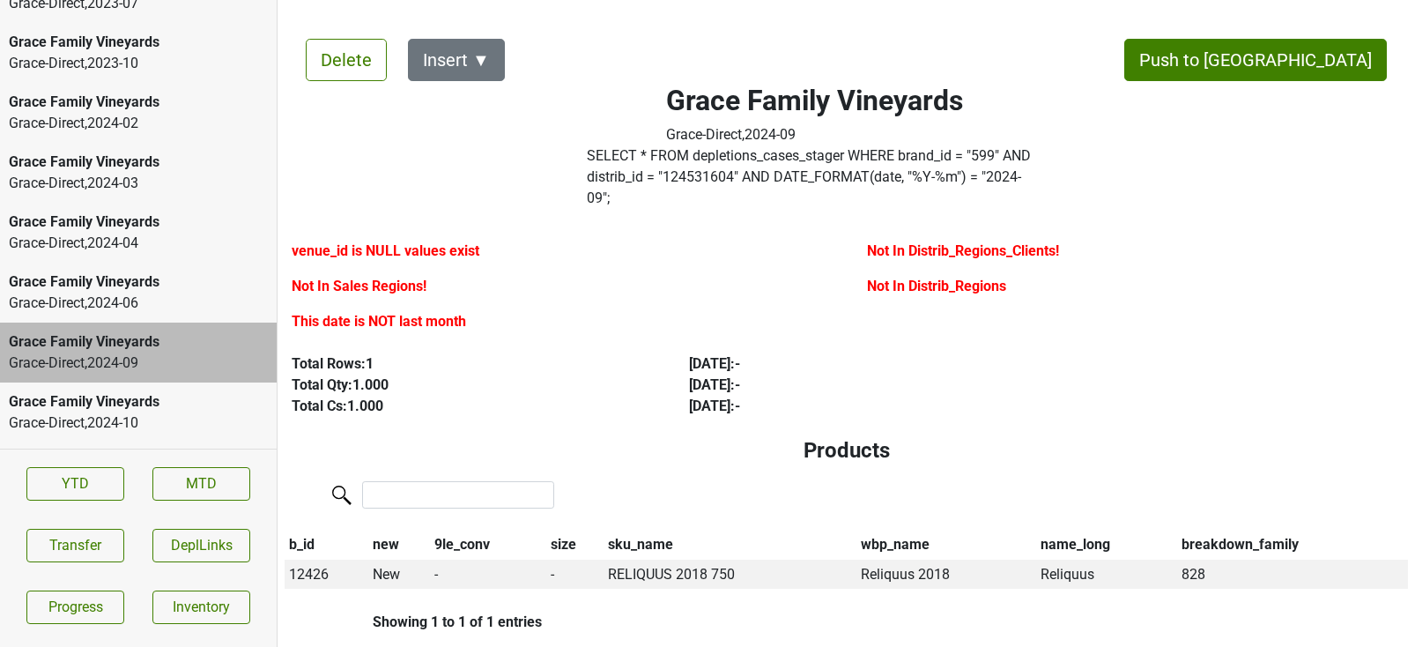
scroll to position [3788, 0]
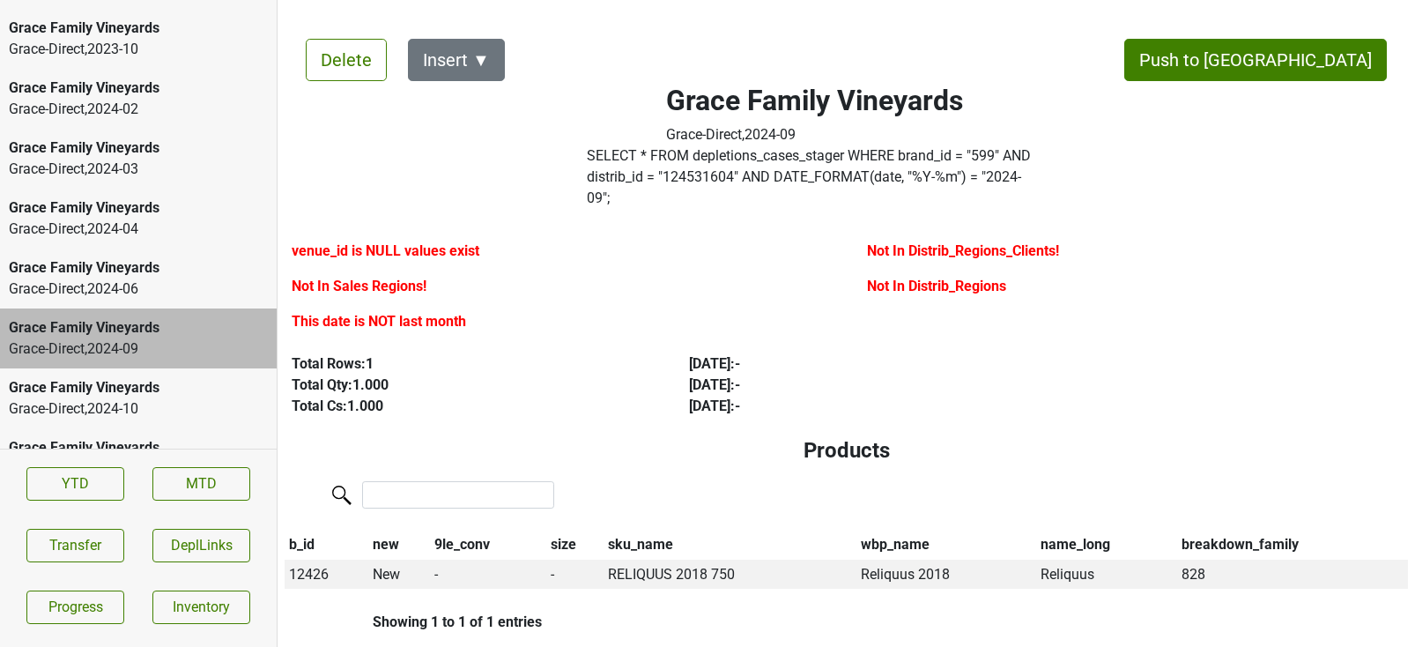
click at [126, 458] on div "Grace-Direct , 2025 - 03" at bounding box center [138, 468] width 259 height 21
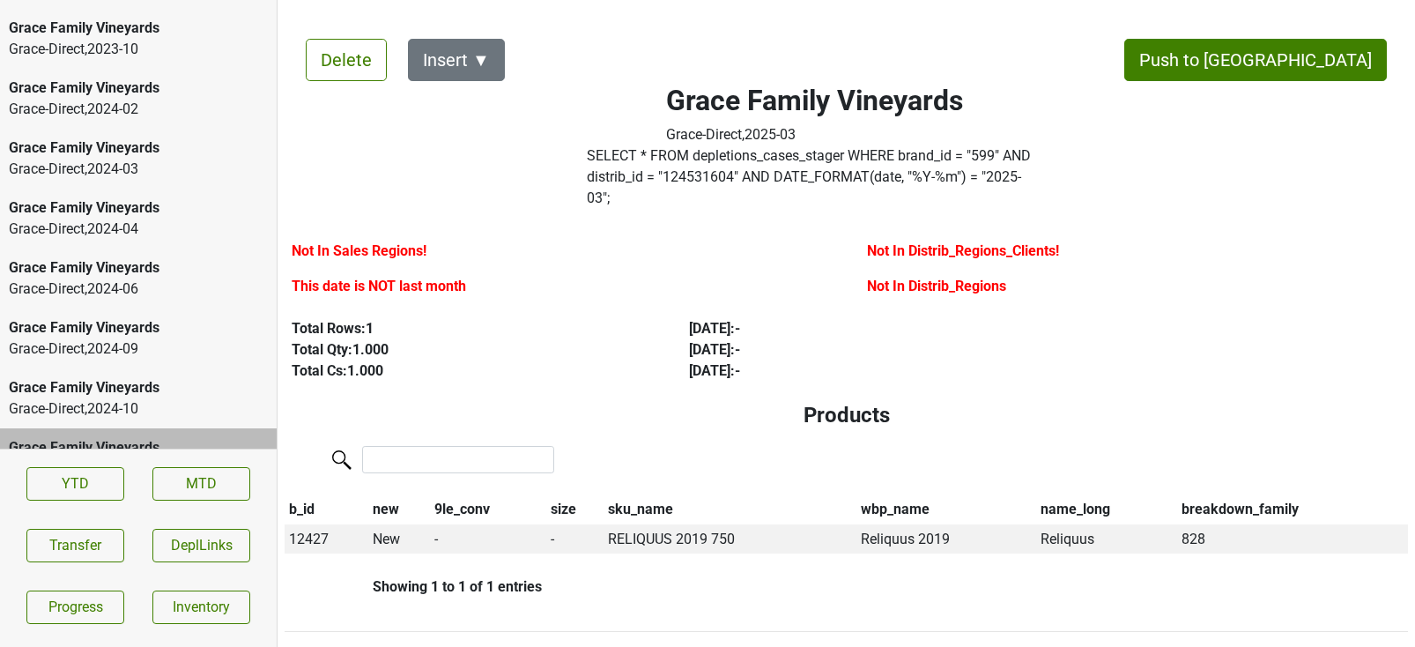
click at [119, 398] on div "Grace-Direct , 2024 - 10" at bounding box center [138, 408] width 259 height 21
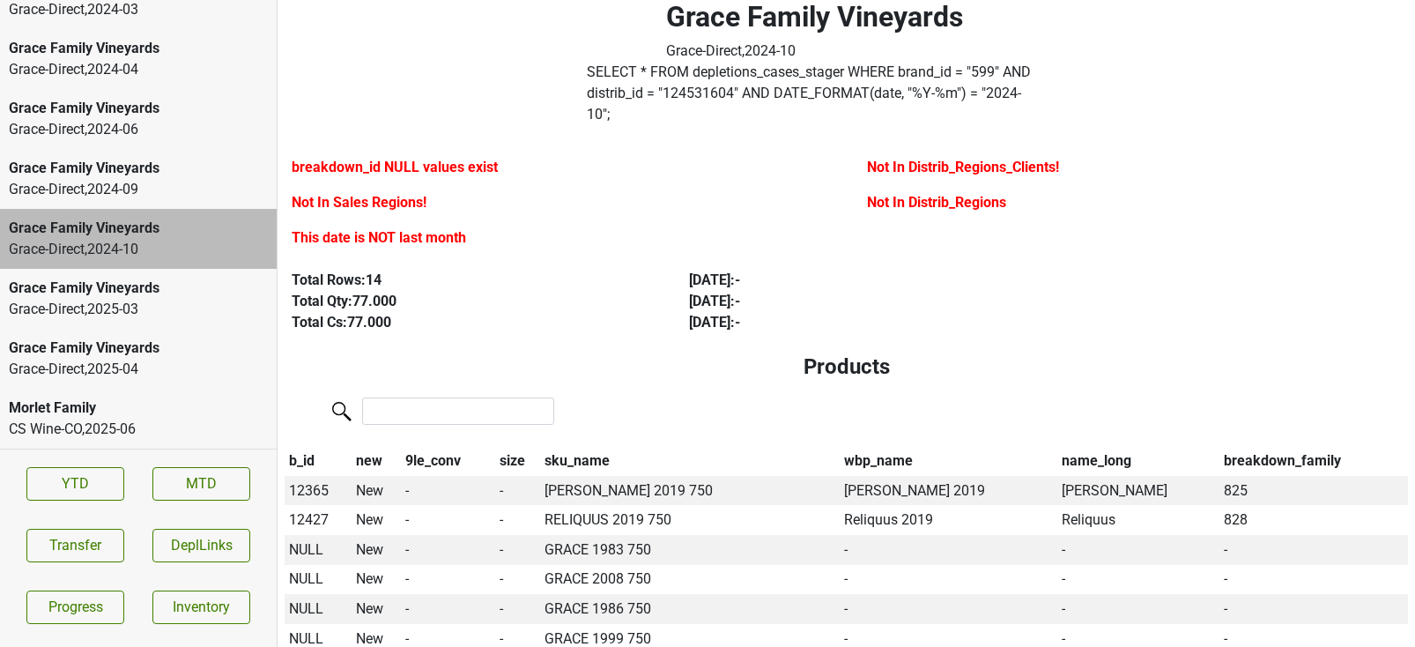
scroll to position [105, 0]
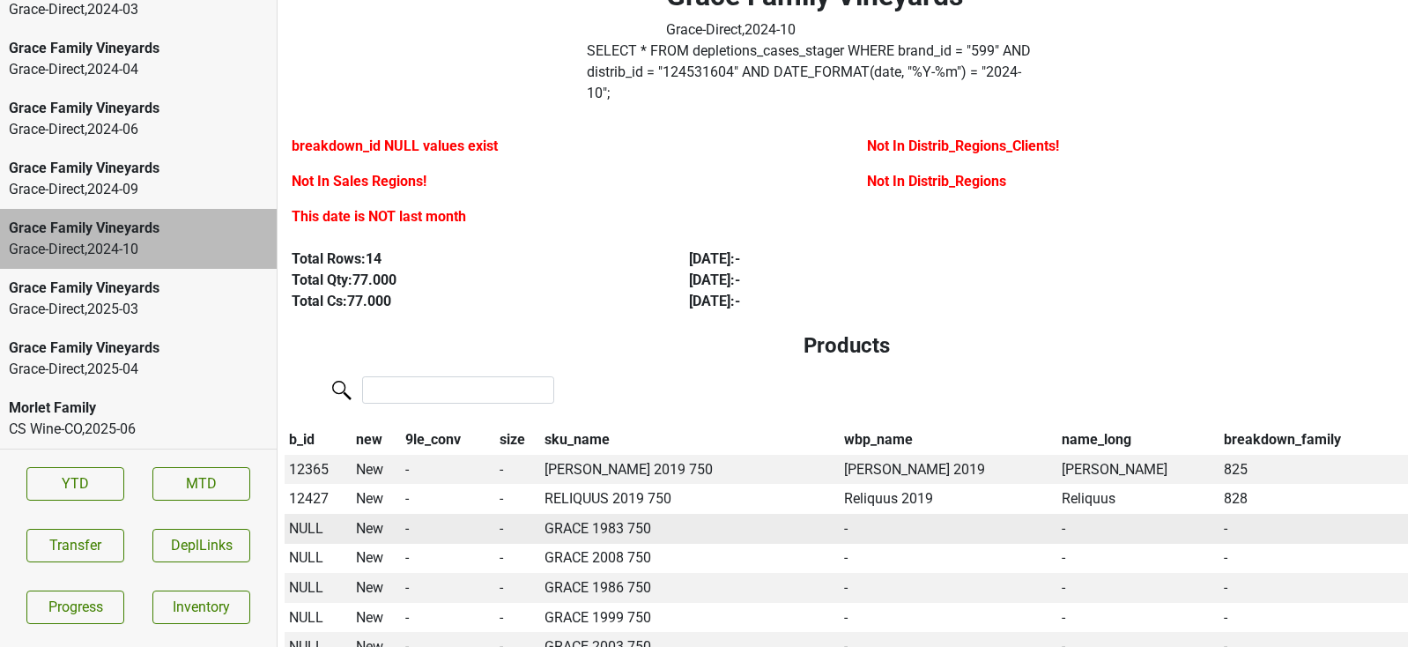
click at [325, 514] on td "NULL" at bounding box center [319, 529] width 68 height 30
click at [313, 520] on span "NULL" at bounding box center [306, 528] width 34 height 17
type input "03 gr"
click at [344, 587] on div "03 Grace Estate 750ml" at bounding box center [386, 606] width 198 height 45
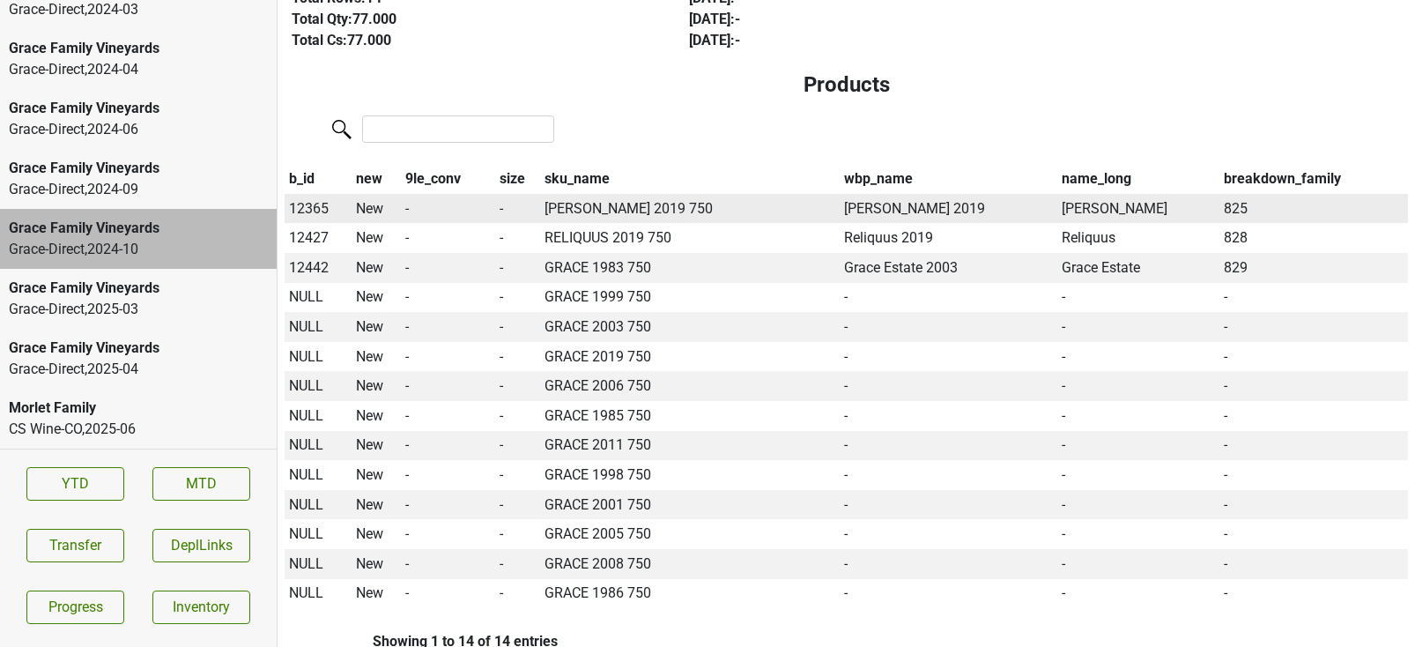
scroll to position [367, 0]
click at [293, 435] on span "NULL" at bounding box center [306, 443] width 34 height 17
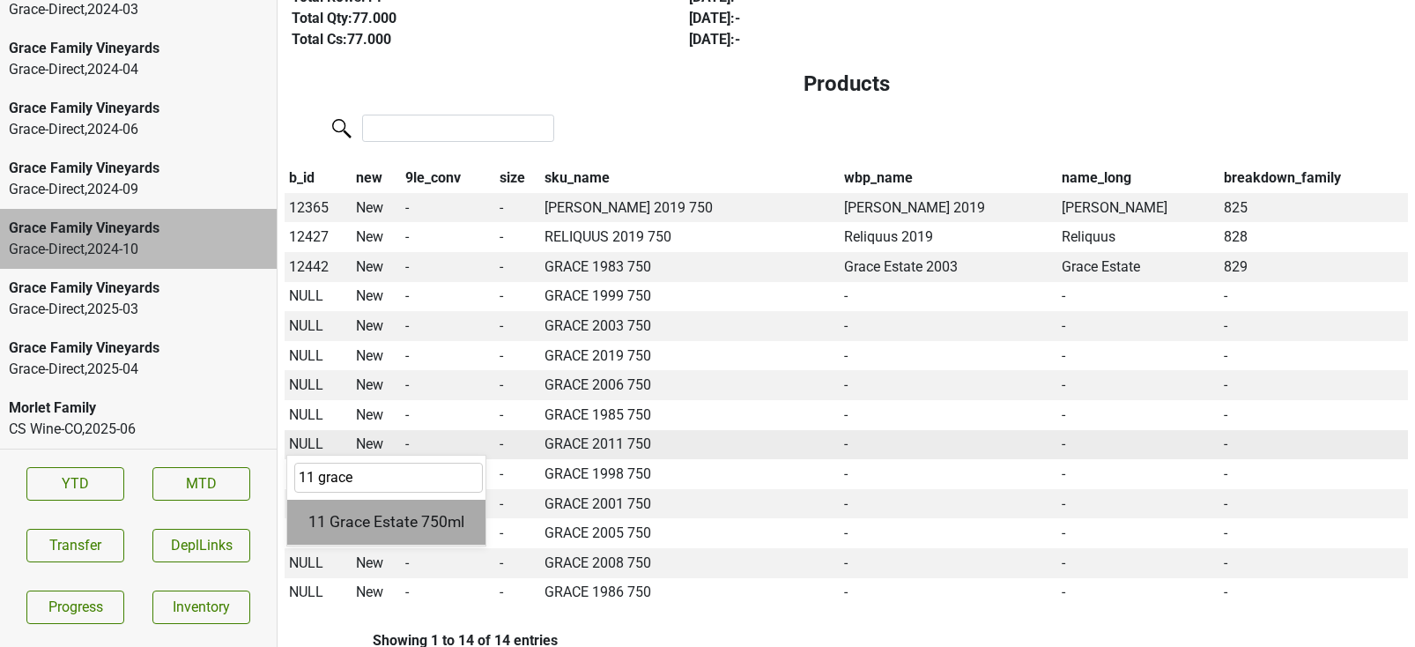
type input "11 grace"
click at [347, 500] on div "11 Grace Estate 750ml" at bounding box center [386, 522] width 198 height 45
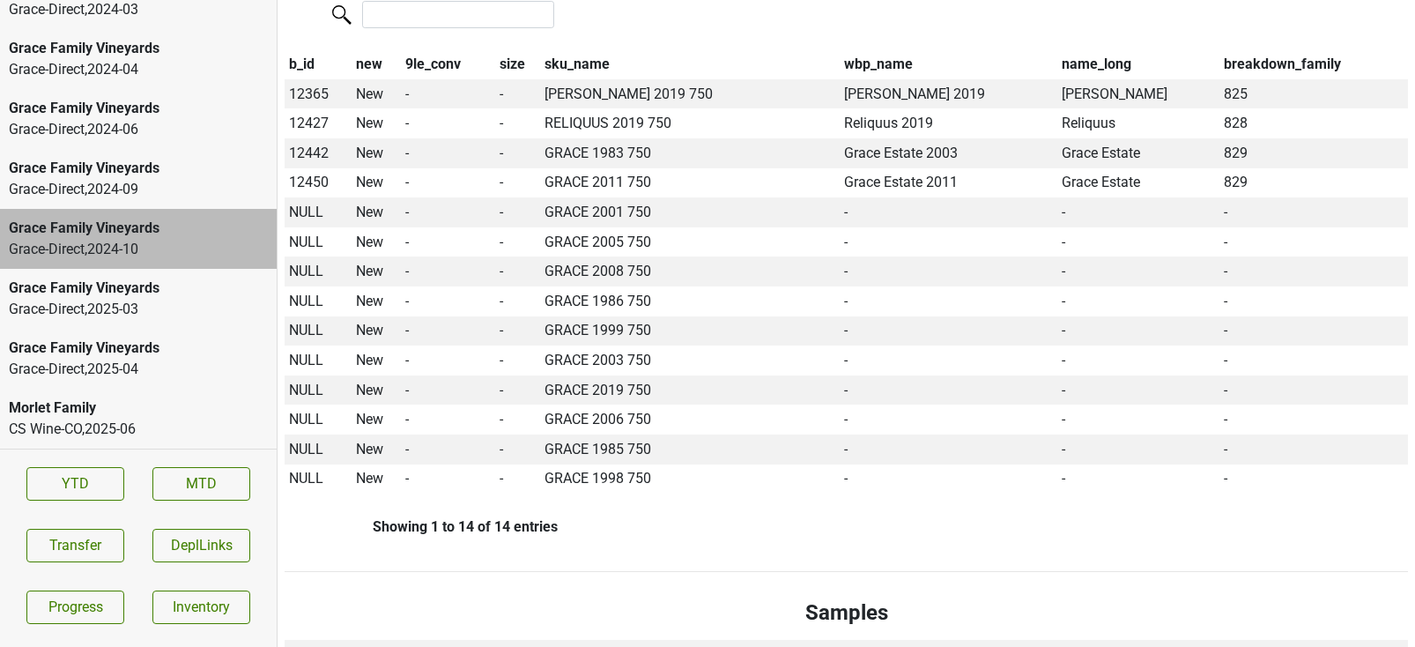
scroll to position [529, 0]
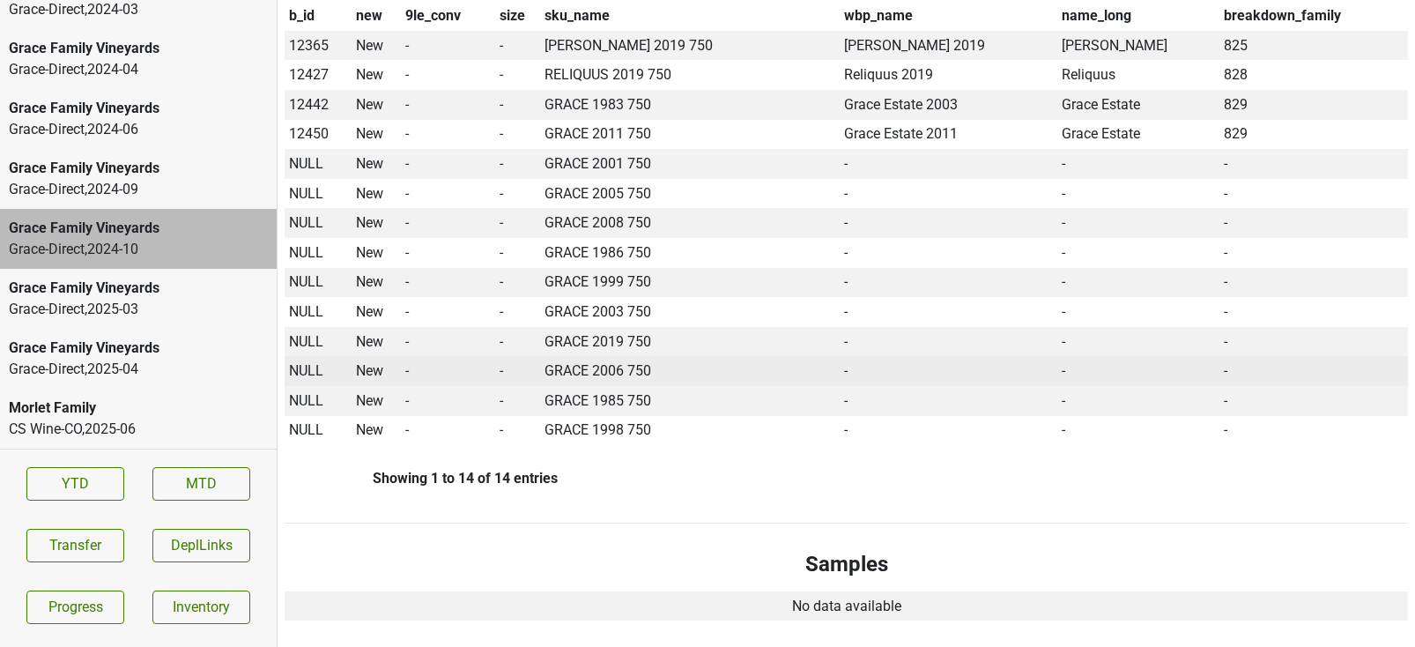
click at [316, 362] on span "NULL" at bounding box center [306, 370] width 34 height 17
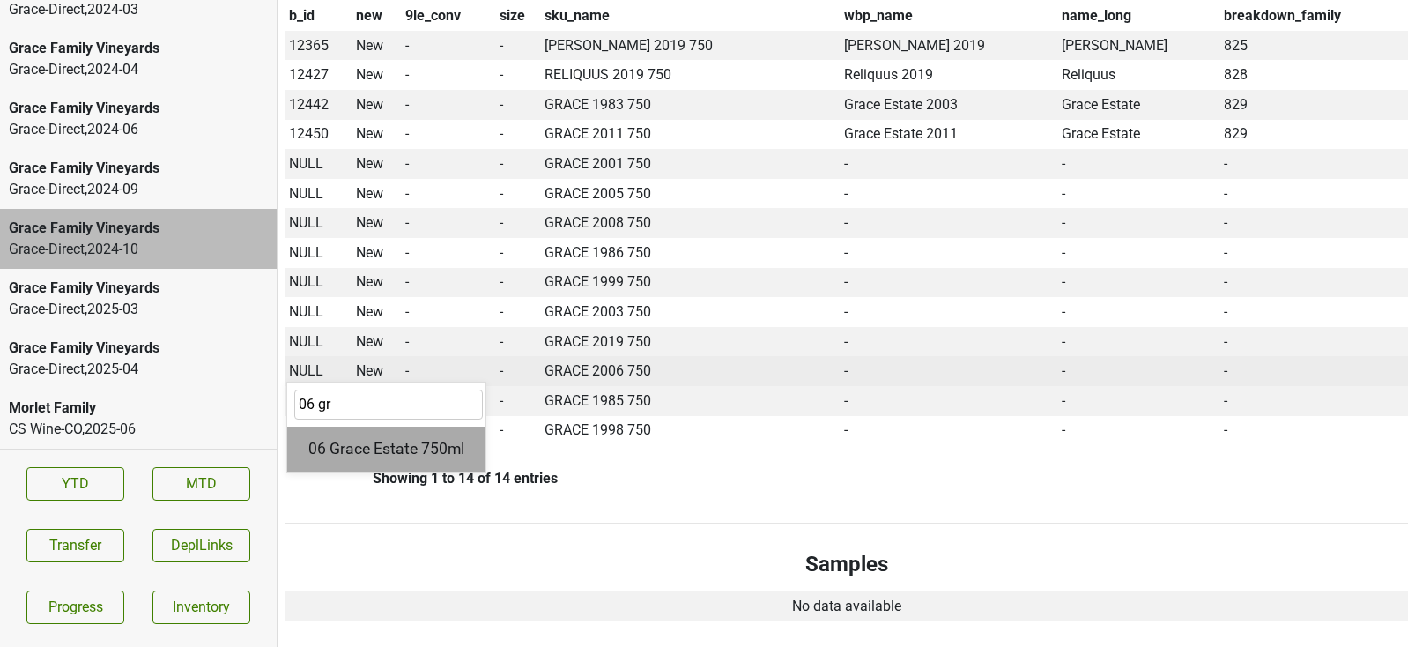
type input "06 gr"
click at [358, 432] on div "06 Grace Estate 750ml" at bounding box center [386, 449] width 198 height 45
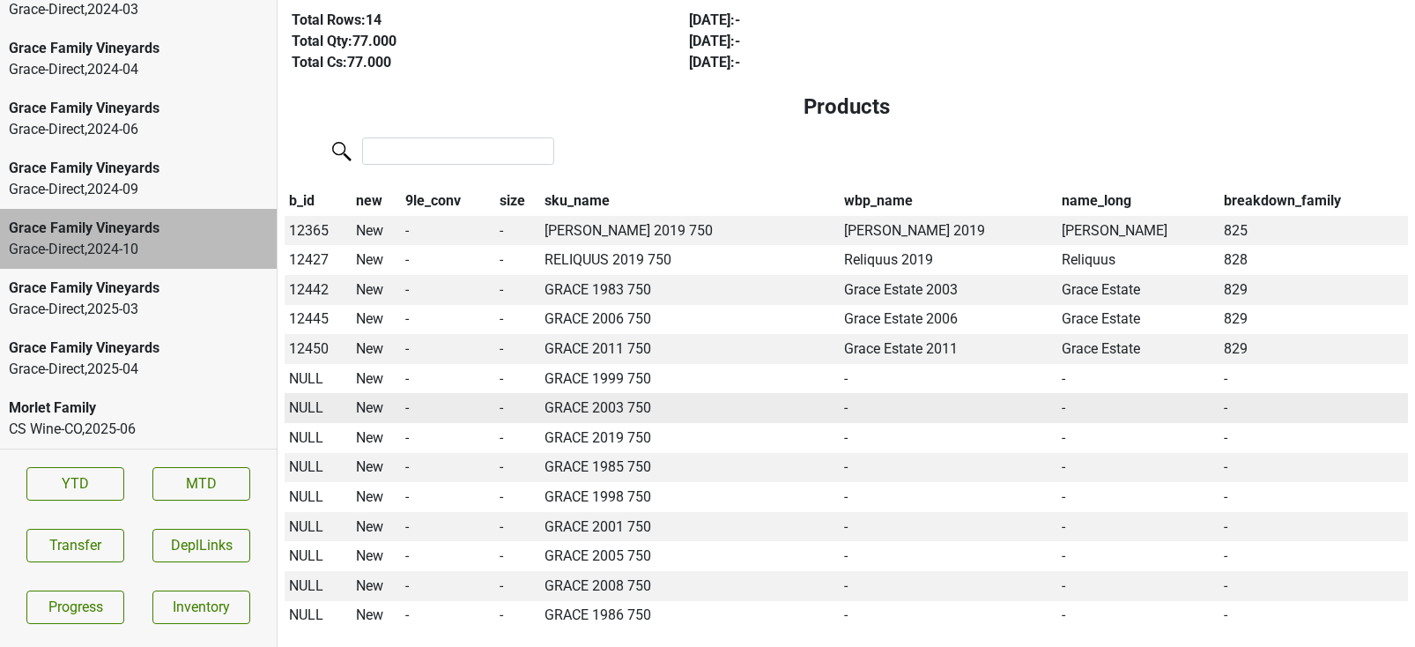
scroll to position [345, 0]
click at [558, 185] on th "sku_name" at bounding box center [690, 200] width 300 height 30
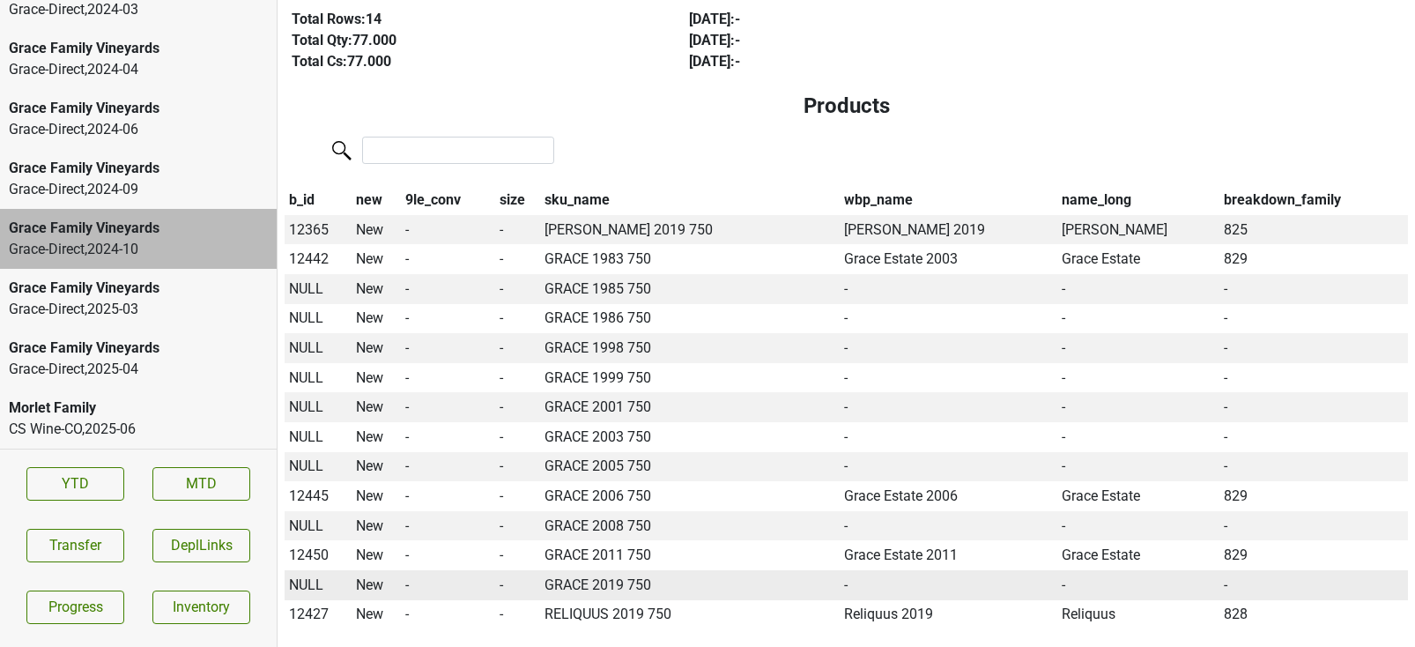
click at [309, 576] on span "NULL" at bounding box center [306, 584] width 34 height 17
type input "19 gr"
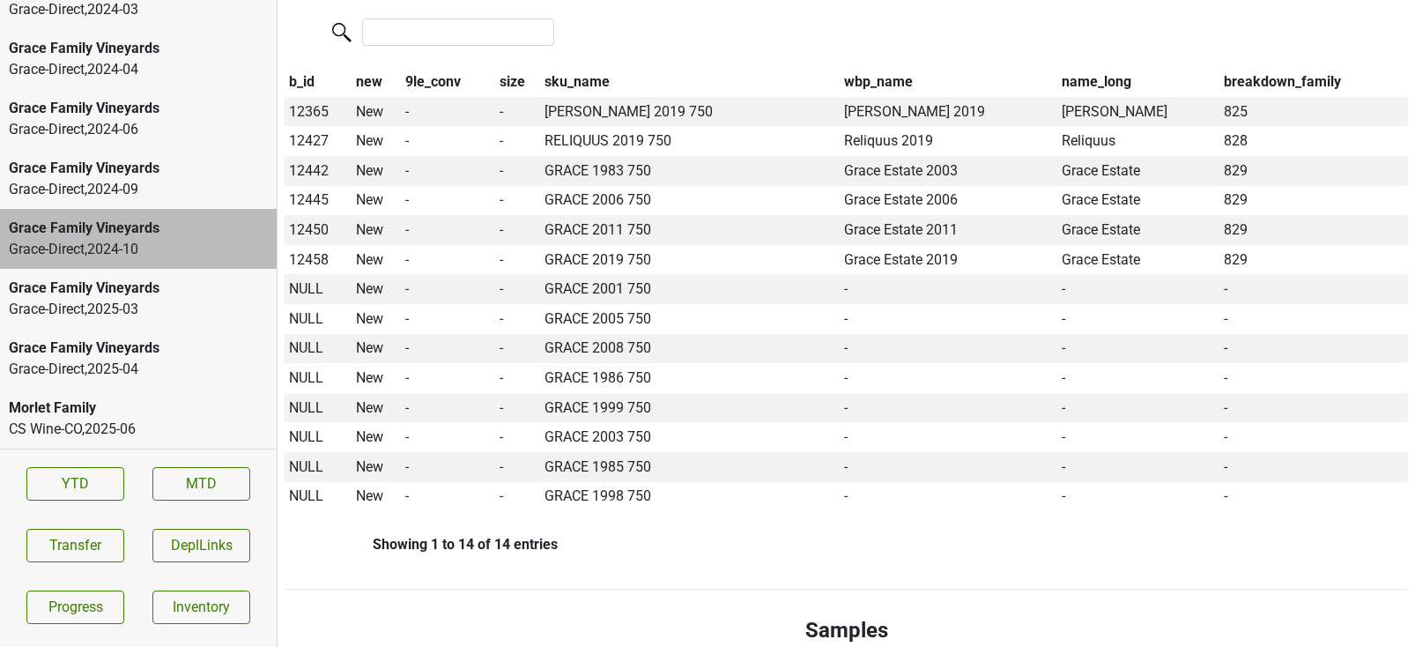
scroll to position [449, 0]
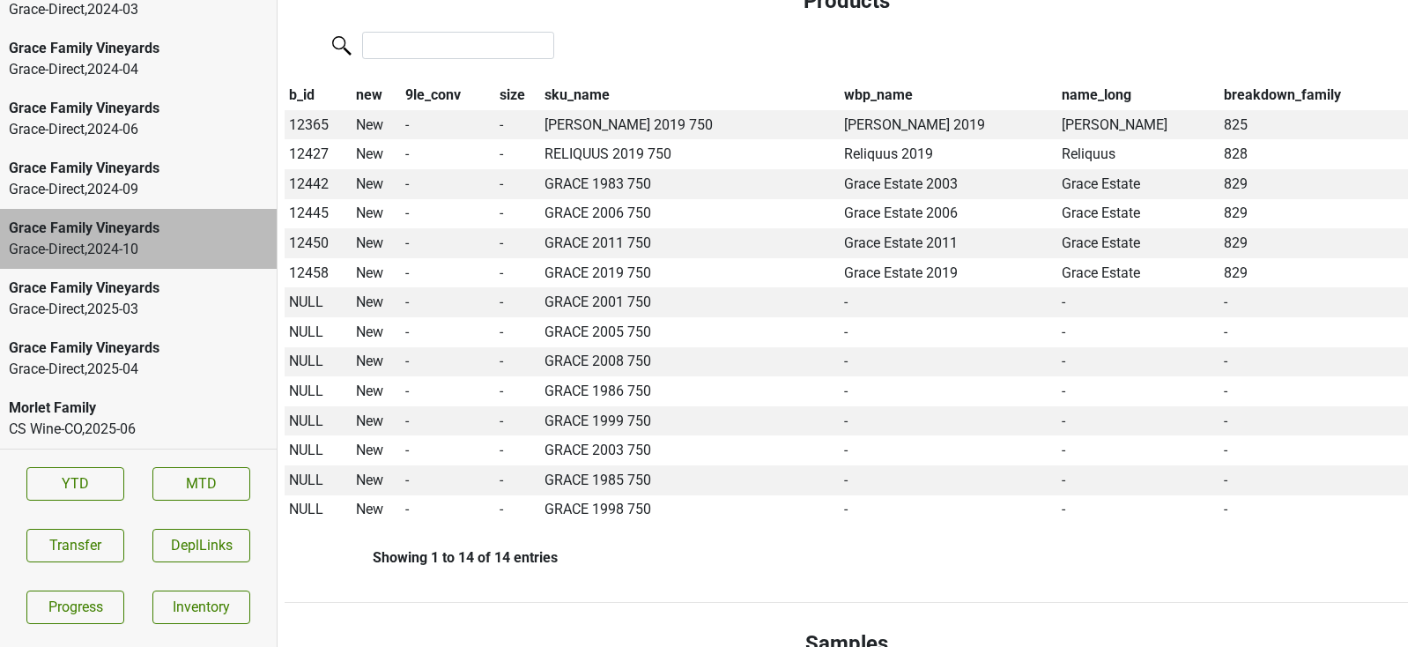
click at [580, 80] on th "sku_name" at bounding box center [690, 95] width 300 height 30
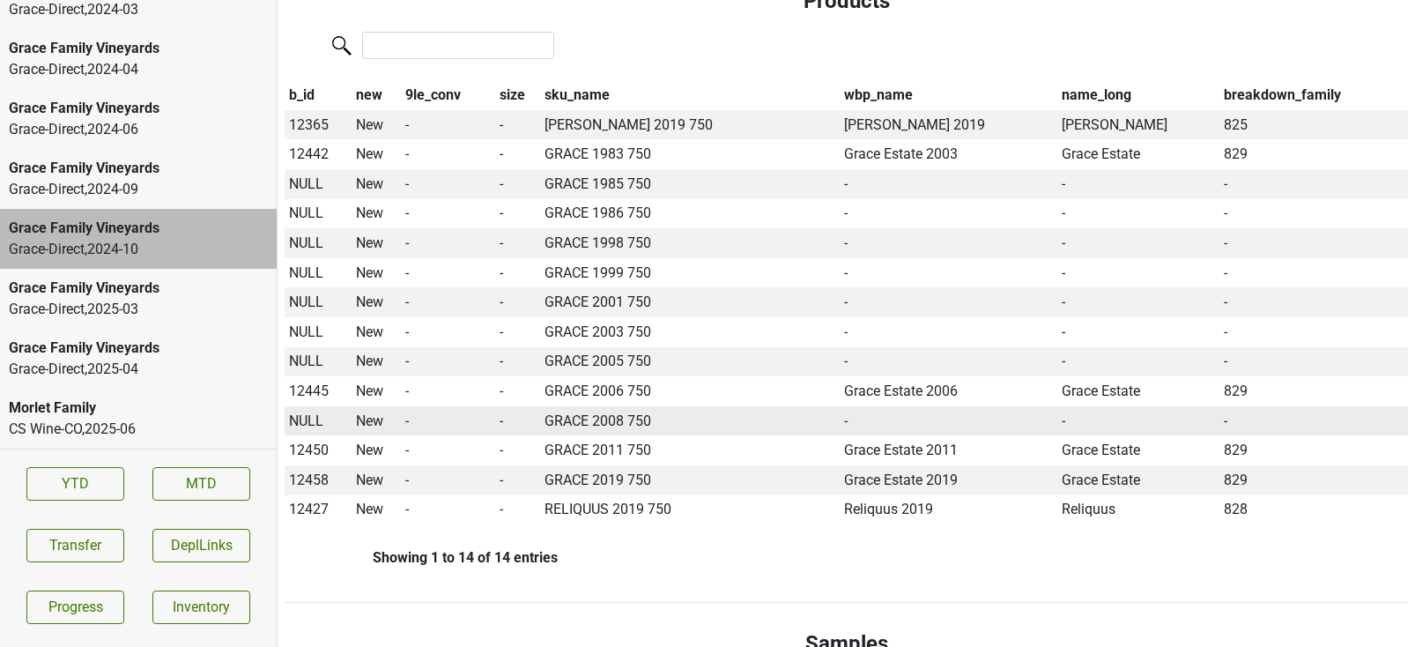
click at [313, 410] on td "NULL" at bounding box center [319, 421] width 68 height 30
click at [309, 412] on span "NULL" at bounding box center [306, 420] width 34 height 17
type input "08 grace"
click at [353, 477] on div "08 Grace Estate 750ml" at bounding box center [386, 499] width 198 height 45
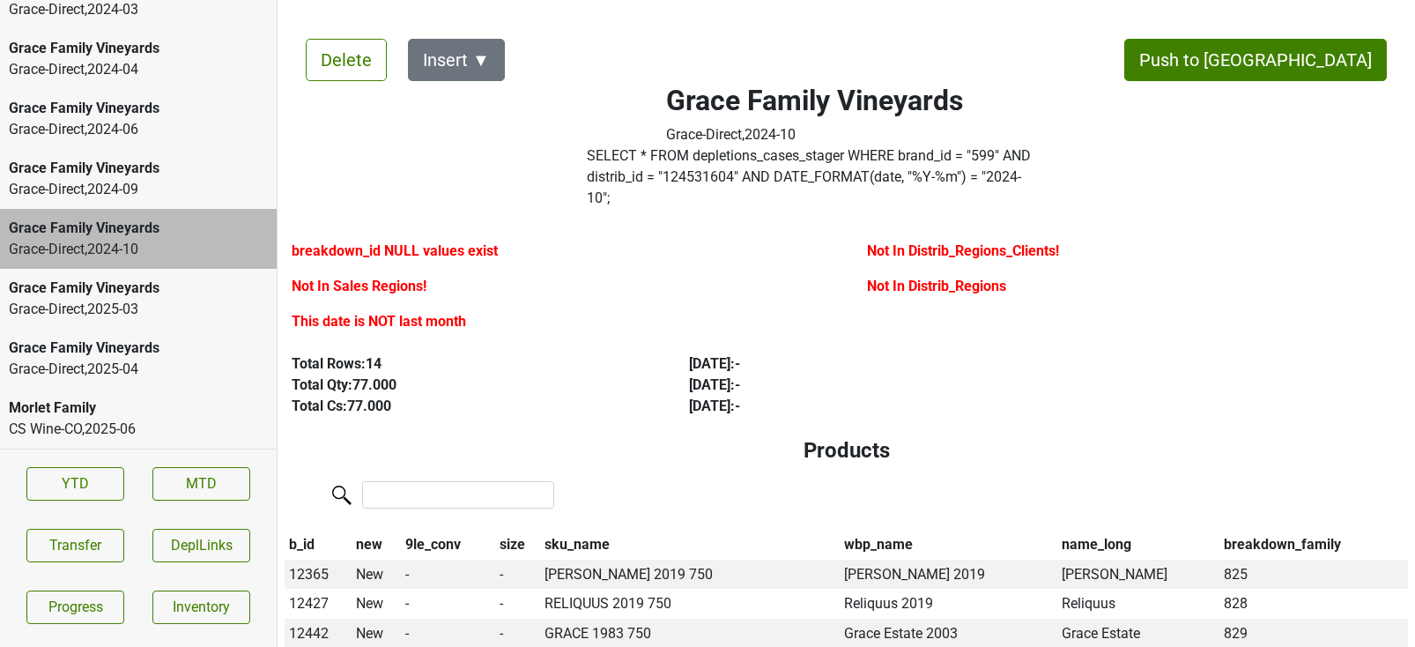
scroll to position [3955, 0]
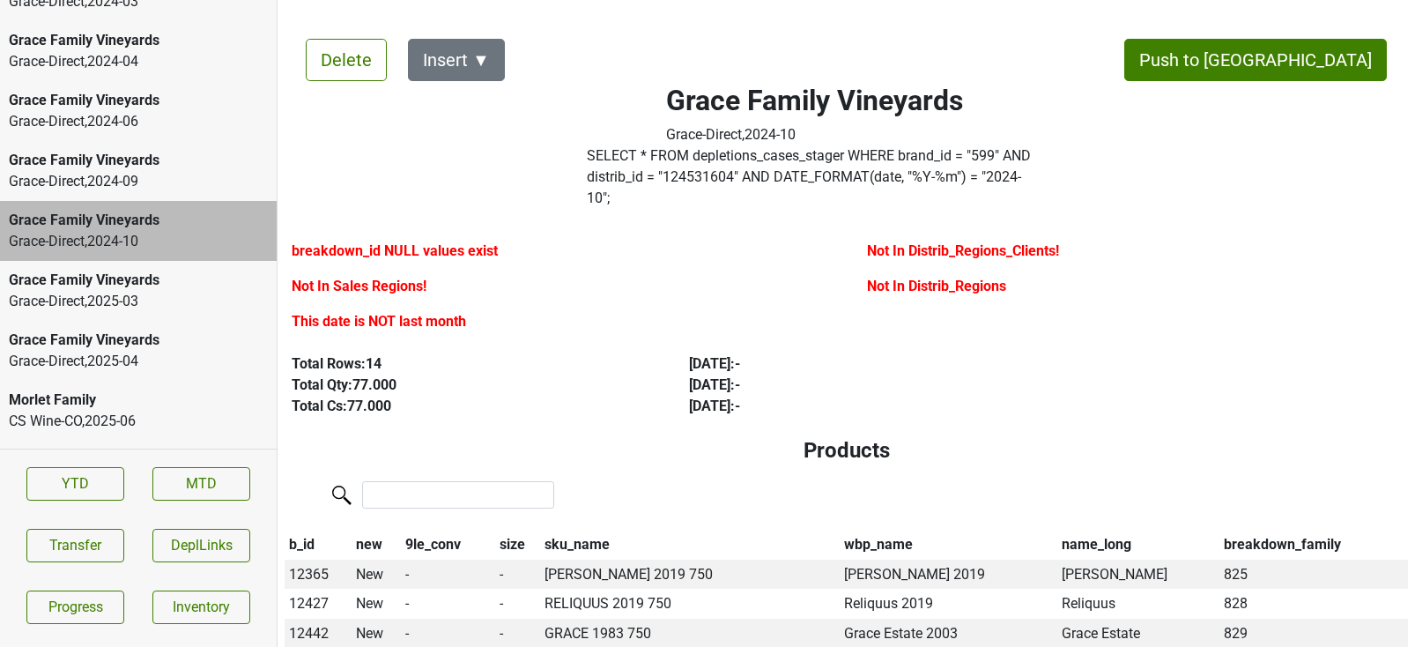
click at [173, 291] on div "Grace-Direct , 2025 - 03" at bounding box center [138, 301] width 259 height 21
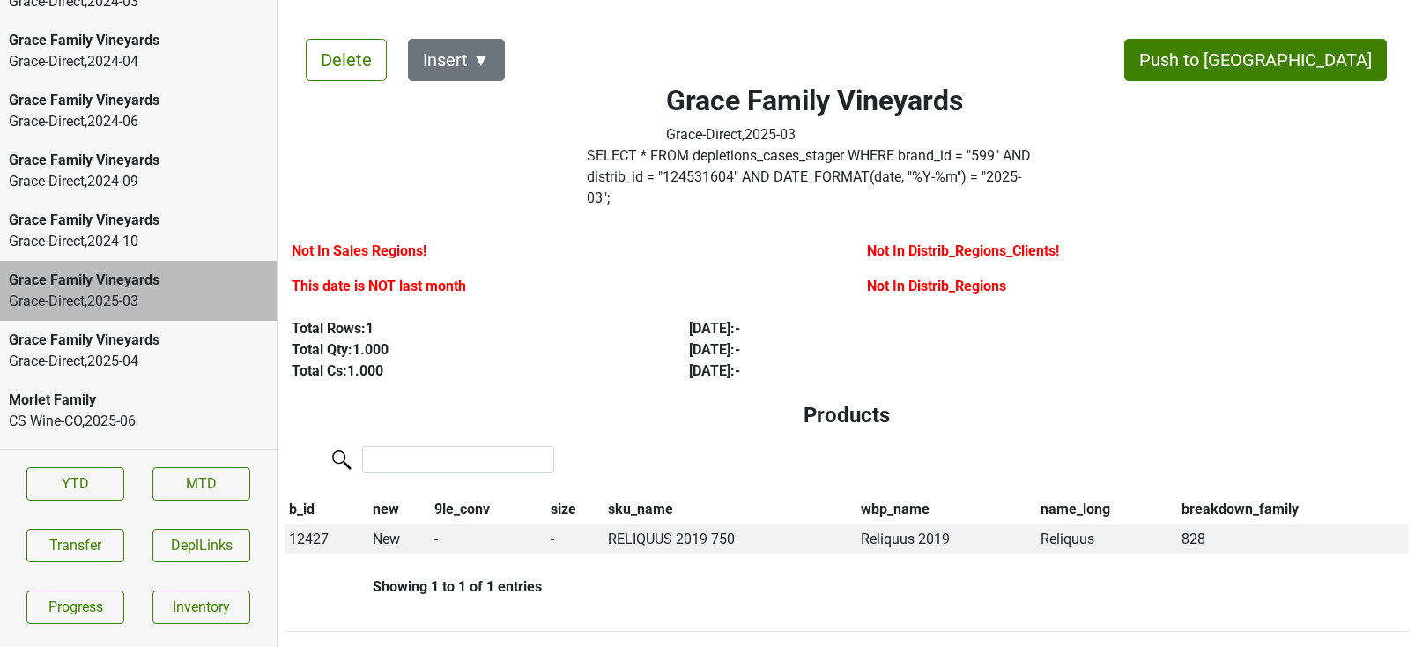
click at [176, 351] on div "Grace-Direct , 2025 - 04" at bounding box center [138, 361] width 259 height 21
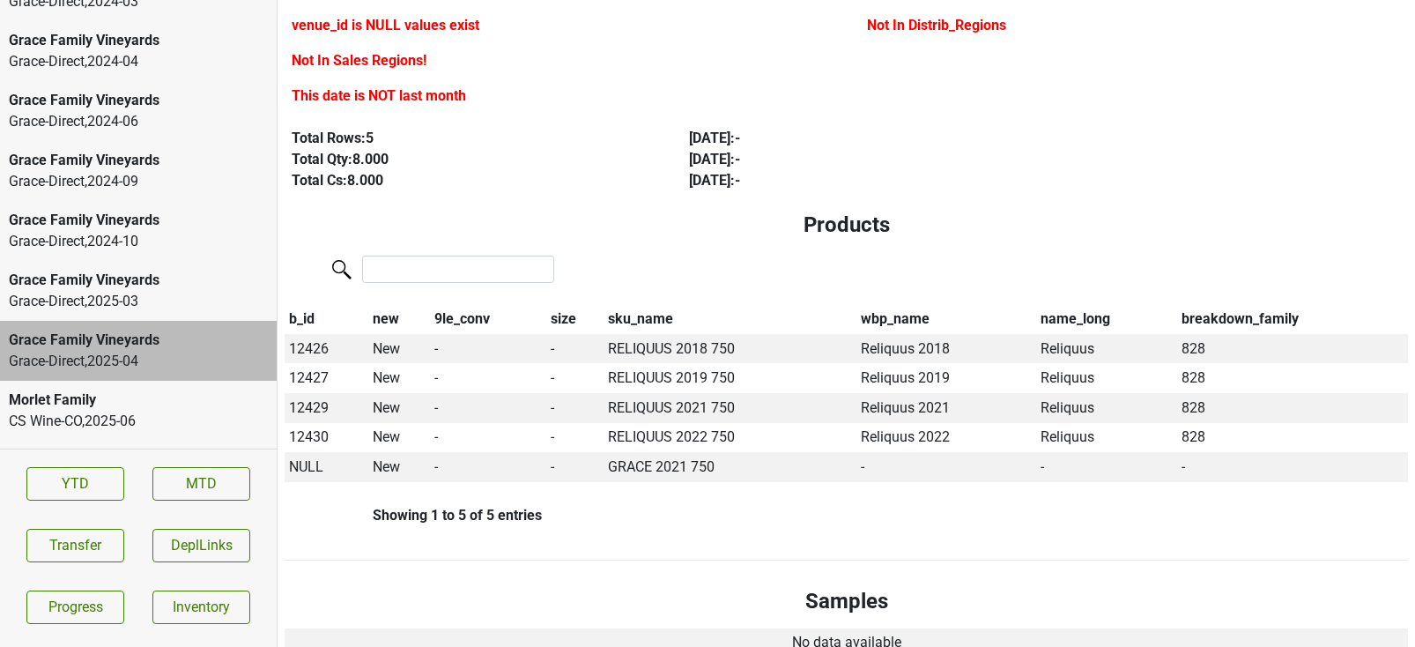
scroll to position [276, 0]
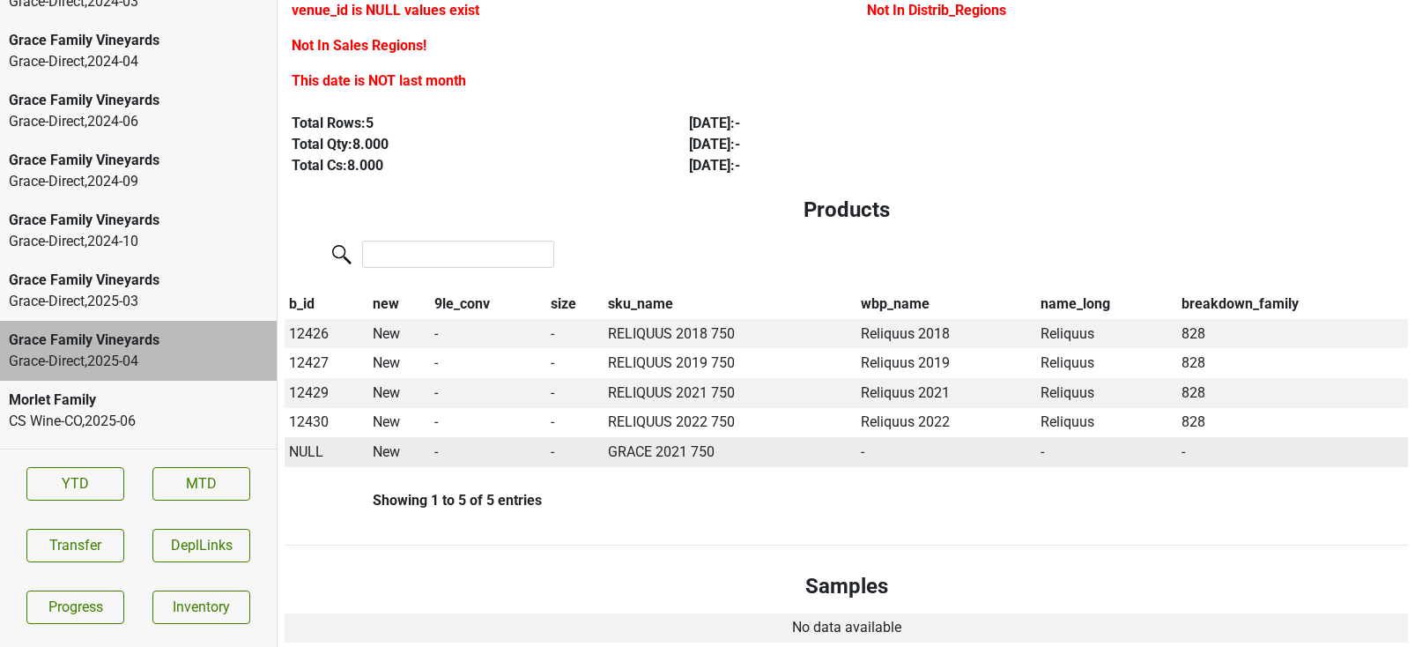
click at [303, 443] on span "NULL" at bounding box center [306, 451] width 34 height 17
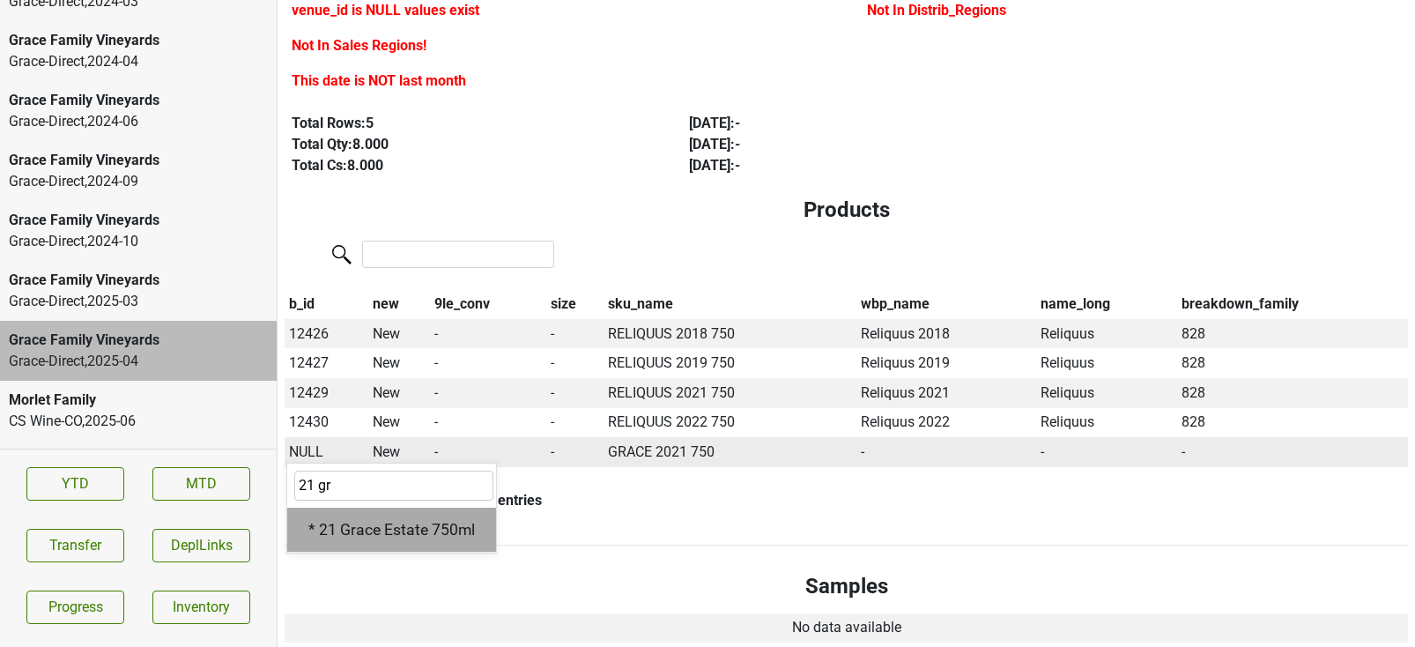
type input "21 gr"
click at [353, 509] on div "* 21 Grace Estate 750ml" at bounding box center [391, 530] width 209 height 45
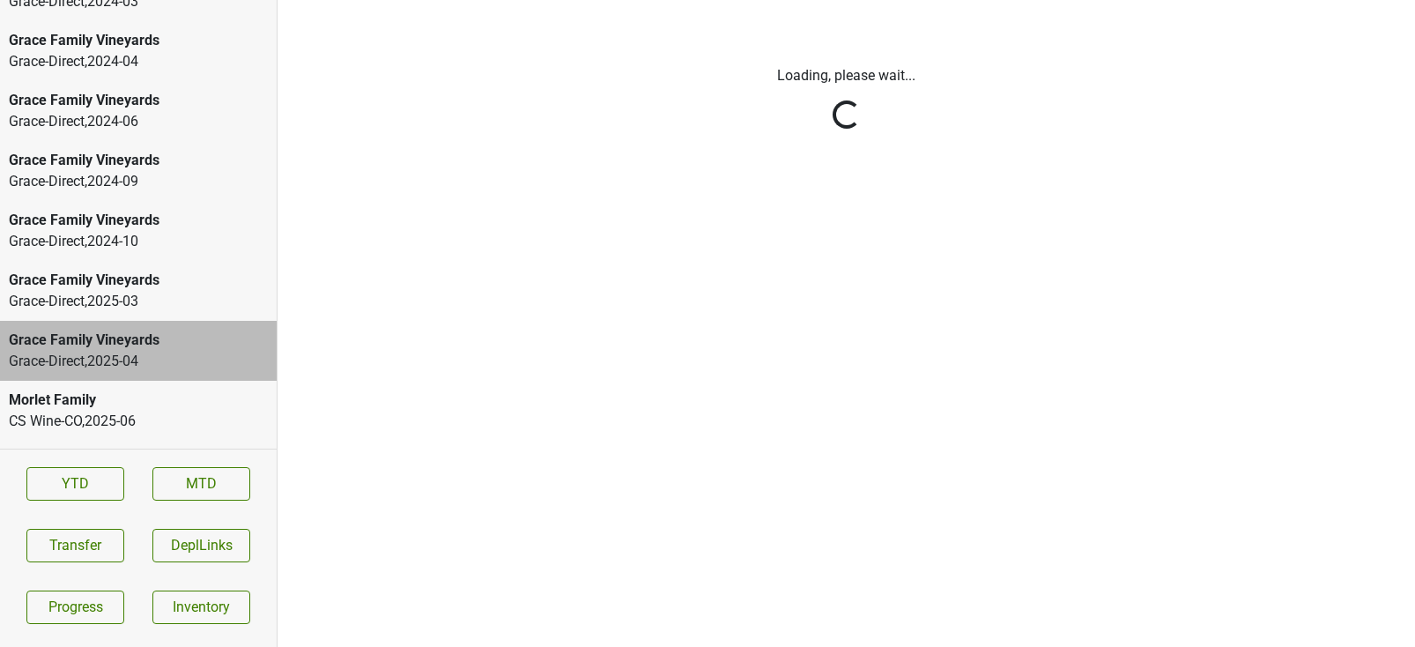
scroll to position [0, 0]
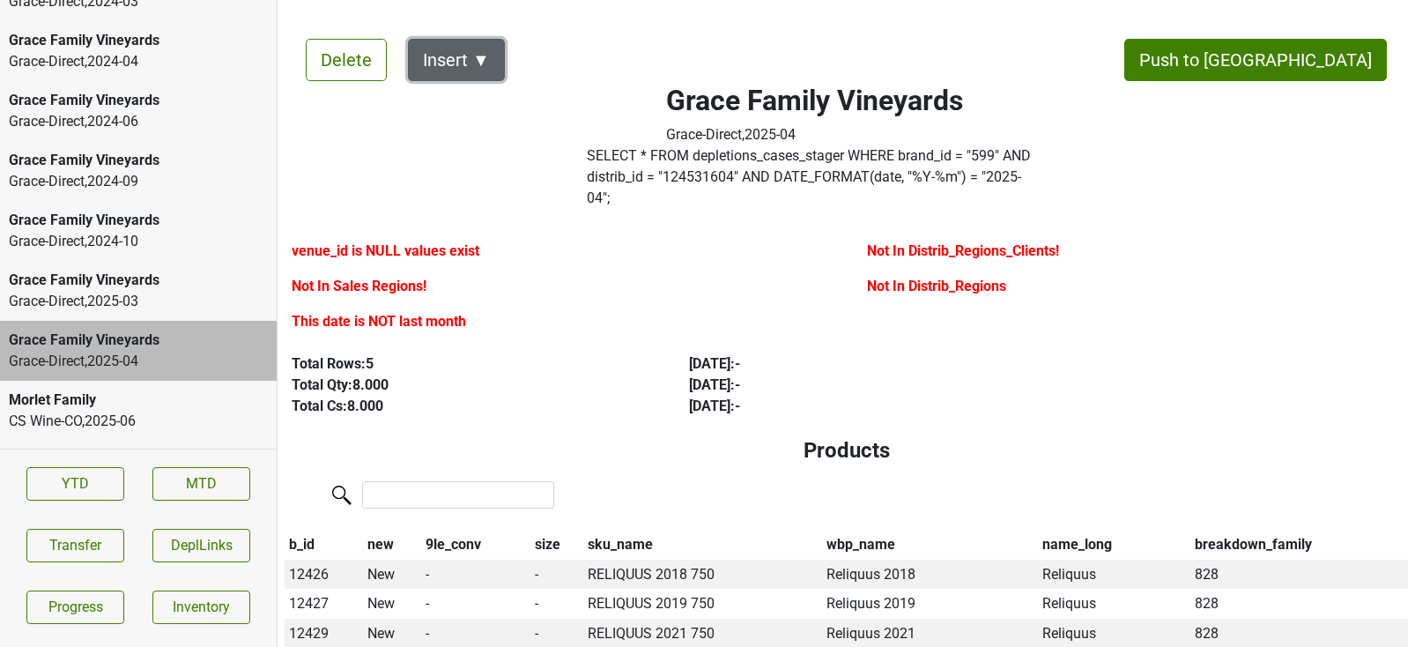
click at [442, 55] on button "Insert ▼" at bounding box center [456, 60] width 97 height 42
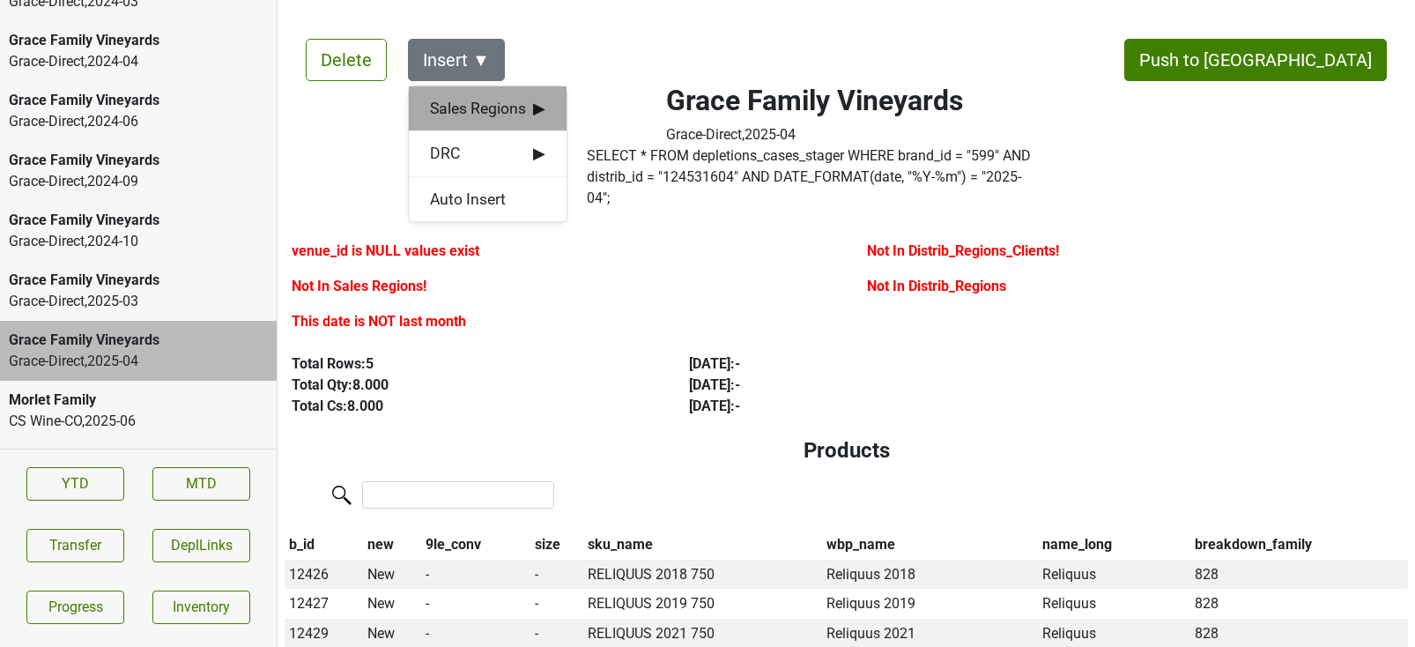
click at [465, 105] on span "Sales Regions ▶" at bounding box center [487, 108] width 115 height 23
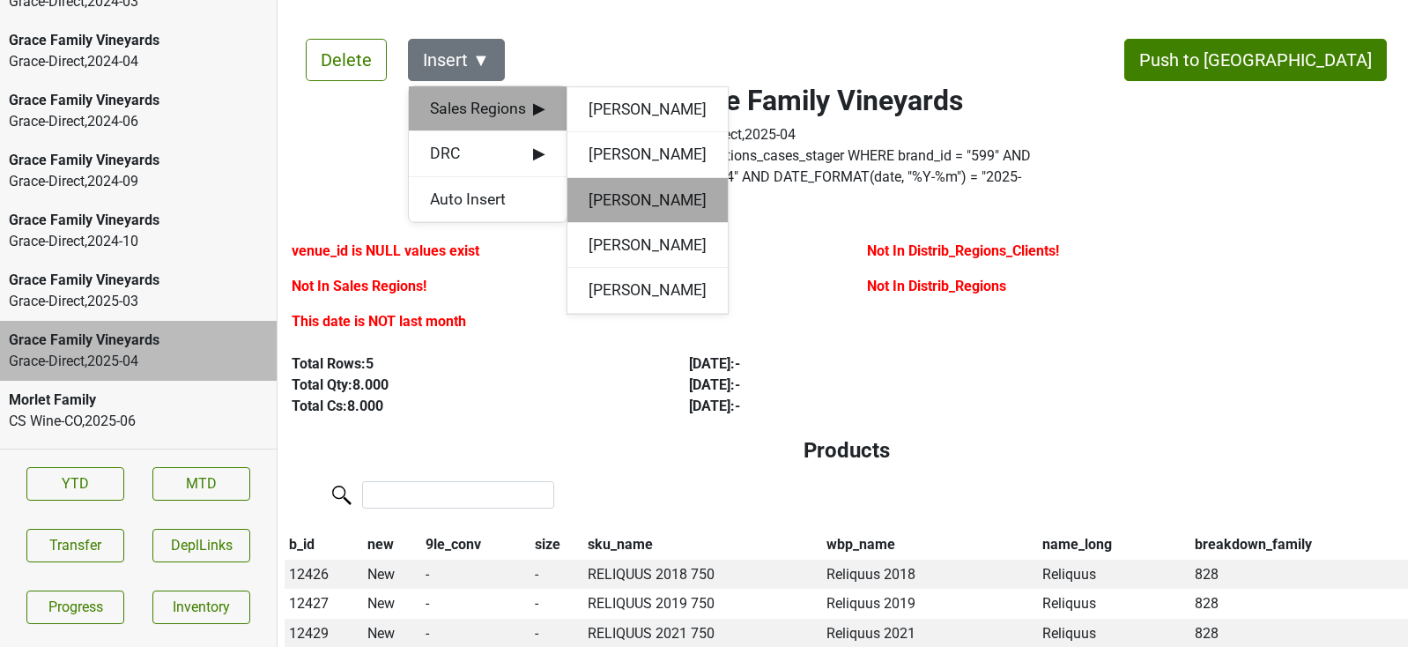
click at [620, 204] on div "Brett Banes" at bounding box center [648, 200] width 160 height 45
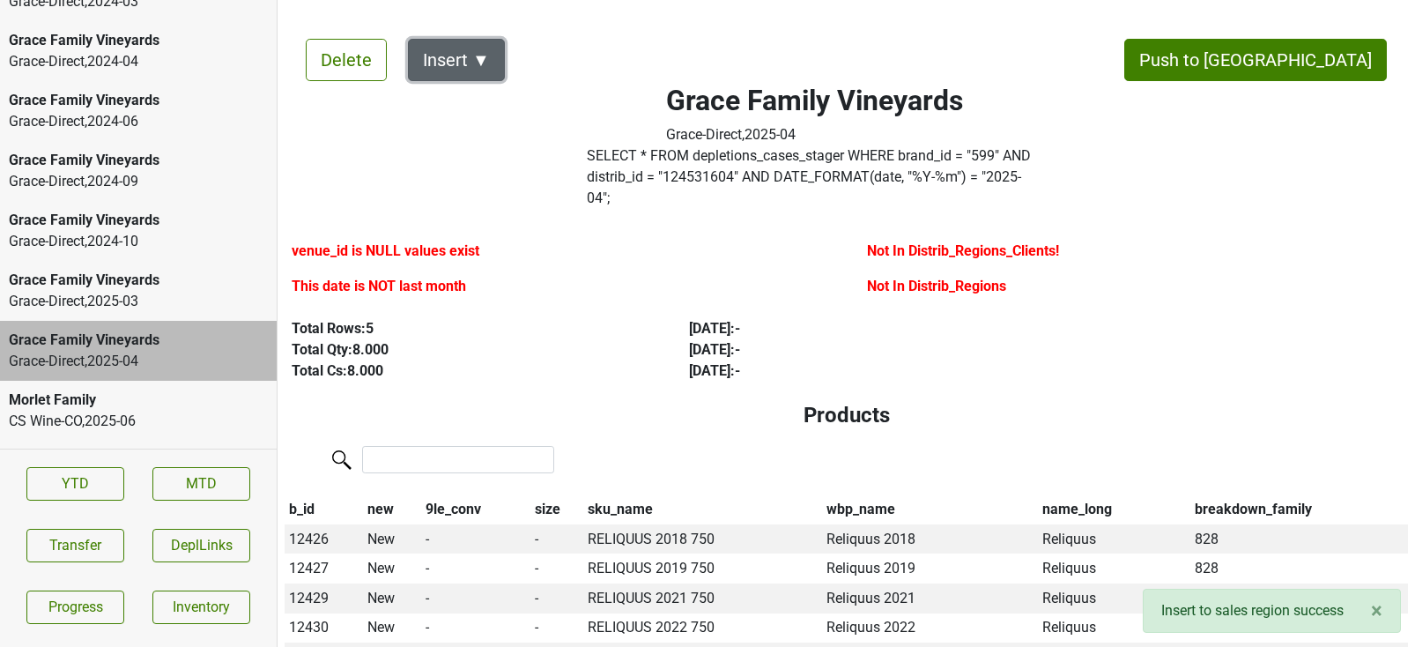
click at [490, 63] on button "Insert ▼" at bounding box center [456, 60] width 97 height 42
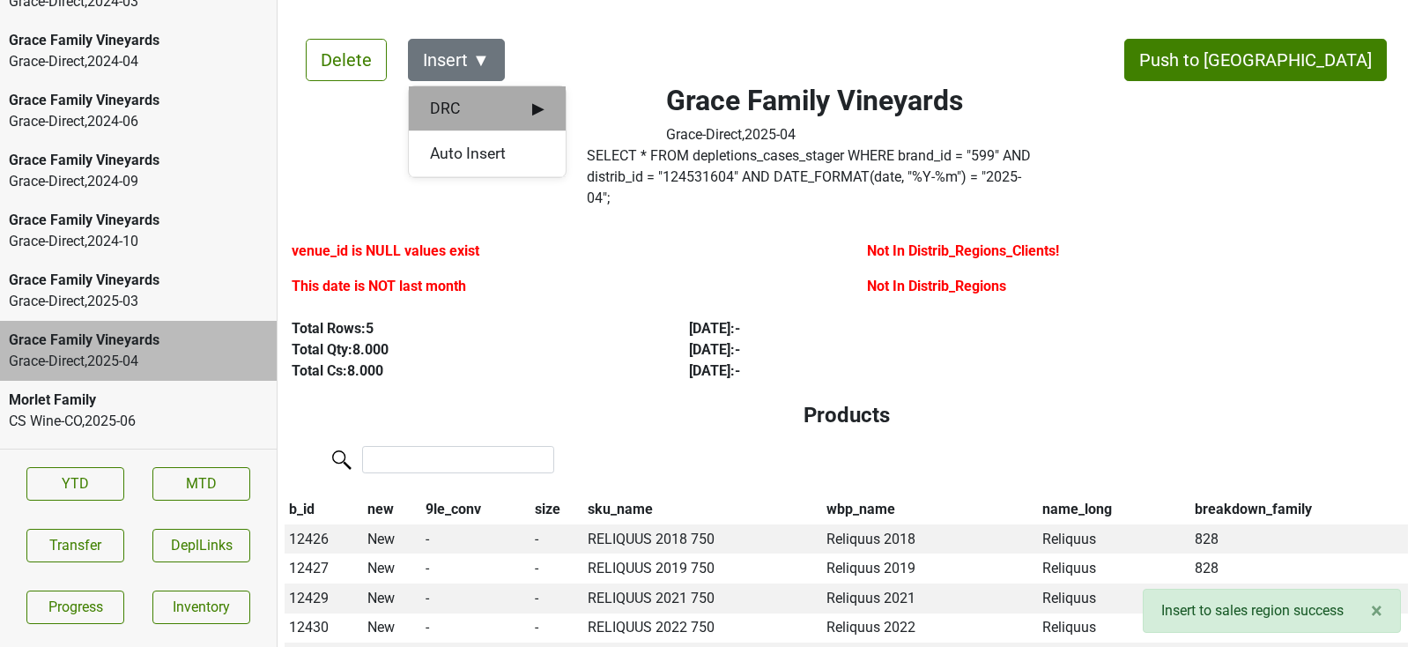
click at [508, 105] on span "DRC ▶" at bounding box center [487, 108] width 115 height 23
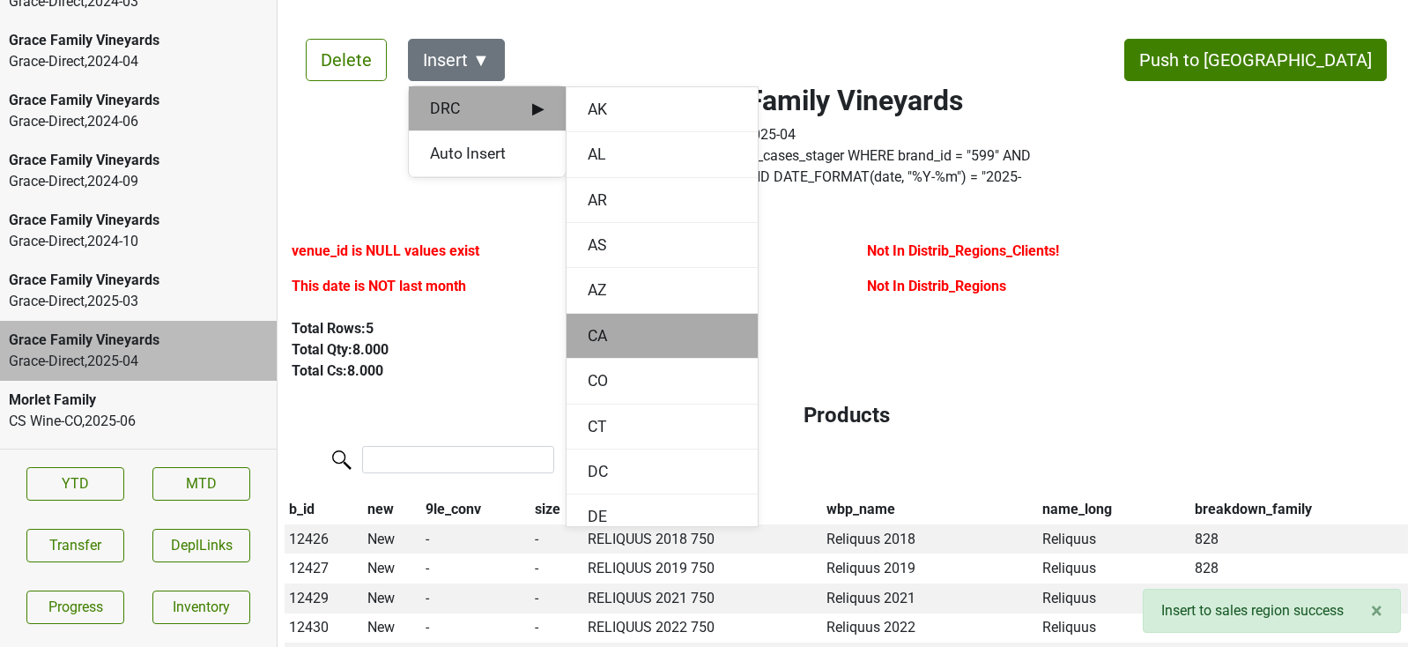
click at [606, 344] on div "CA" at bounding box center [662, 336] width 191 height 45
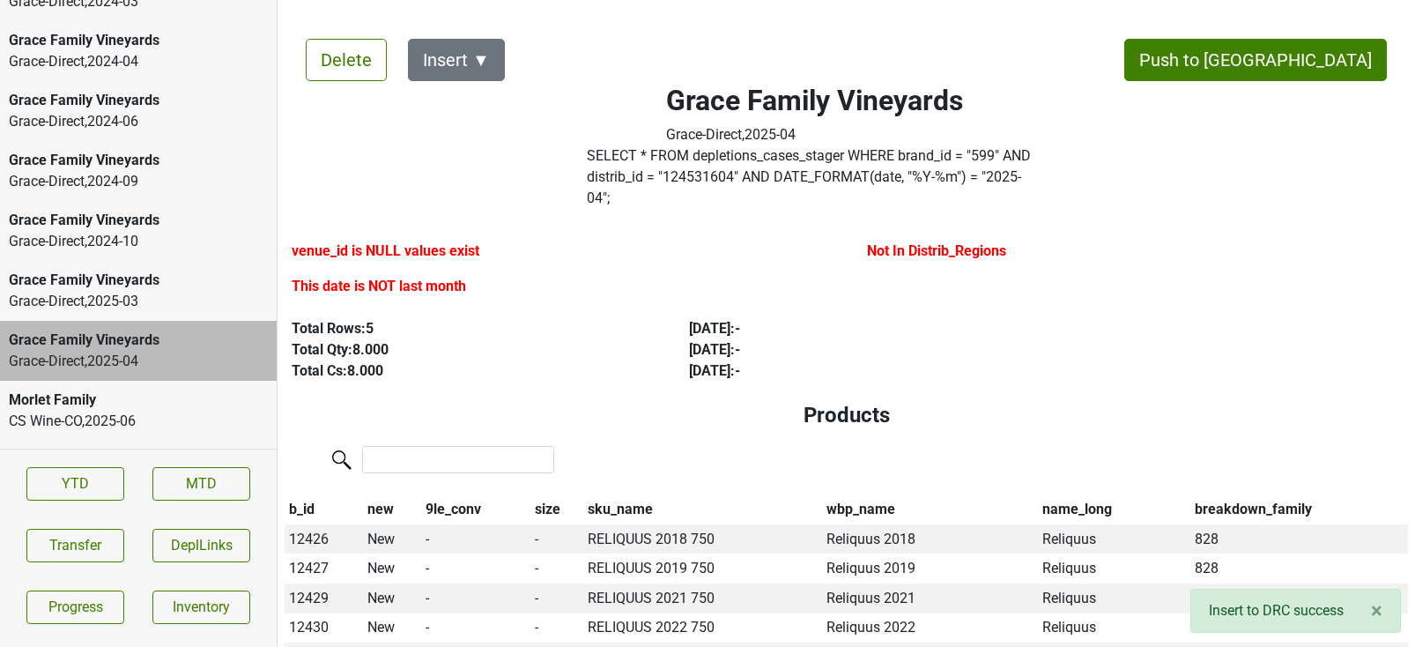
click at [171, 390] on div "Morlet Family" at bounding box center [138, 400] width 259 height 21
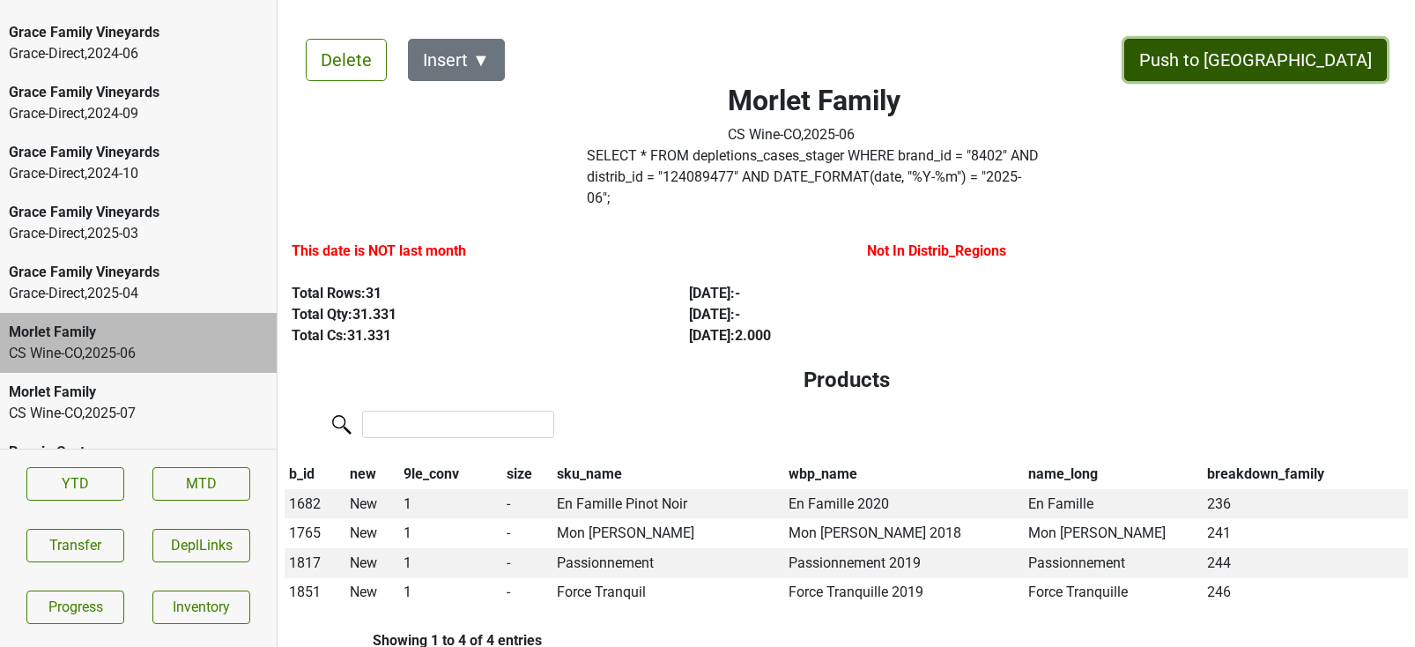
click at [1303, 62] on button "Push to DC" at bounding box center [1256, 60] width 263 height 42
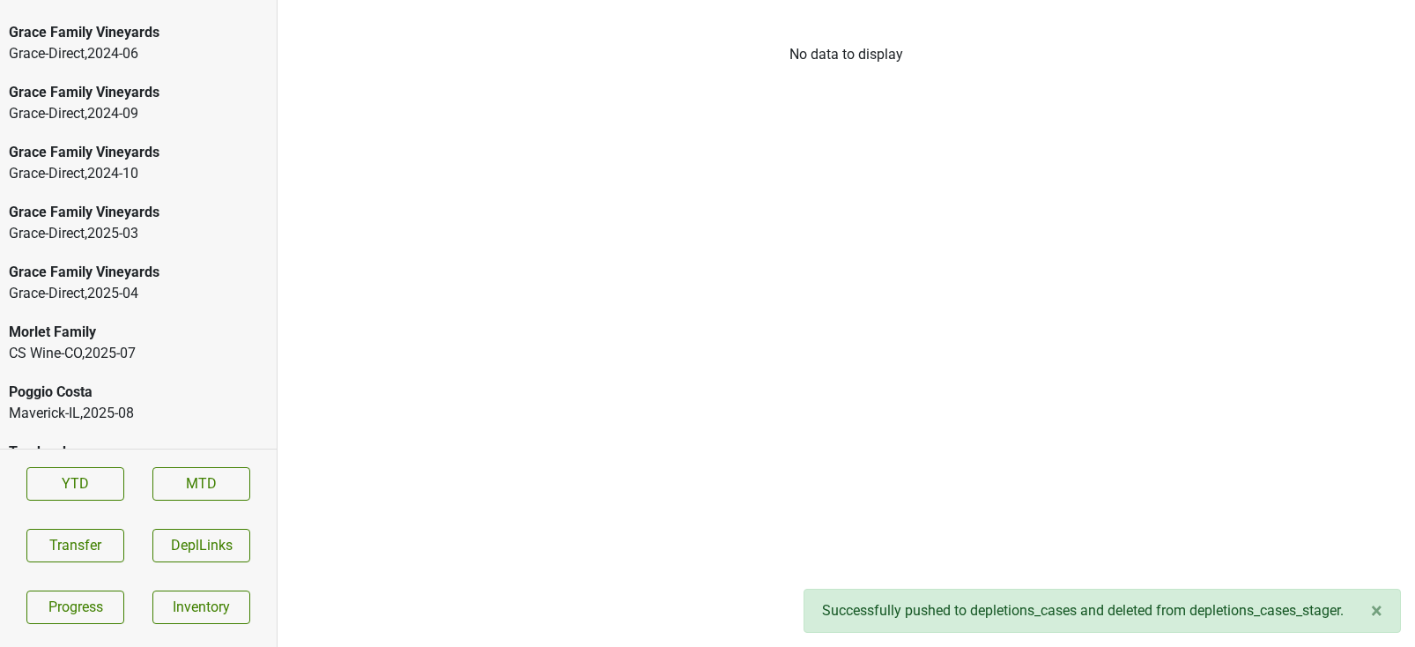
click at [152, 343] on div "CS Wine-CO , 2025 - 07" at bounding box center [138, 353] width 259 height 21
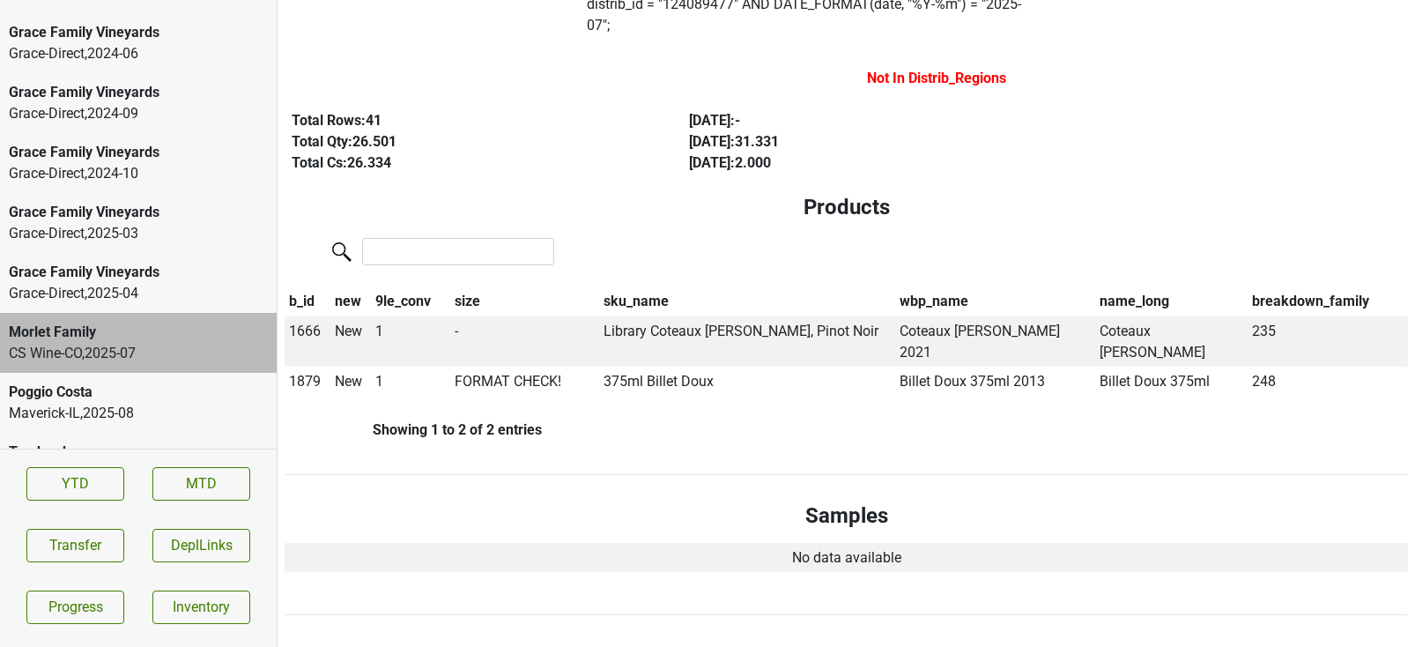
scroll to position [168, 0]
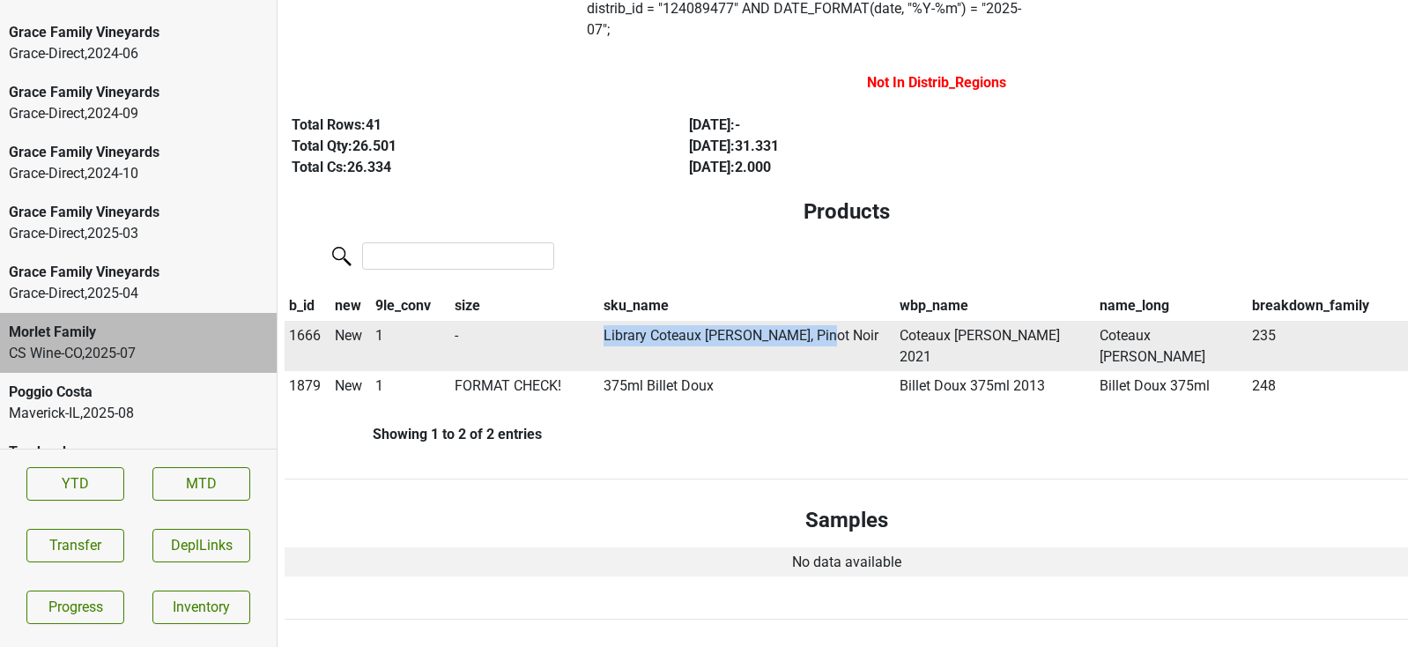
drag, startPoint x: 598, startPoint y: 313, endPoint x: 833, endPoint y: 316, distance: 235.3
click at [833, 321] on tr "1666 New 1 - Library Coteaux Nobles, Pinot Noir Coteaux Nobles 2021 Coteaux Nob…" at bounding box center [847, 346] width 1124 height 51
copy tr "Library Coteaux Nobles, Pinot Noir"
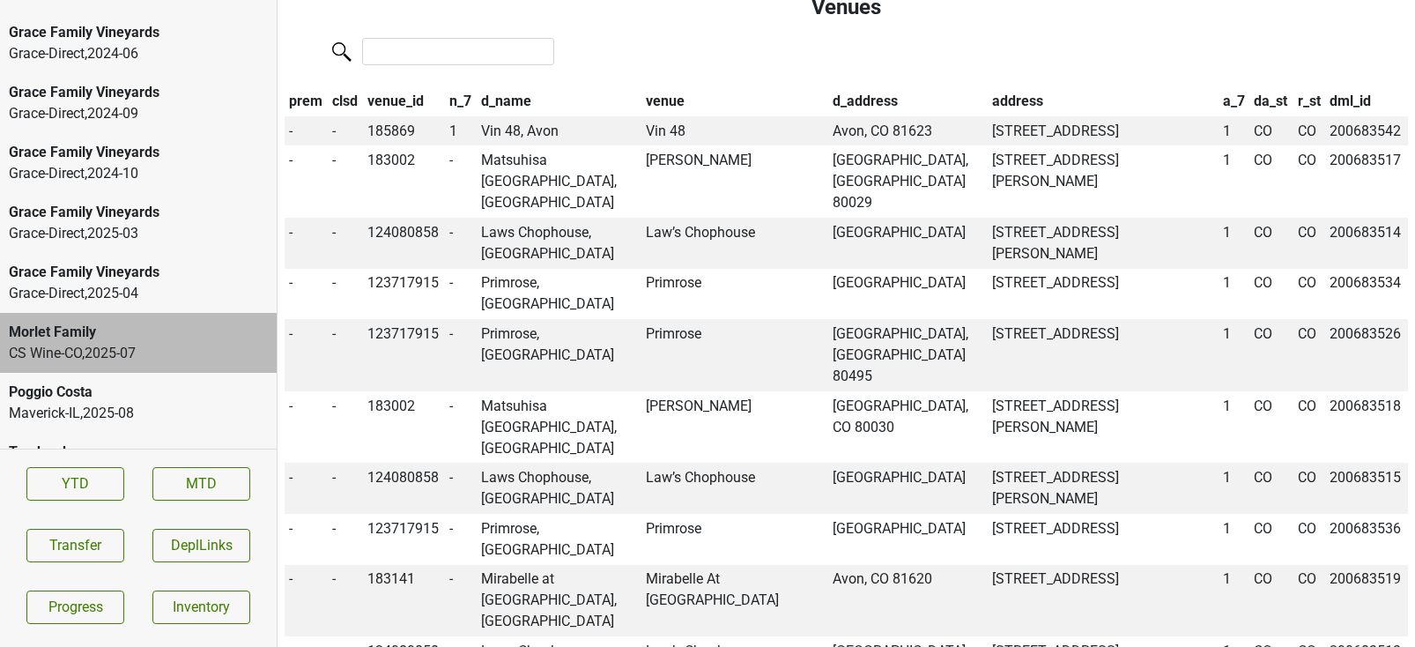
scroll to position [0, 0]
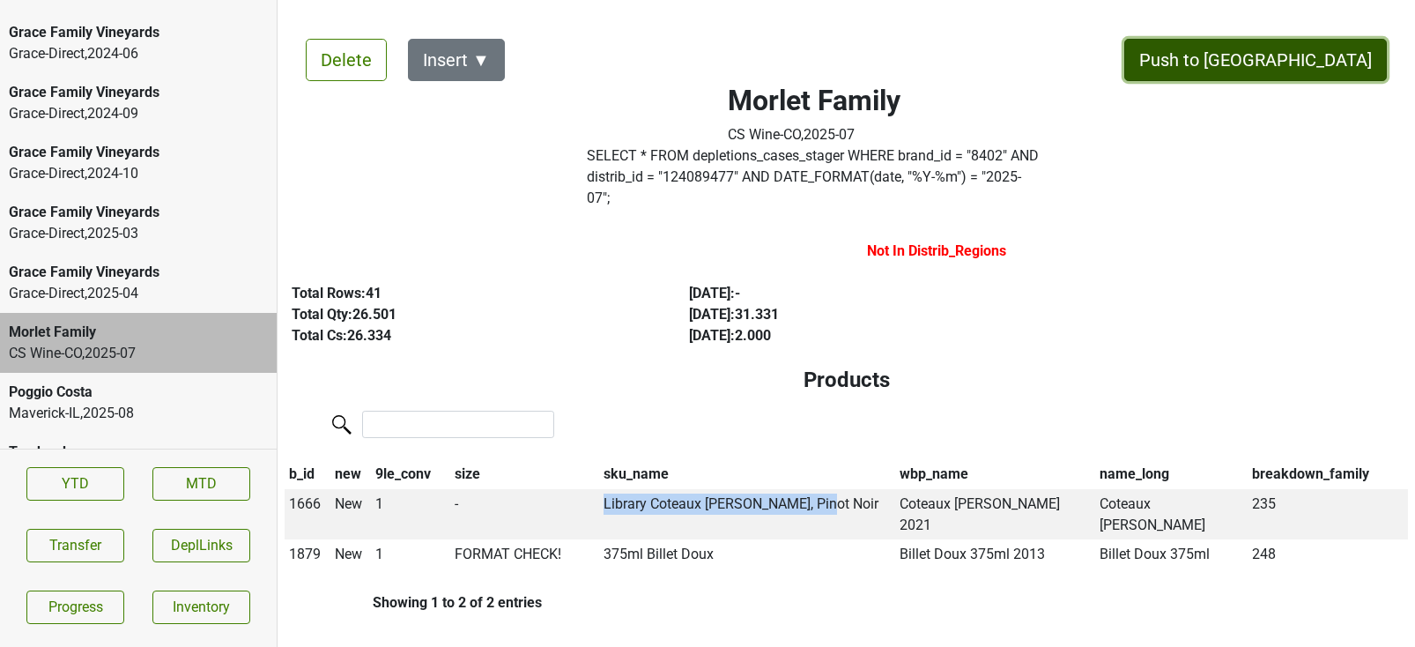
click at [1301, 68] on button "Push to DC" at bounding box center [1256, 60] width 263 height 42
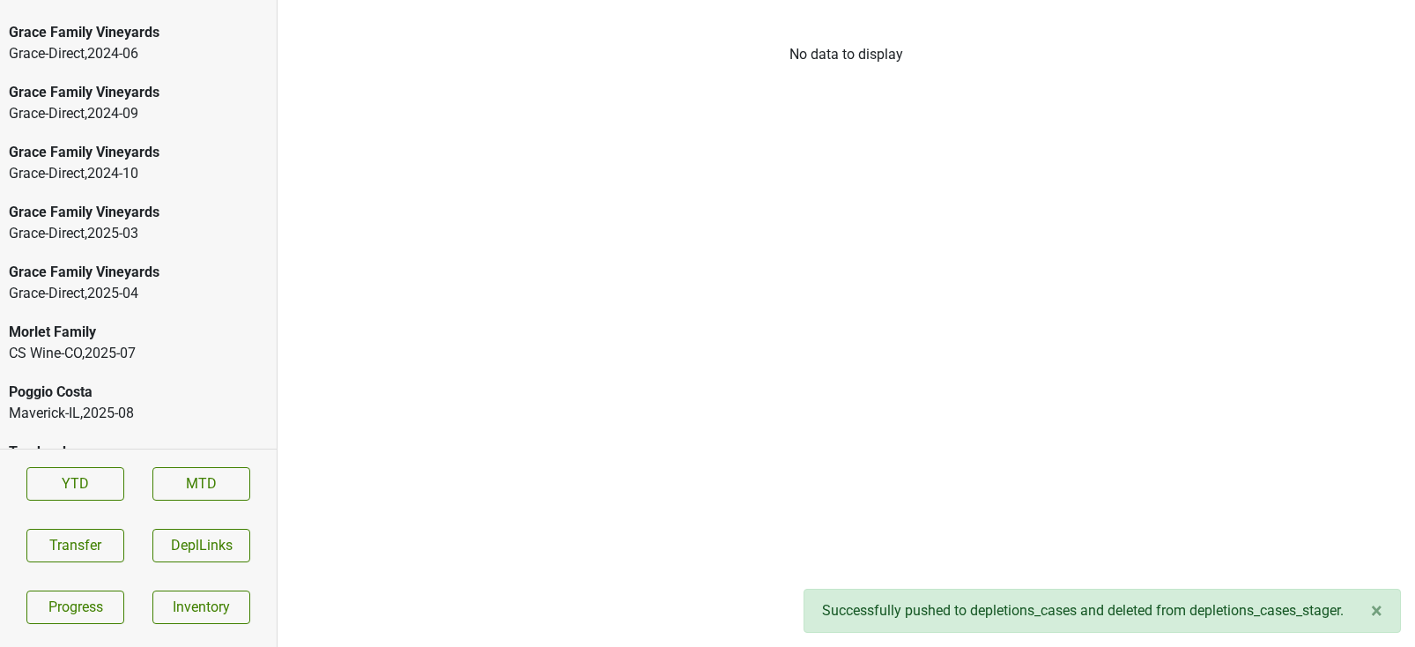
scroll to position [3986, 0]
